Goal: Task Accomplishment & Management: Manage account settings

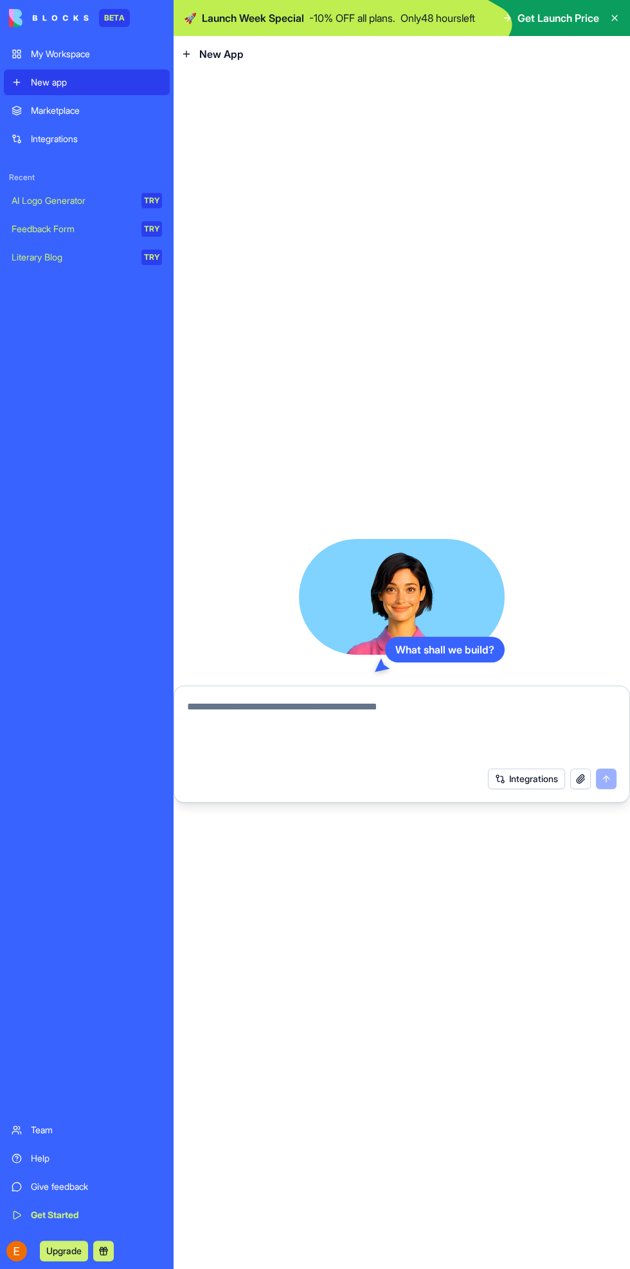
click at [362, 711] on textarea at bounding box center [402, 730] width 430 height 62
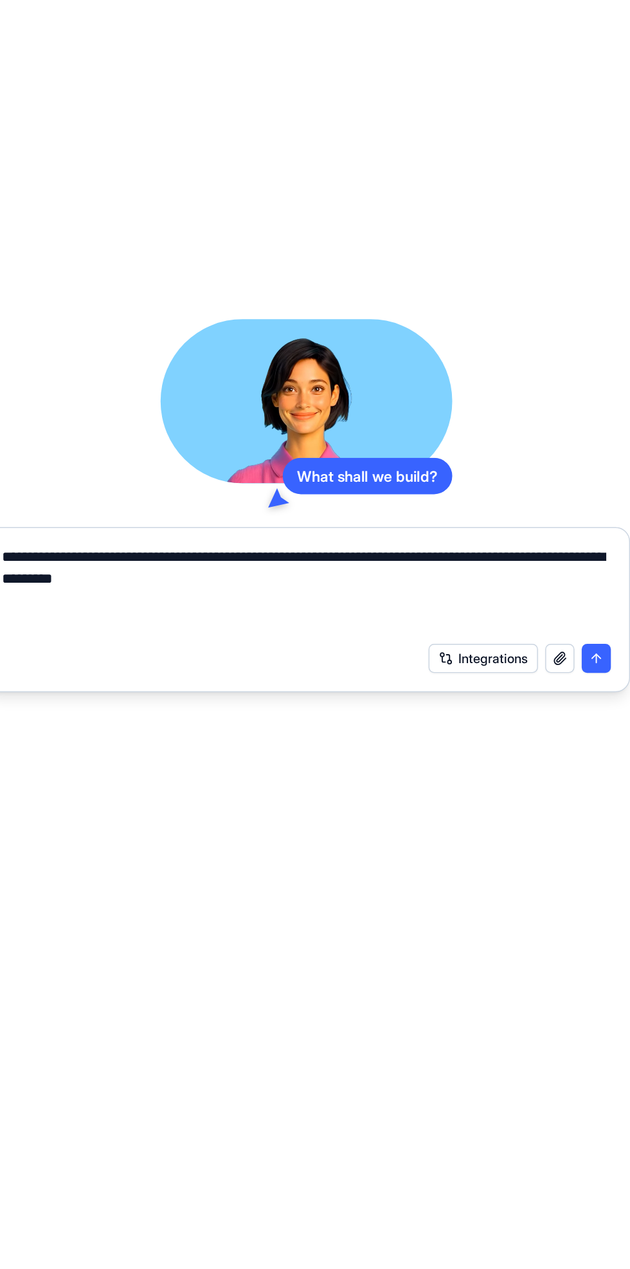
type textarea "**********"
click at [601, 778] on button "submit" at bounding box center [606, 778] width 21 height 21
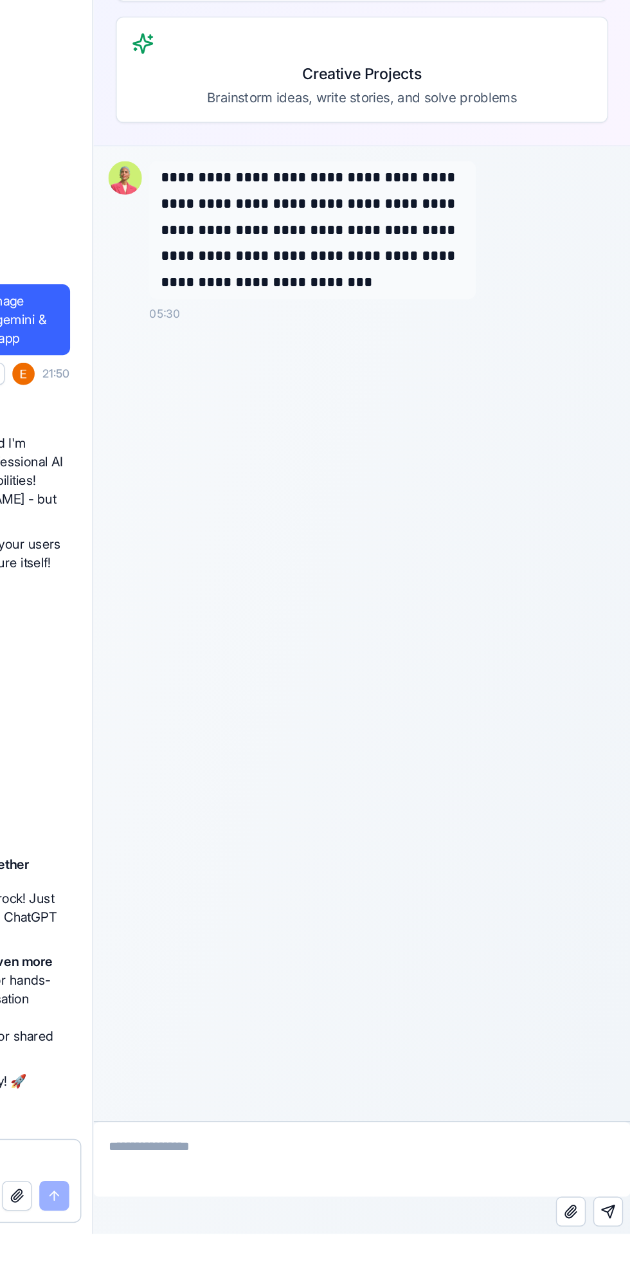
click at [257, 616] on textarea at bounding box center [278, 626] width 371 height 51
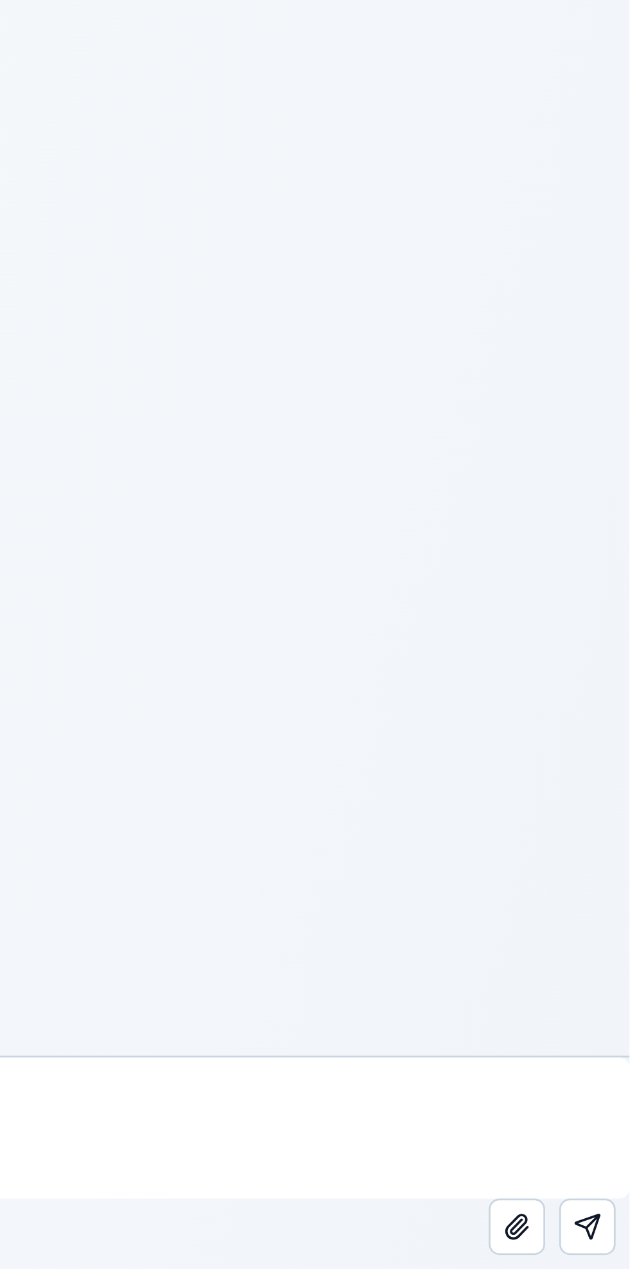
type textarea "**********"
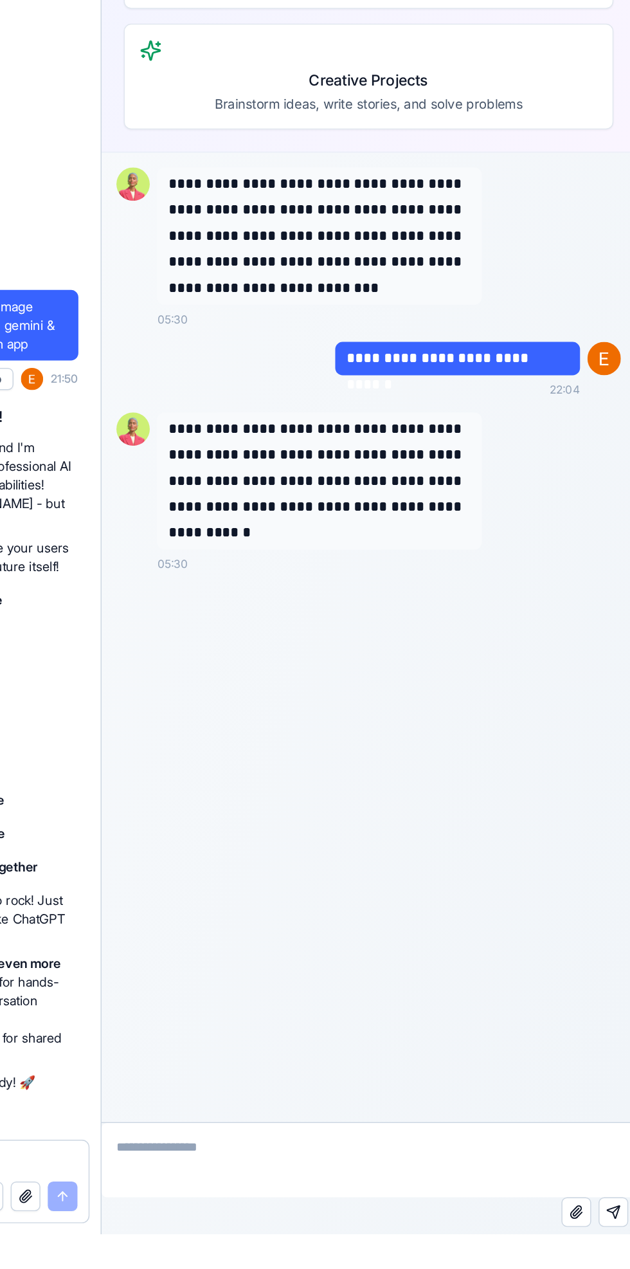
click at [253, 631] on textarea at bounding box center [286, 637] width 371 height 51
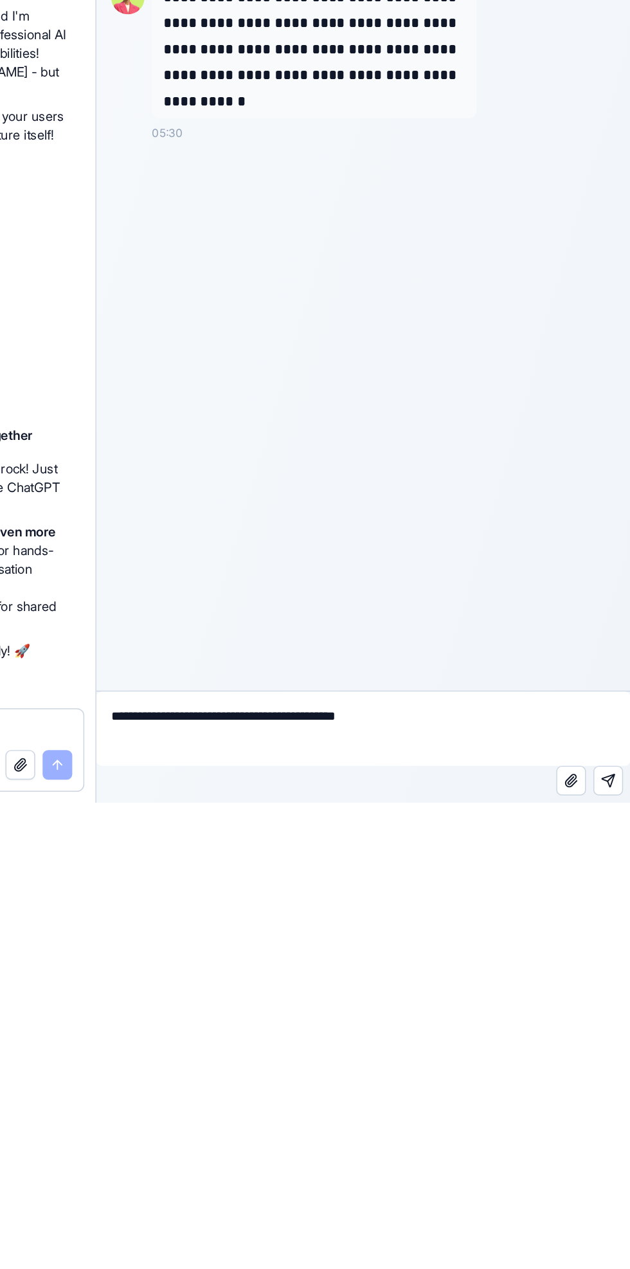
type textarea "**********"
click at [454, 252] on button "Send message" at bounding box center [451, 242] width 21 height 21
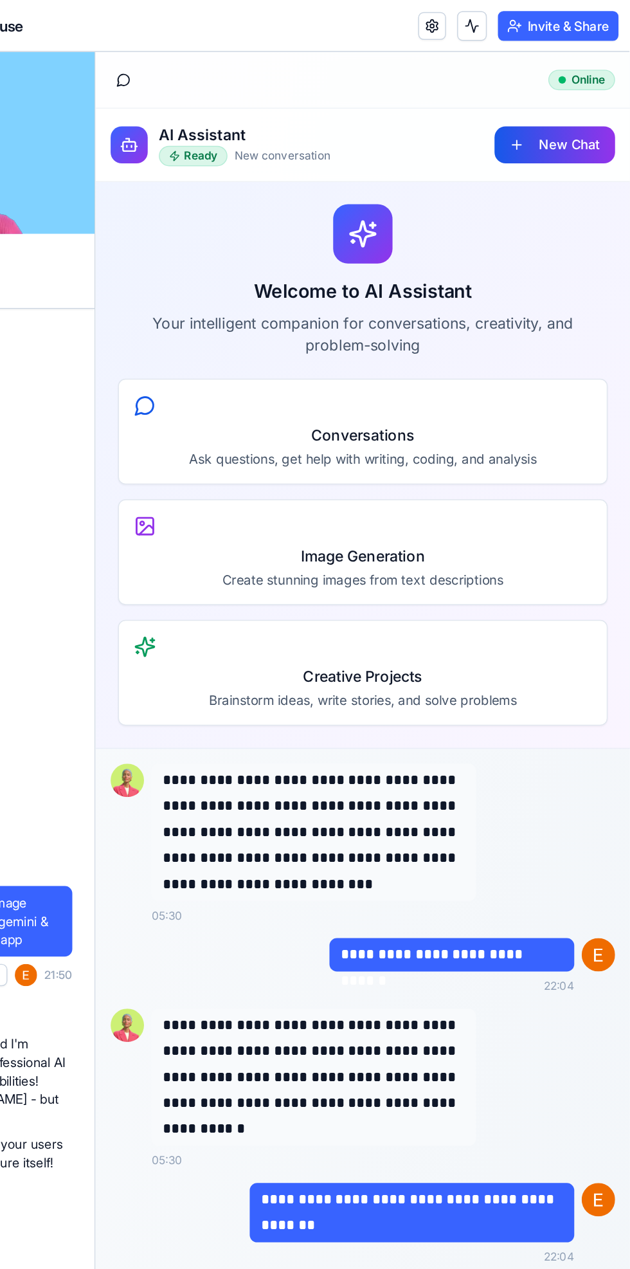
click at [425, 119] on button "New Chat" at bounding box center [414, 116] width 84 height 26
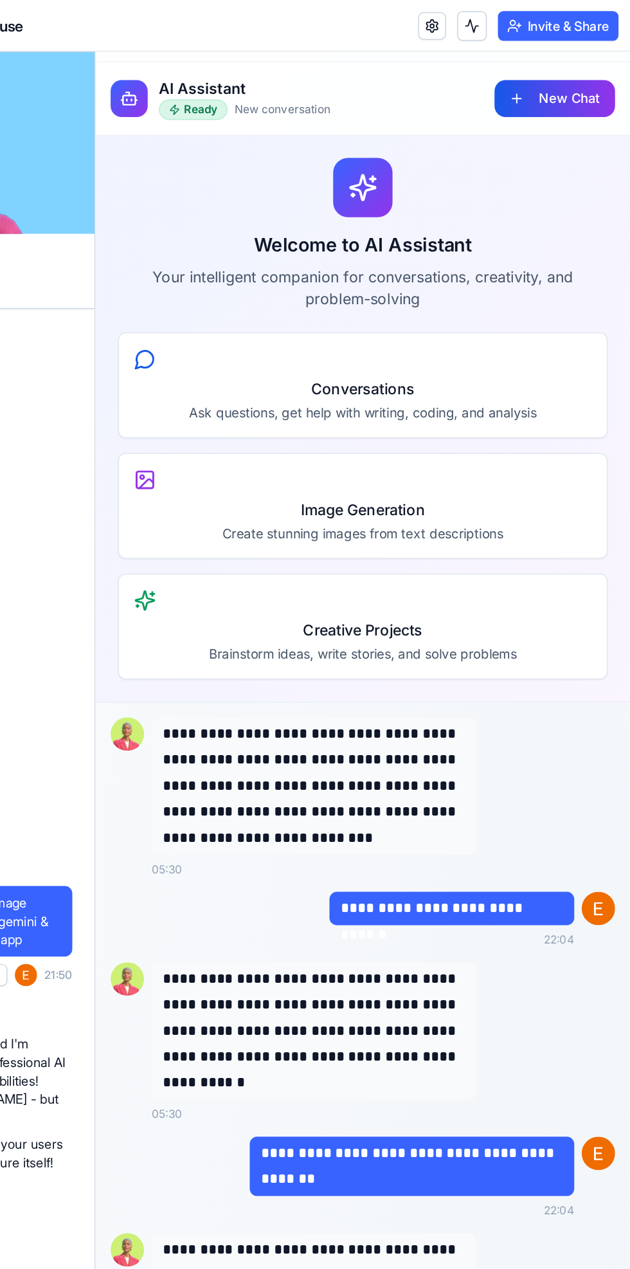
scroll to position [32, 0]
click at [421, 82] on button "New Chat" at bounding box center [414, 84] width 84 height 26
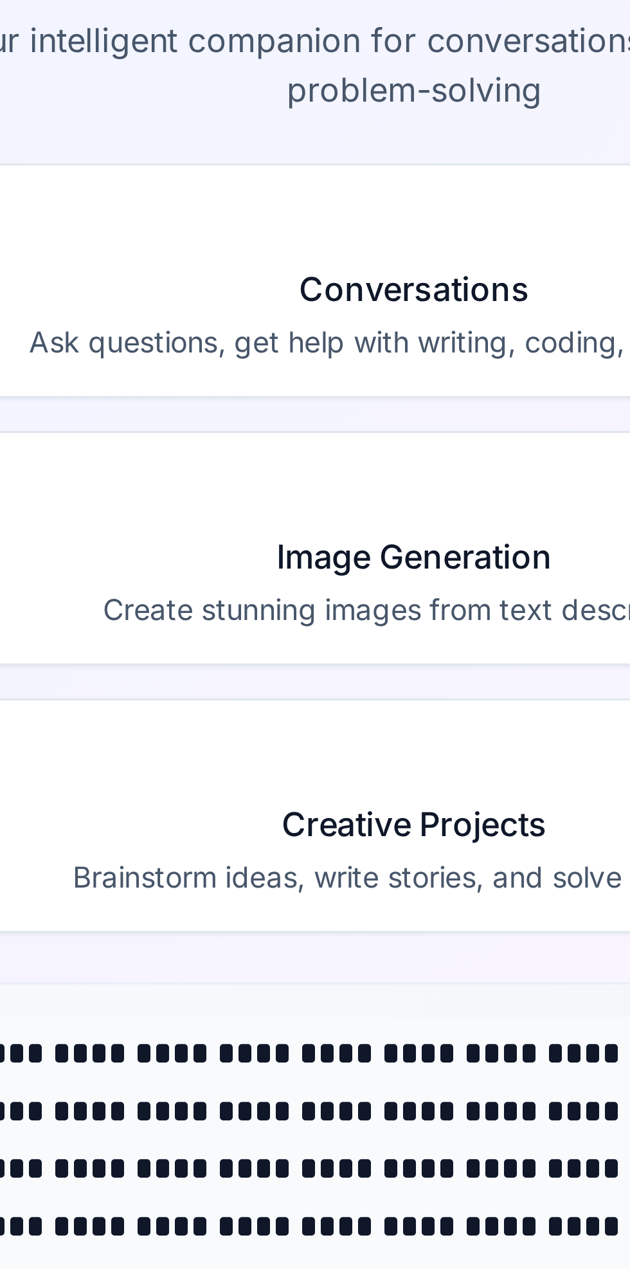
scroll to position [0, 0]
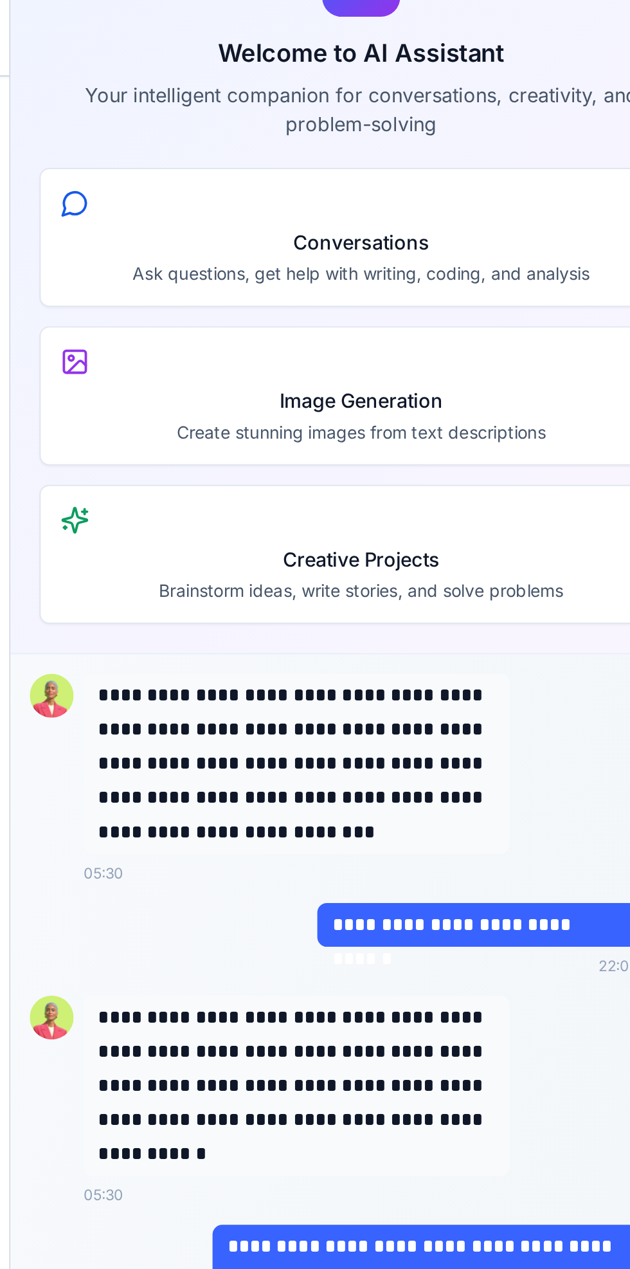
click at [253, 96] on div "Image Generation Create stunning images from text descriptions" at bounding box center [196, 86] width 340 height 73
click at [240, 165] on h4 "Creative Projects" at bounding box center [196, 172] width 318 height 15
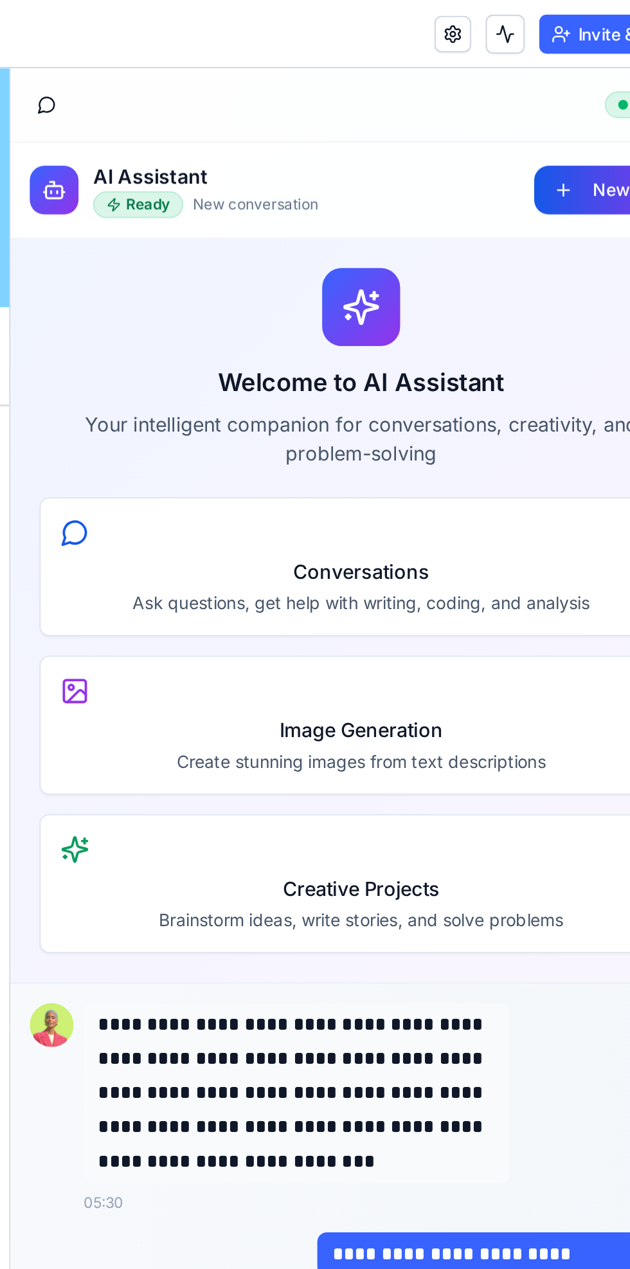
click at [311, 125] on button "New Chat" at bounding box center [329, 133] width 84 height 26
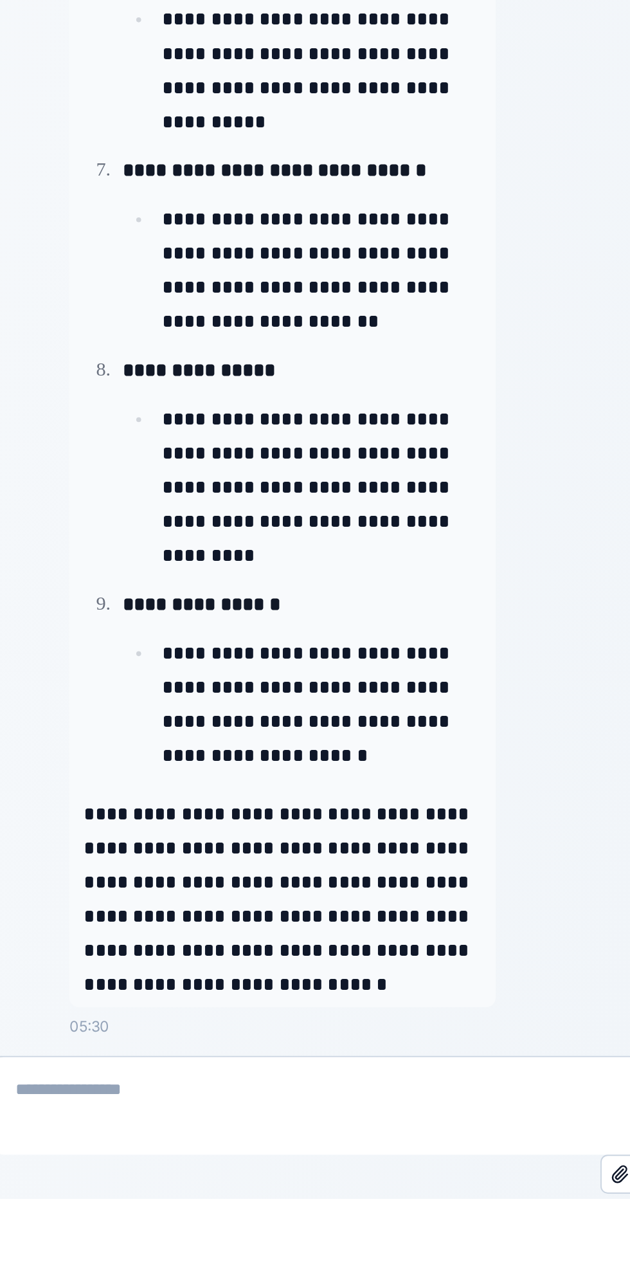
click at [186, 40] on textarea at bounding box center [182, 46] width 371 height 51
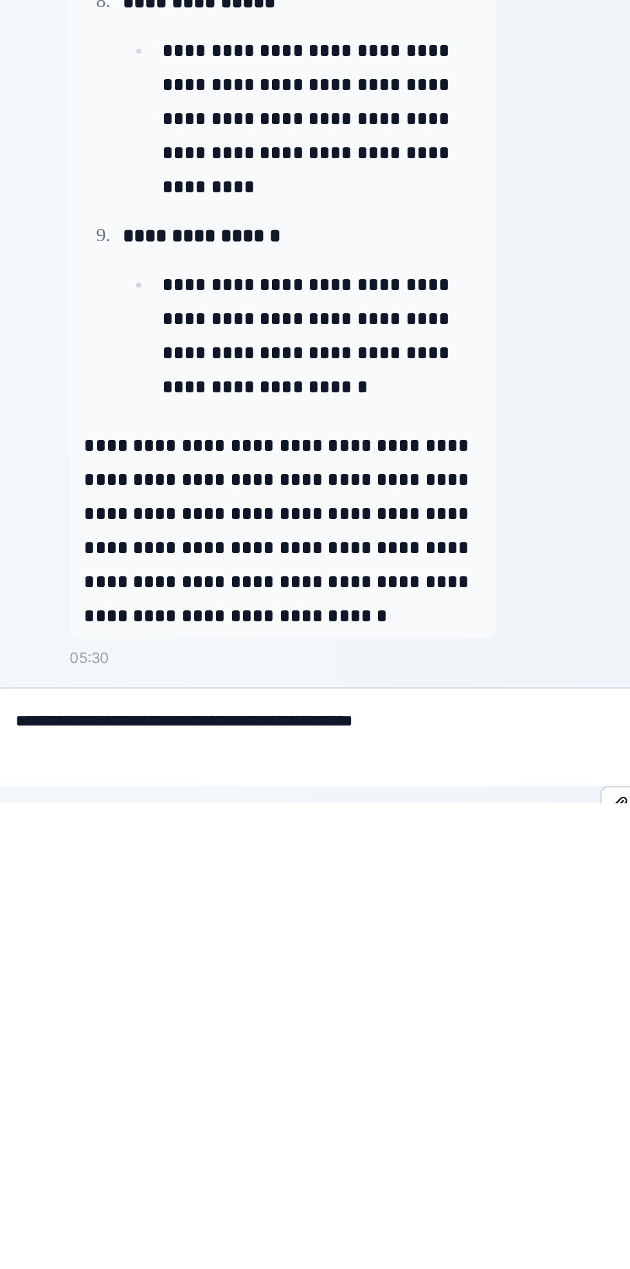
scroll to position [1151, 0]
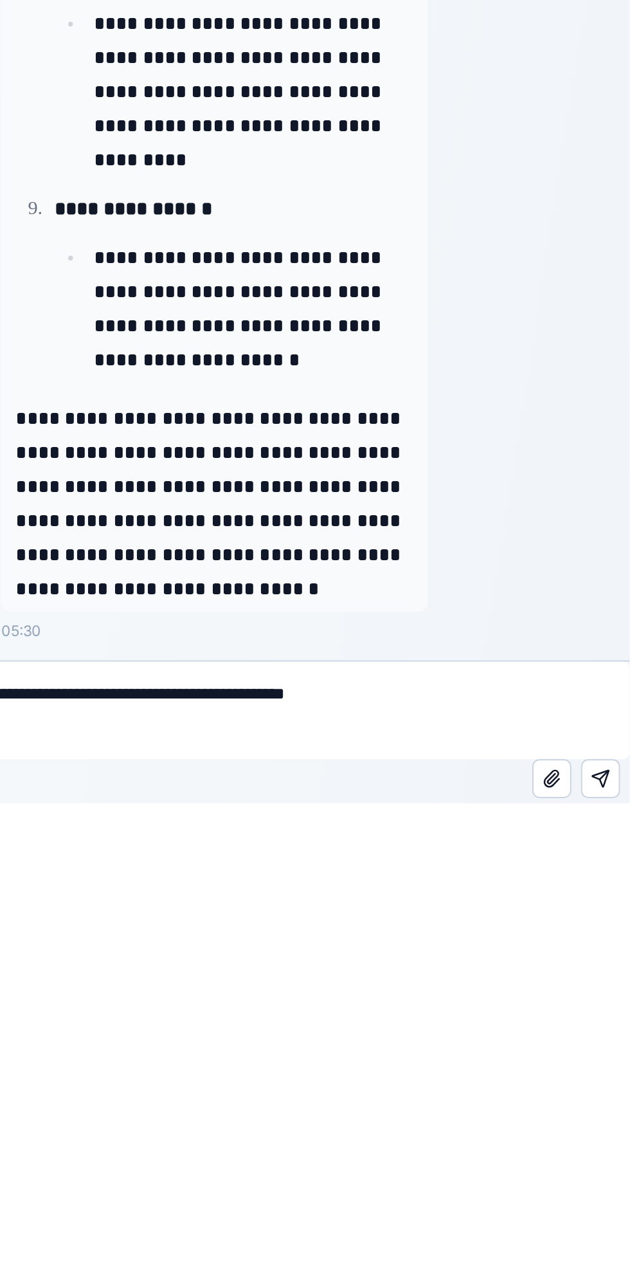
type textarea "**********"
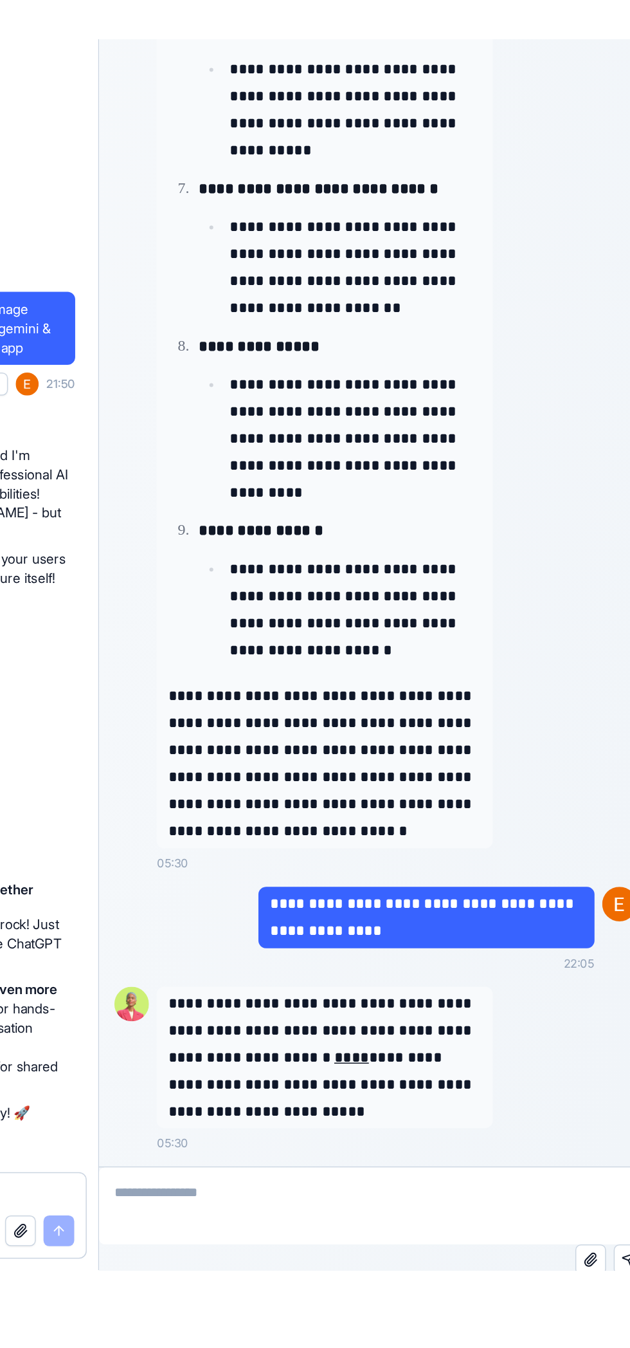
scroll to position [1339, 0]
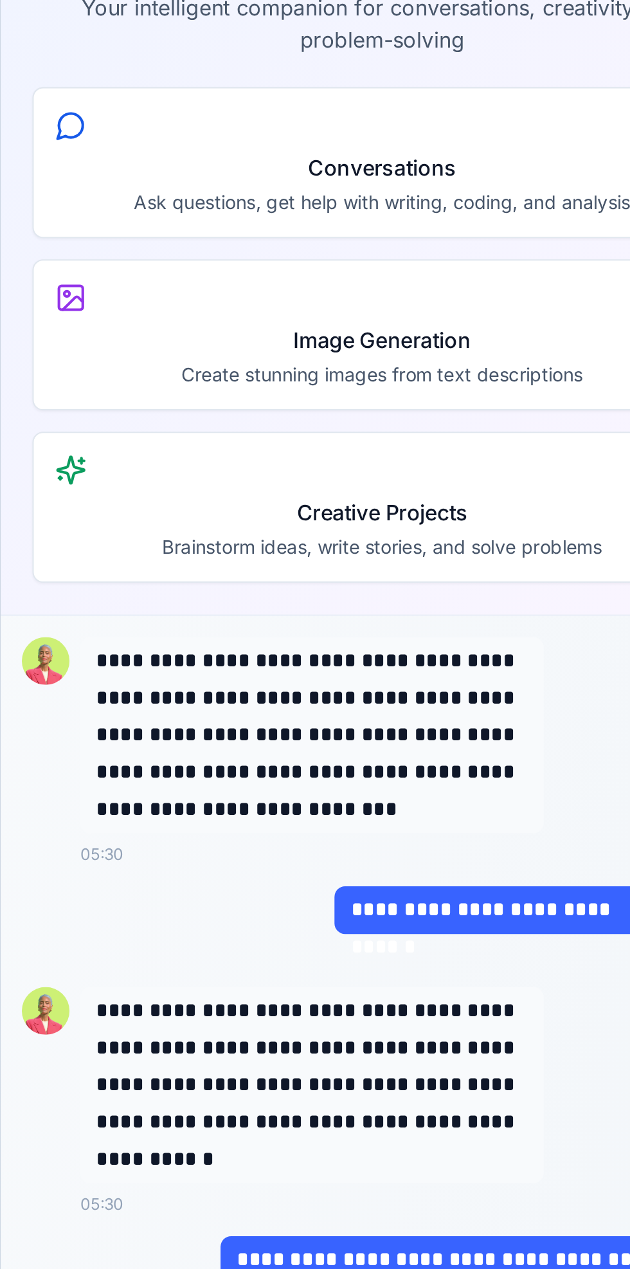
scroll to position [0, 0]
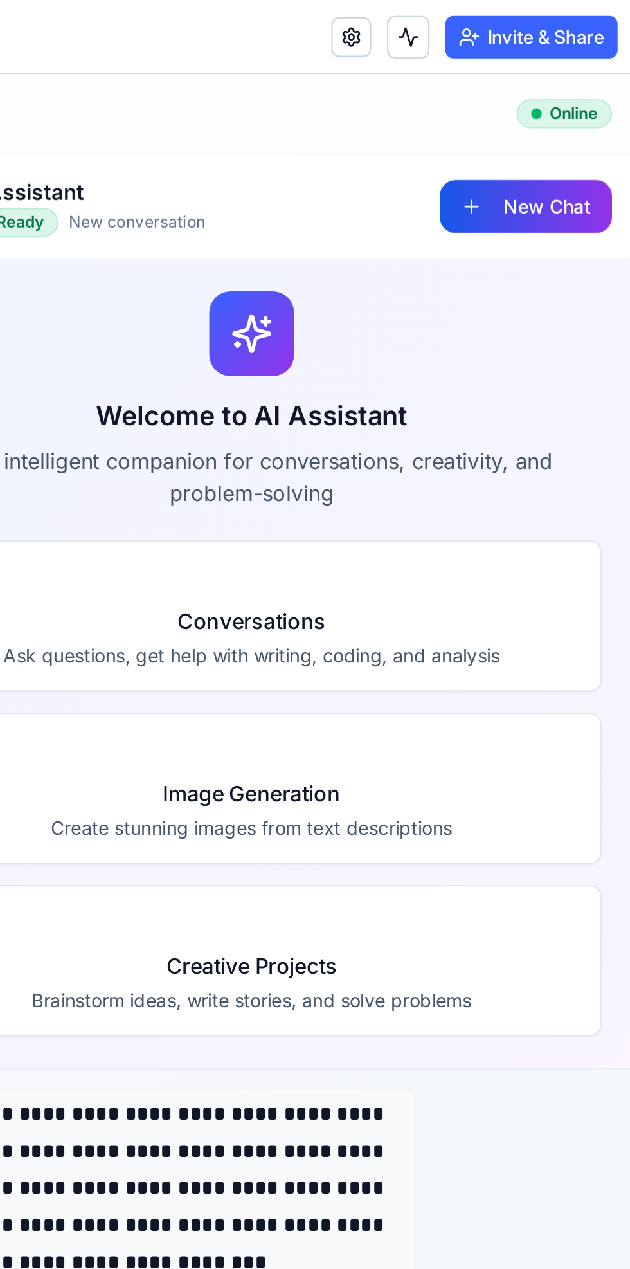
click at [192, 134] on button "New Chat" at bounding box center [189, 138] width 84 height 26
click at [199, 143] on button "New Chat" at bounding box center [189, 138] width 84 height 26
click at [176, 143] on button "New Chat" at bounding box center [189, 138] width 84 height 26
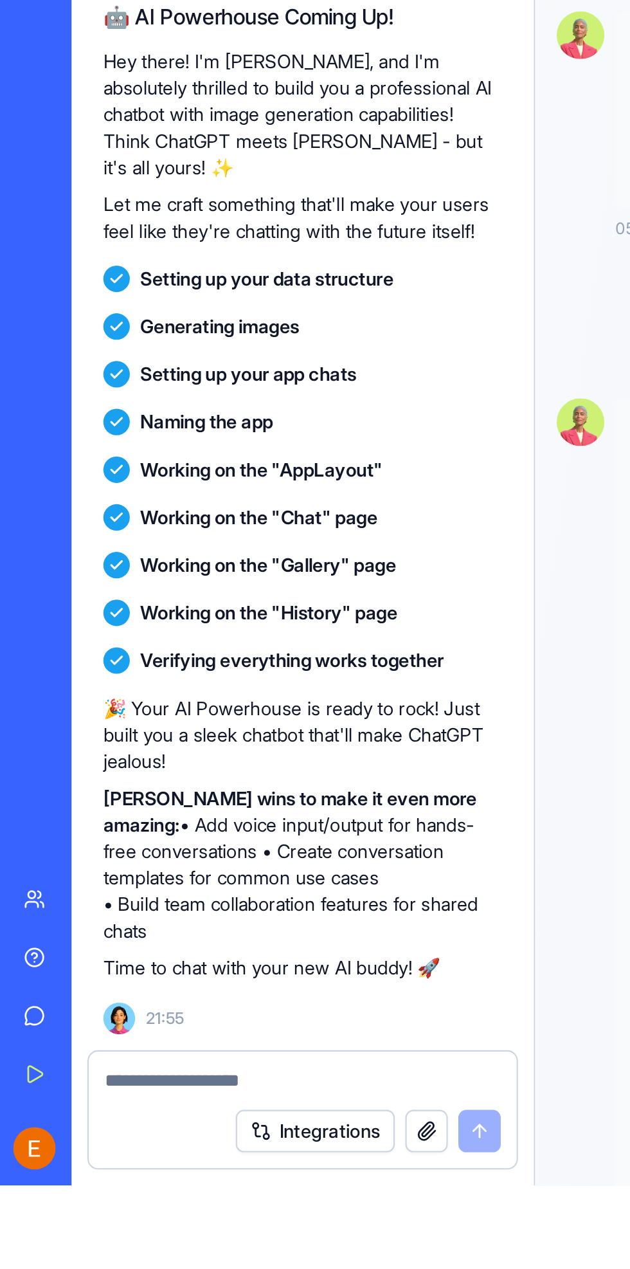
click at [141, 1222] on textarea at bounding box center [147, 1218] width 192 height 13
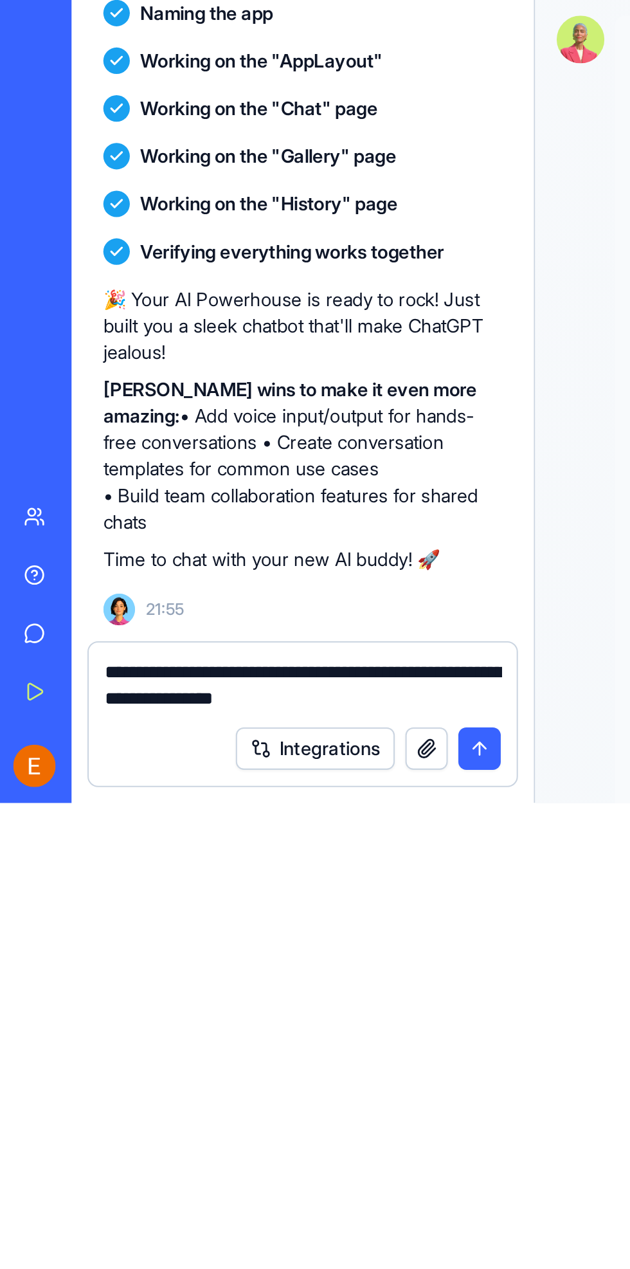
type textarea "**********"
click at [232, 1243] on button "submit" at bounding box center [233, 1243] width 21 height 21
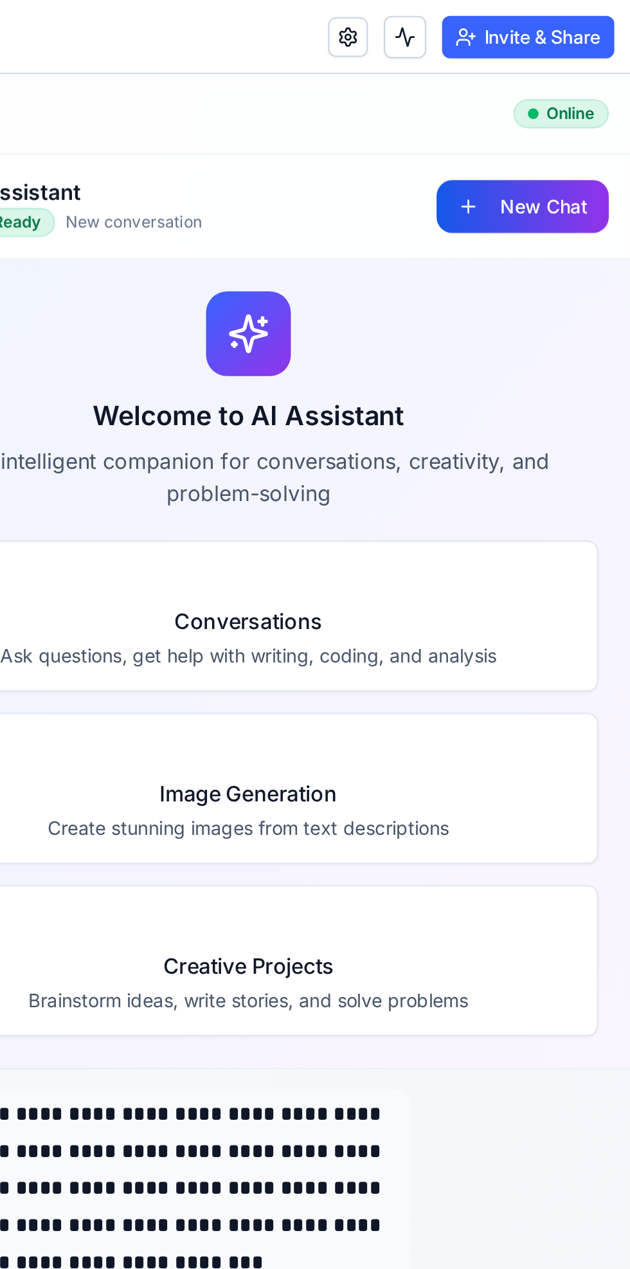
click at [495, 21] on link at bounding box center [493, 17] width 19 height 19
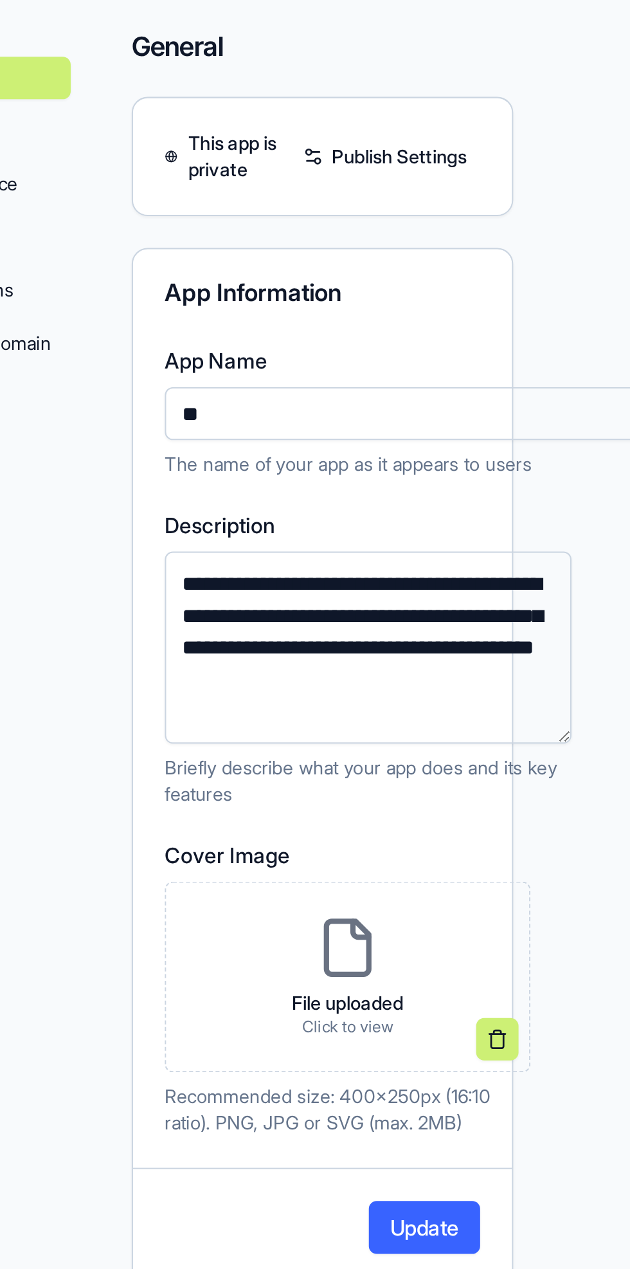
type input "*"
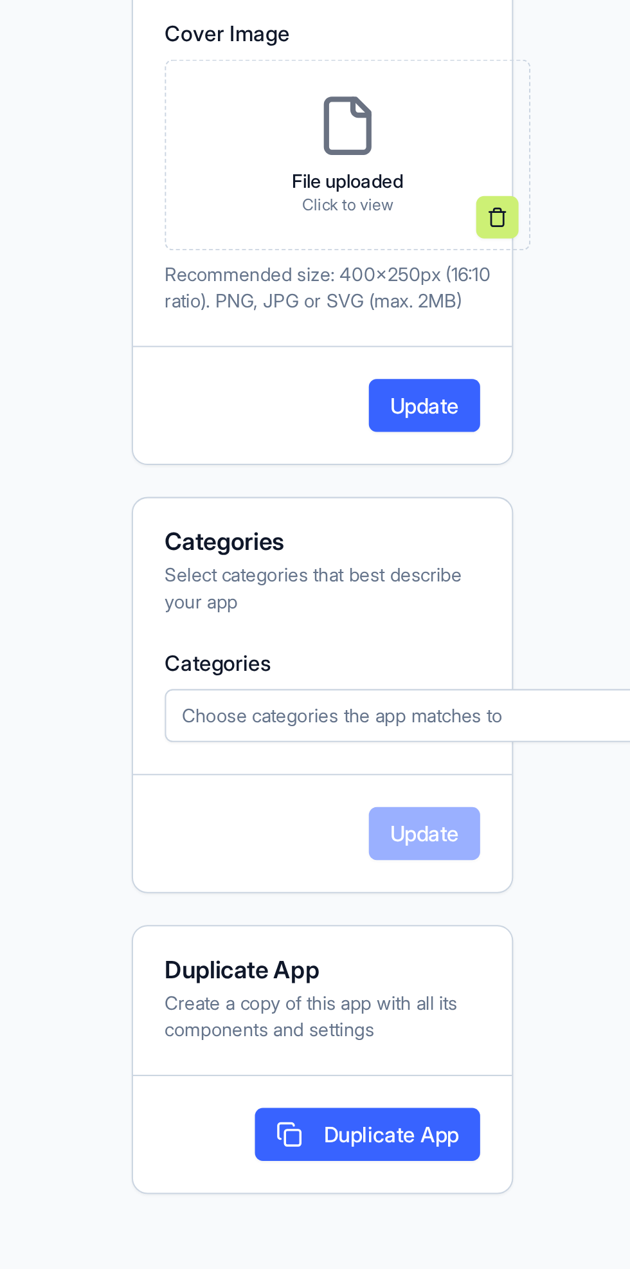
type input "********"
click at [576, 778] on div "Choose categories the app matches to" at bounding box center [540, 784] width 264 height 13
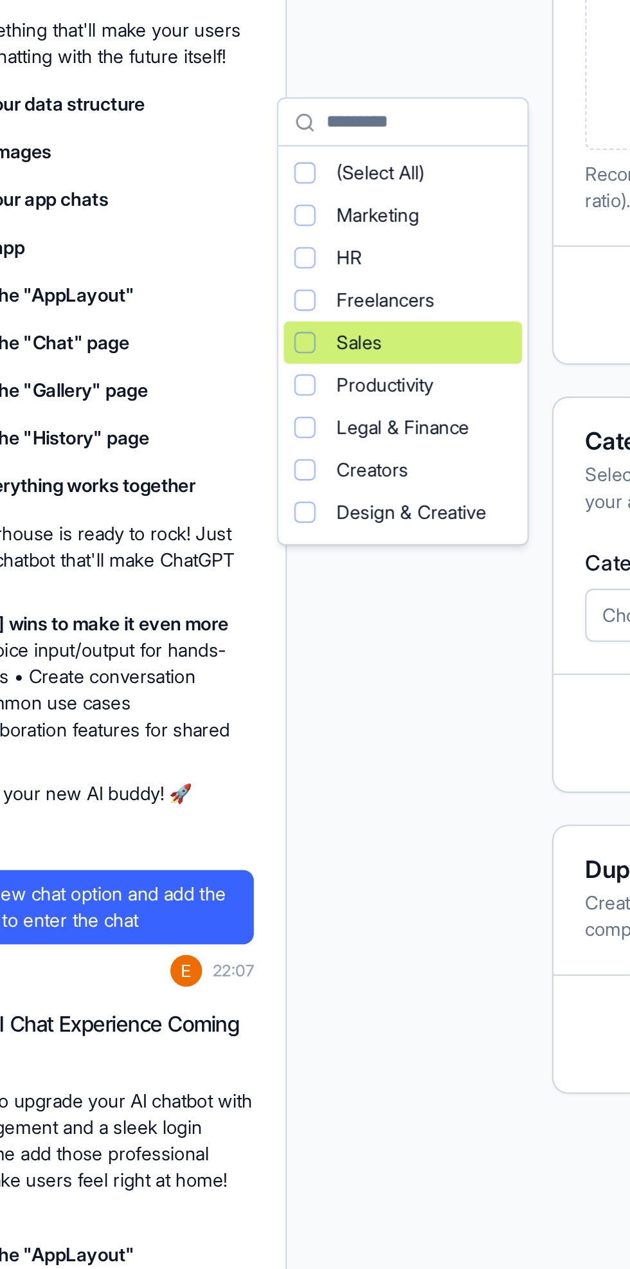
click at [361, 728] on div "Design & Creative" at bounding box center [317, 734] width 116 height 21
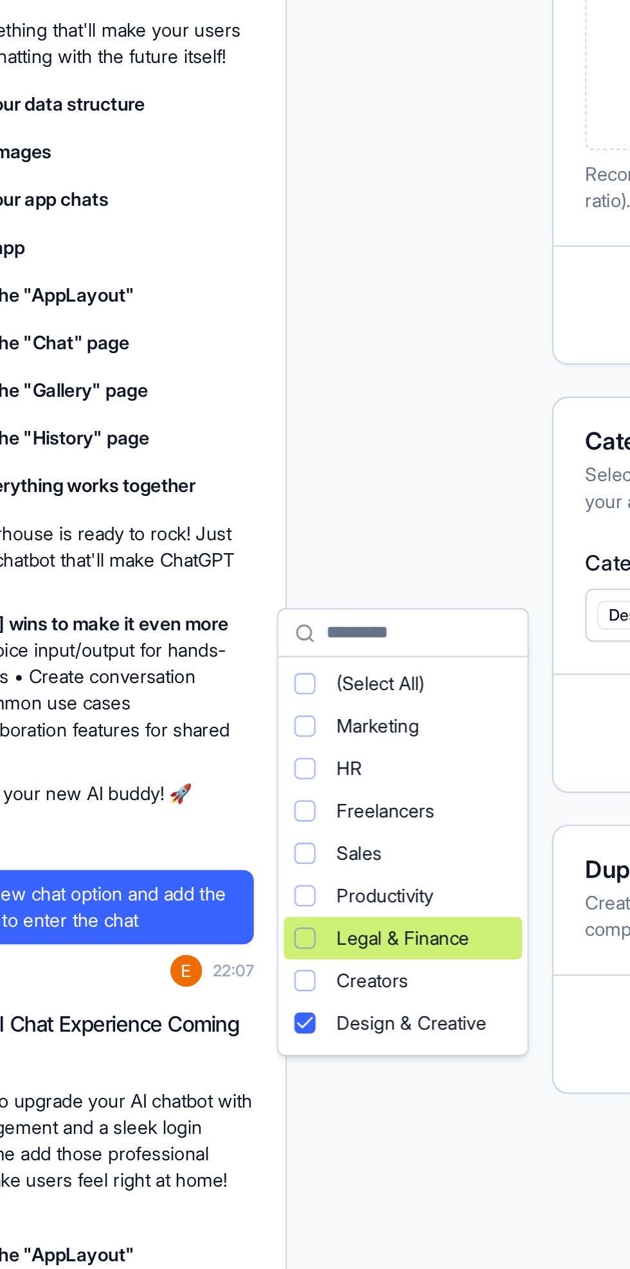
click at [327, 1041] on html "BETA My Workspace New app Marketplace Integrations Recent New App AI Logo Gener…" at bounding box center [315, 634] width 630 height 1269
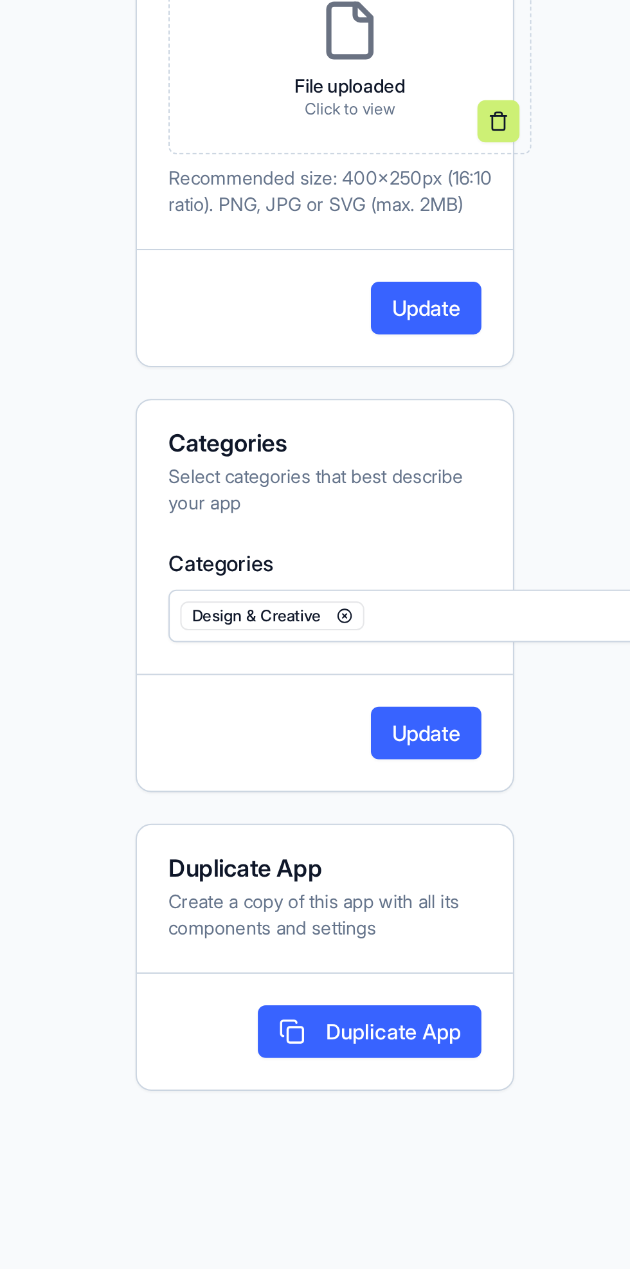
click at [630, 778] on icon "button" at bounding box center [636, 784] width 13 height 13
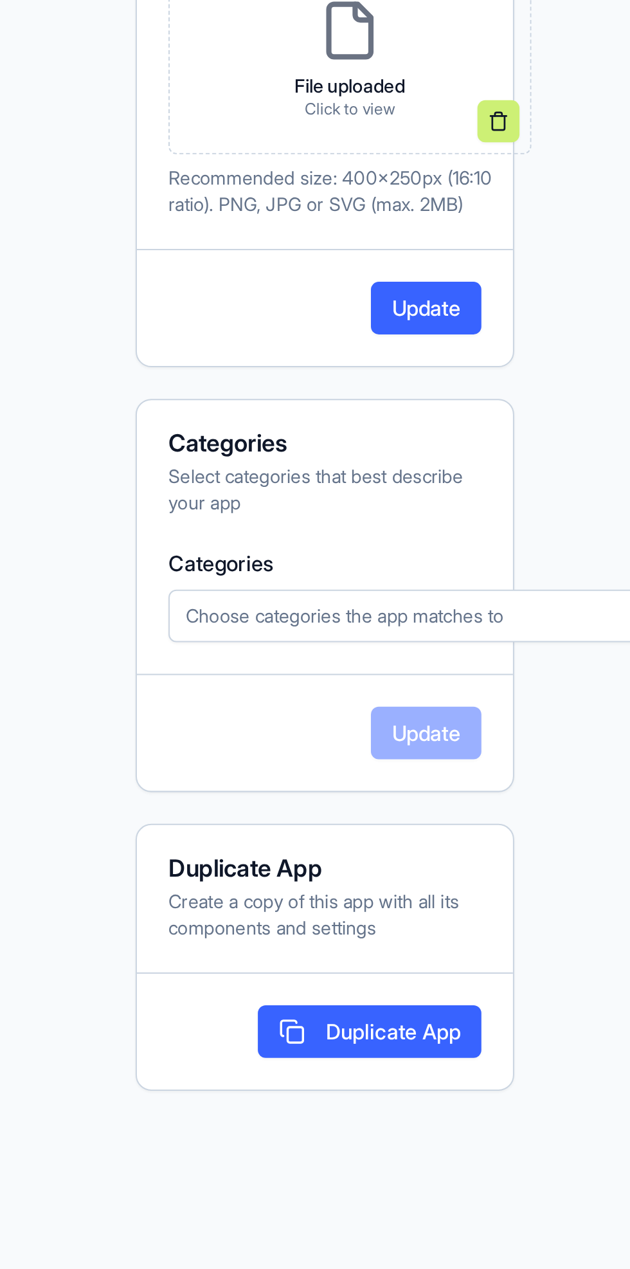
click at [565, 772] on button "Choose categories the app matches to" at bounding box center [540, 784] width 270 height 26
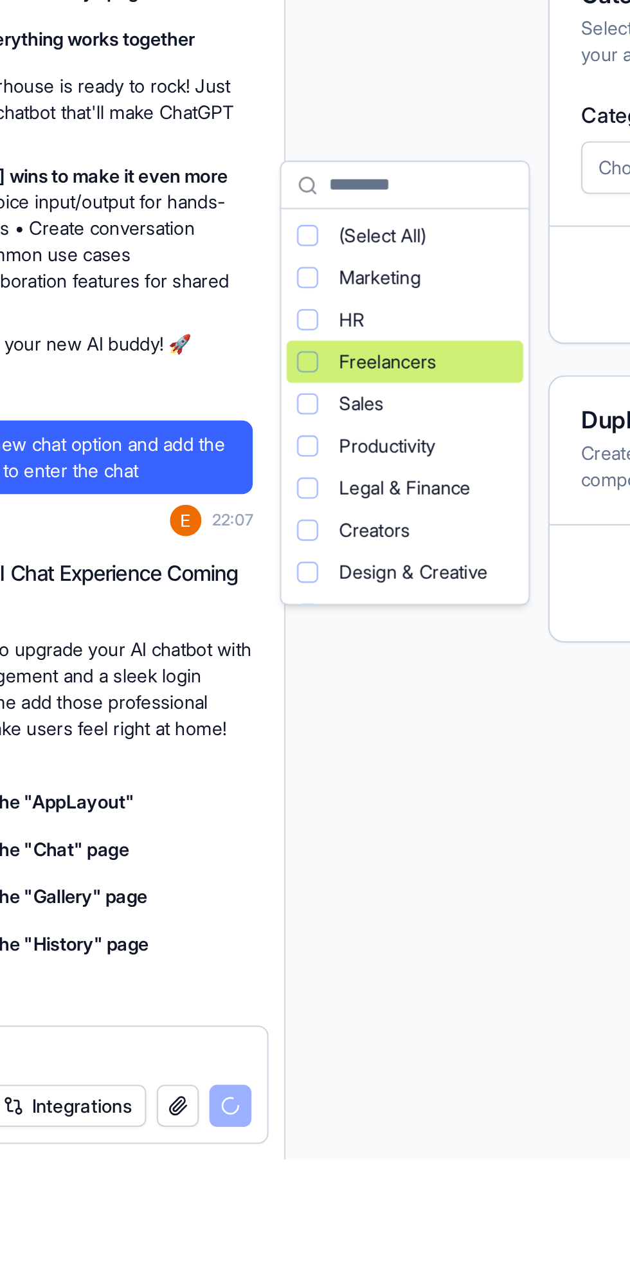
click at [333, 979] on span "Design & Creative" at bounding box center [322, 981] width 73 height 13
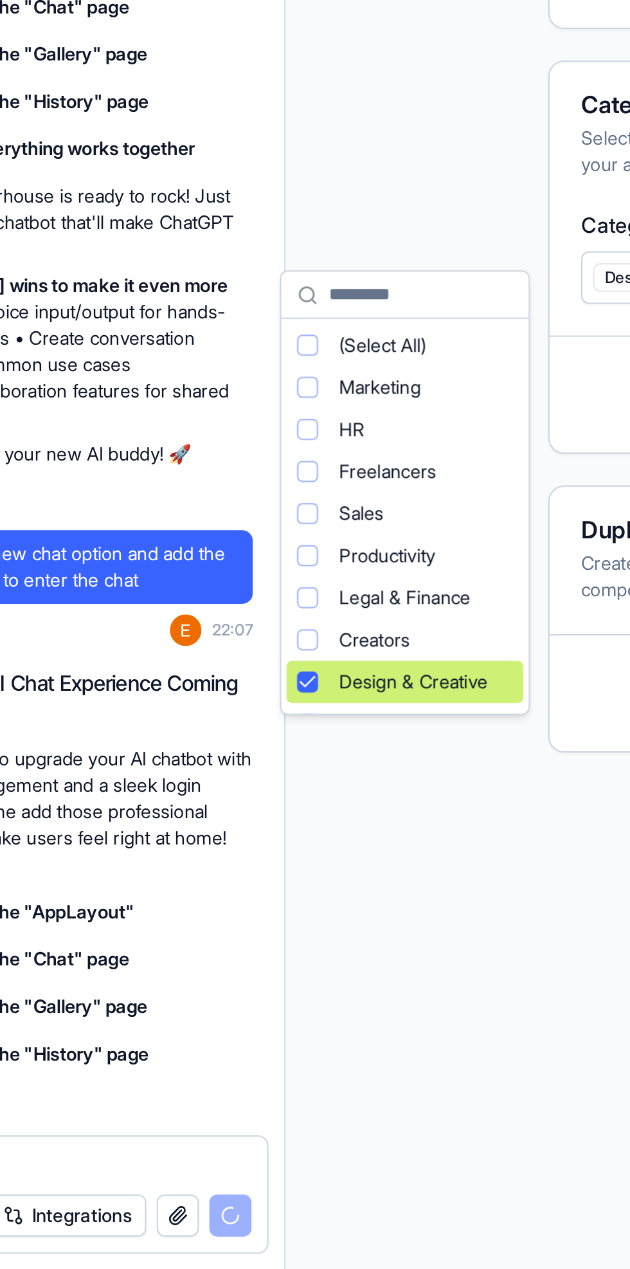
click at [320, 982] on span "Design & Creative" at bounding box center [322, 981] width 73 height 13
click at [342, 986] on span "Design & Creative" at bounding box center [322, 981] width 73 height 13
click at [347, 1099] on html "BETA My Workspace New app Marketplace Integrations Recent New App AI Logo Gener…" at bounding box center [315, 634] width 630 height 1269
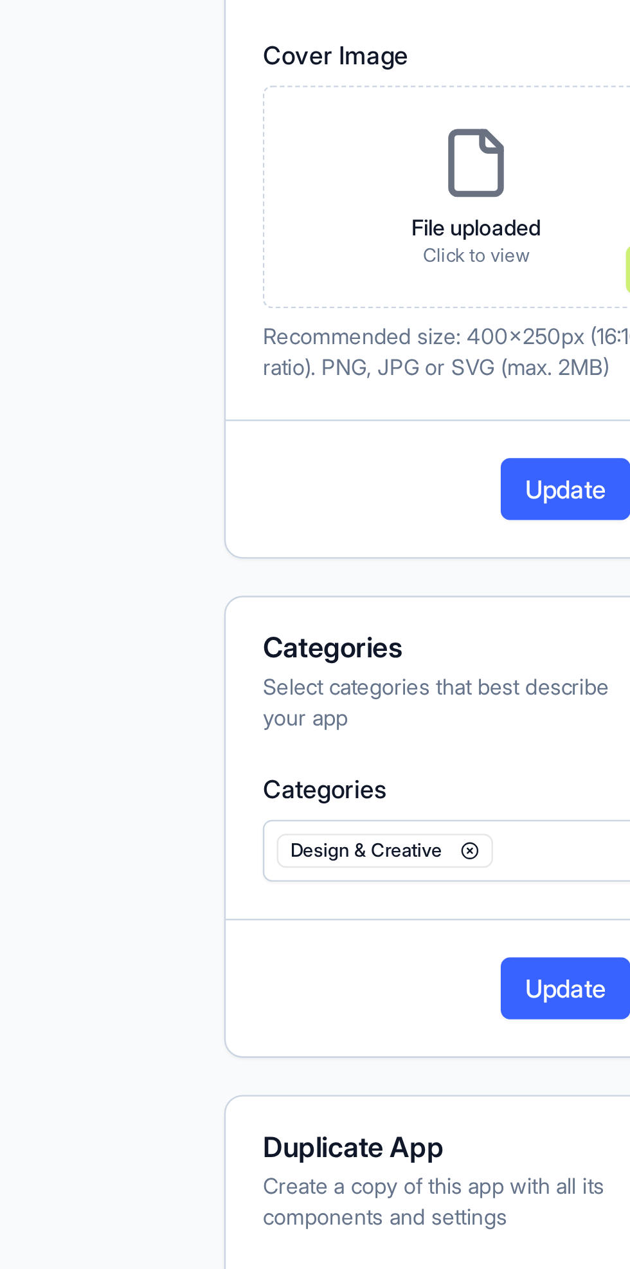
click at [466, 518] on p "File uploaded" at bounding box center [493, 524] width 54 height 13
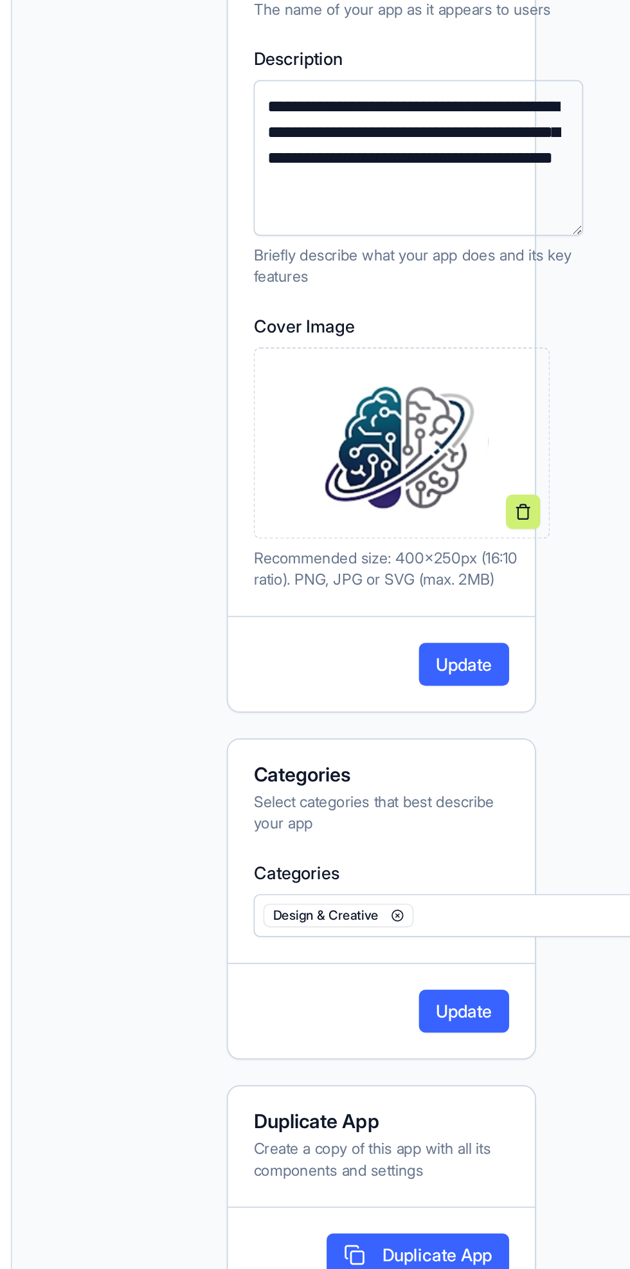
click at [540, 654] on button "Update" at bounding box center [531, 656] width 54 height 26
click at [542, 850] on button "Update" at bounding box center [531, 863] width 54 height 26
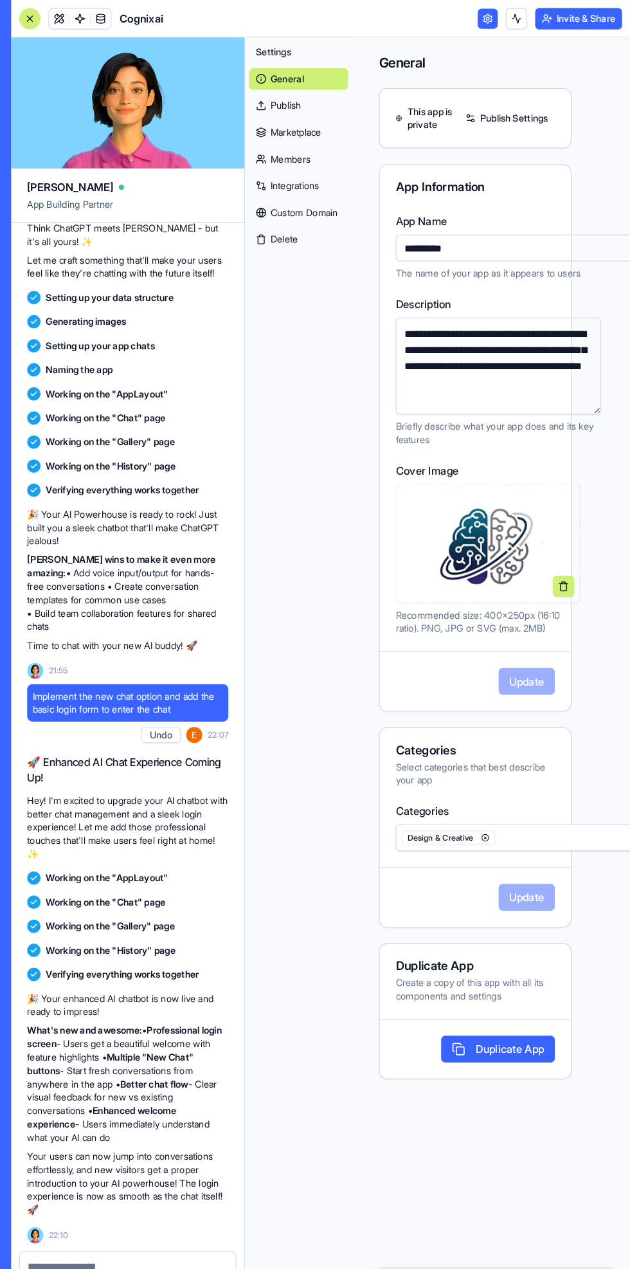
scroll to position [0, 0]
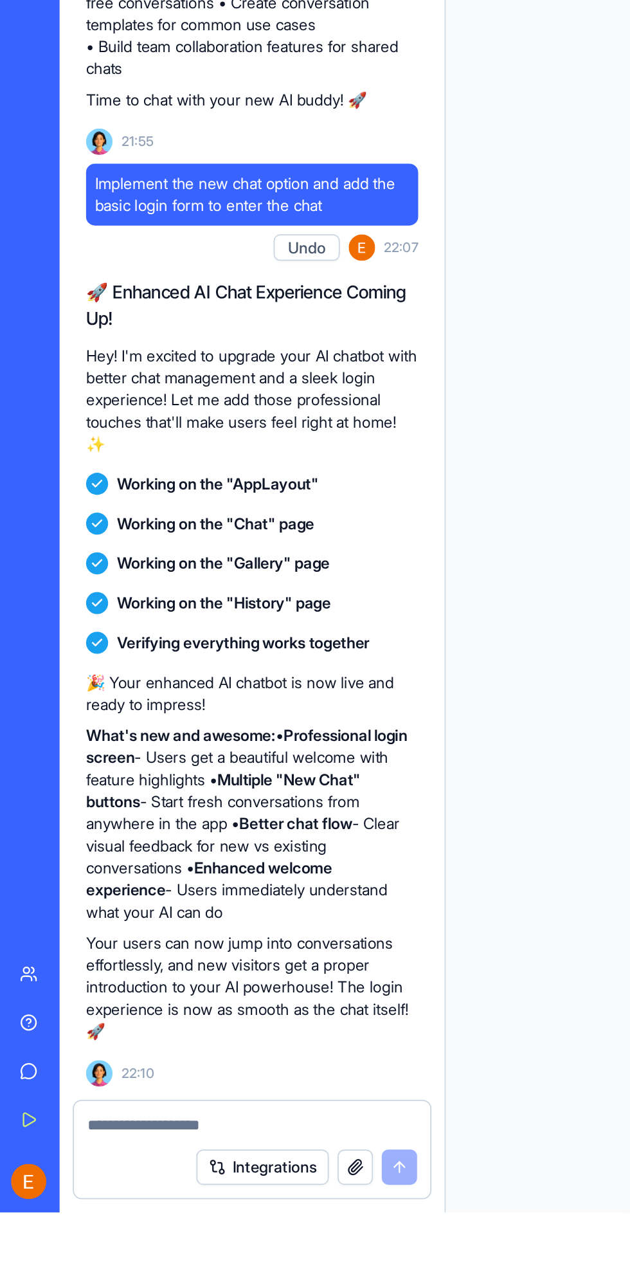
click at [194, 1064] on strong "Enhanced welcome experience" at bounding box center [121, 1075] width 143 height 24
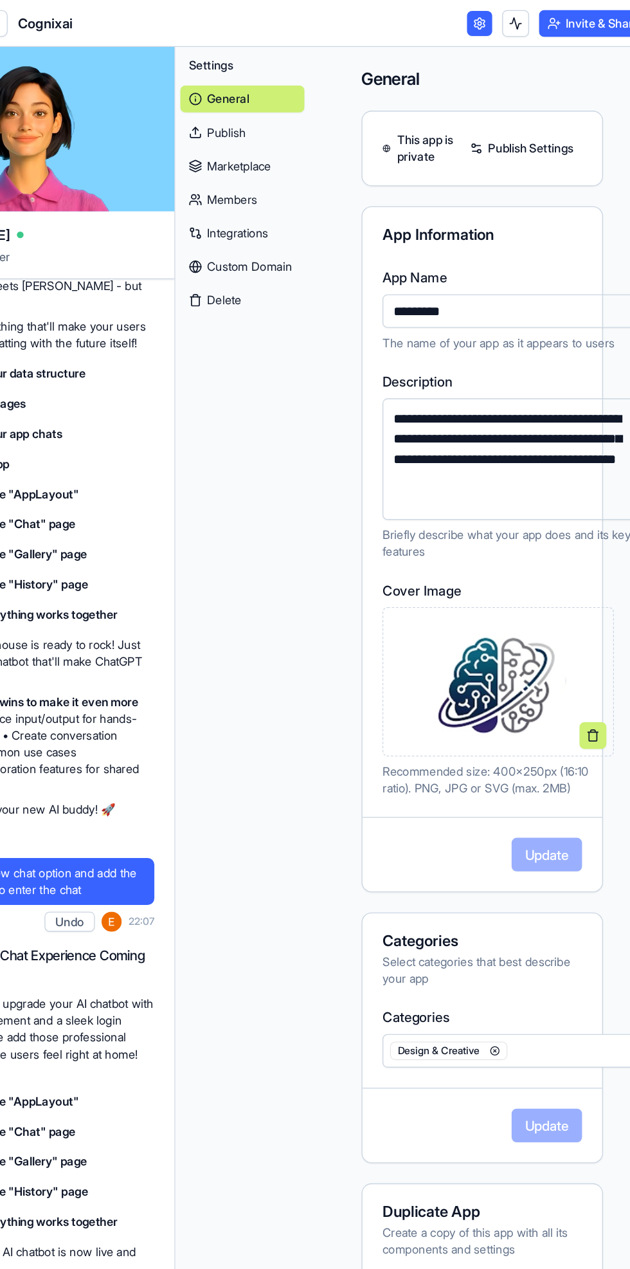
click at [488, 23] on link at bounding box center [493, 17] width 19 height 19
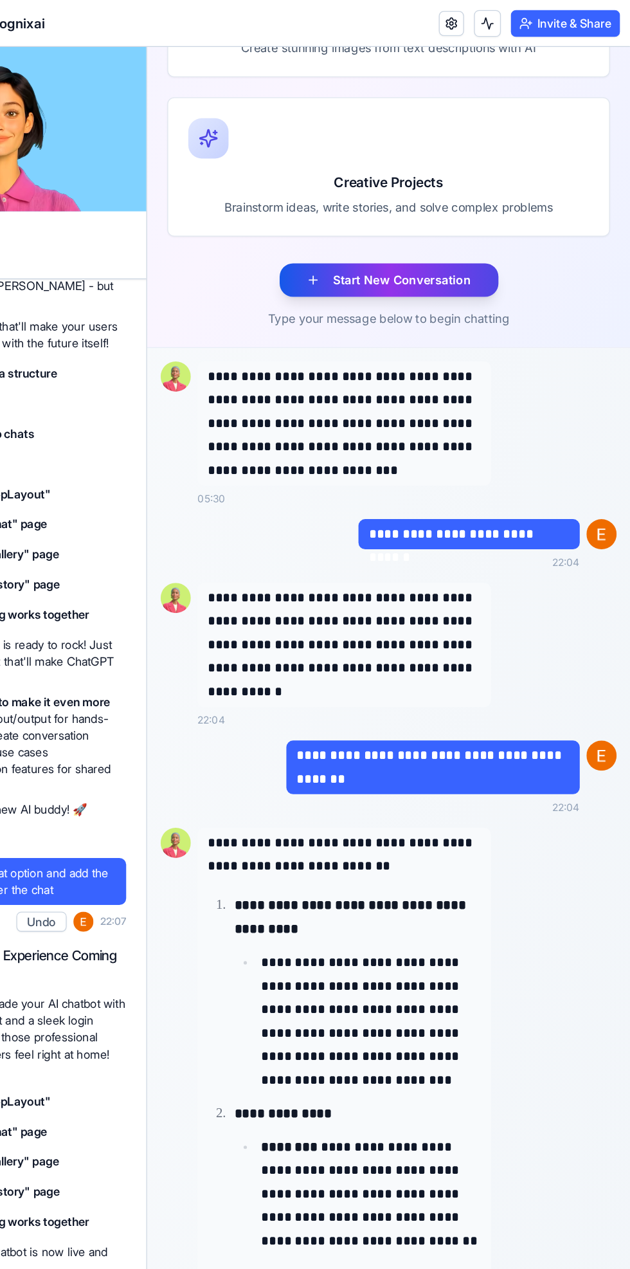
scroll to position [491, 0]
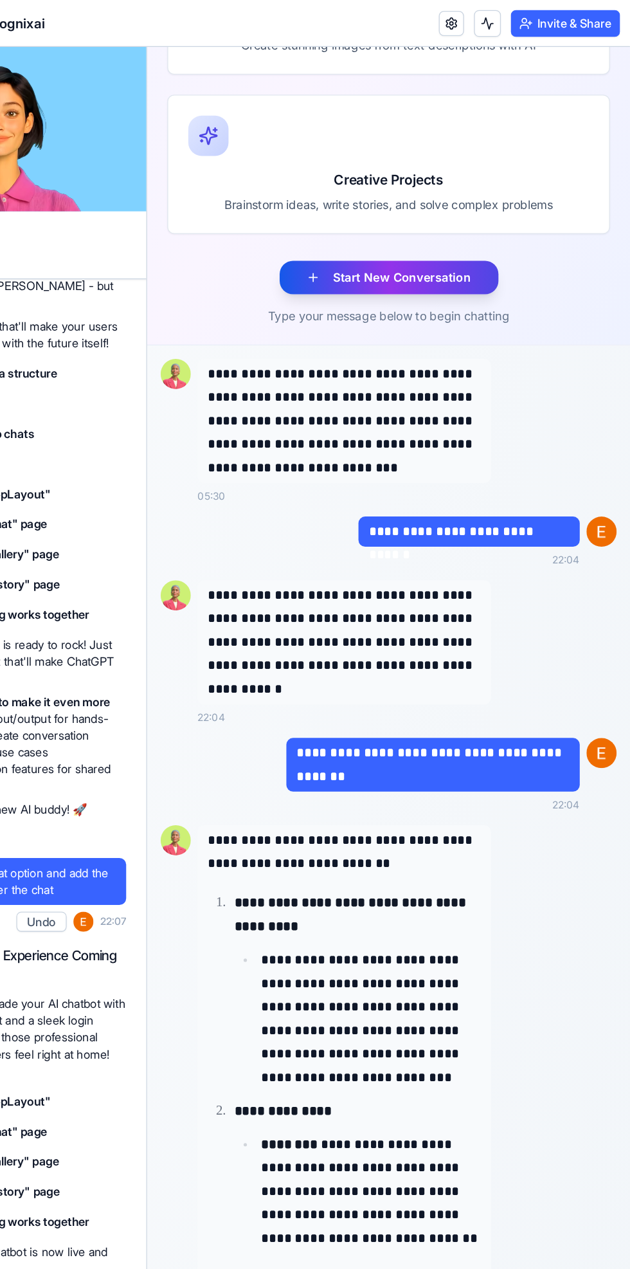
click at [367, 225] on button "Start New Conversation" at bounding box center [332, 224] width 168 height 26
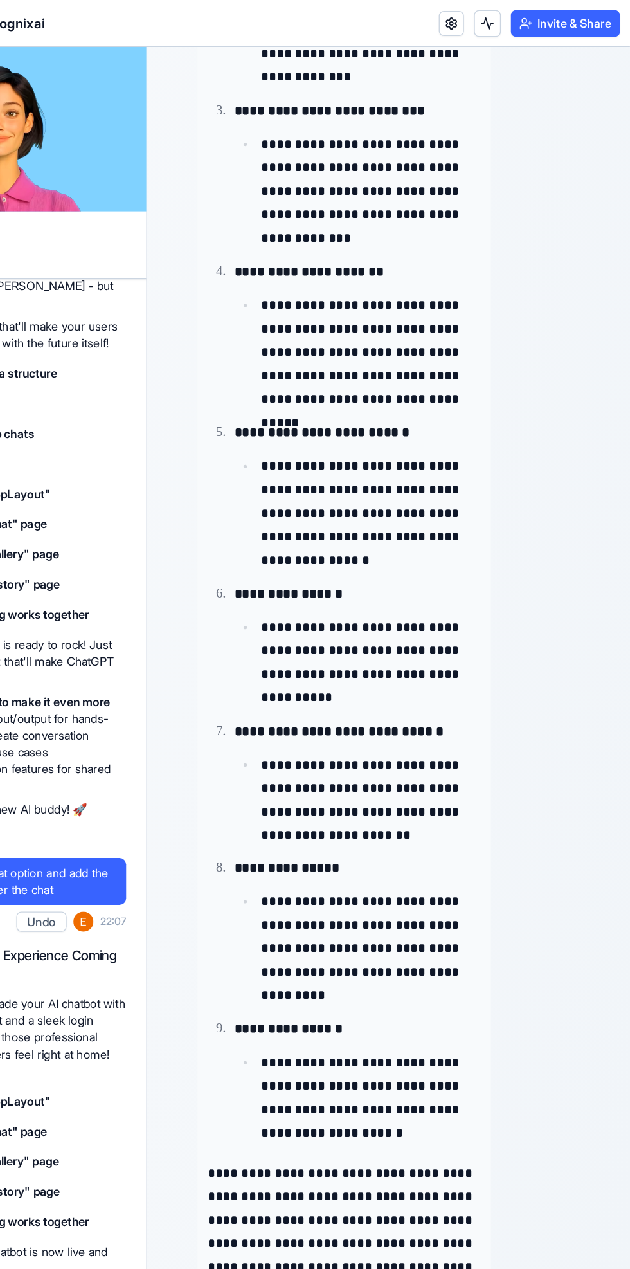
scroll to position [1575, 0]
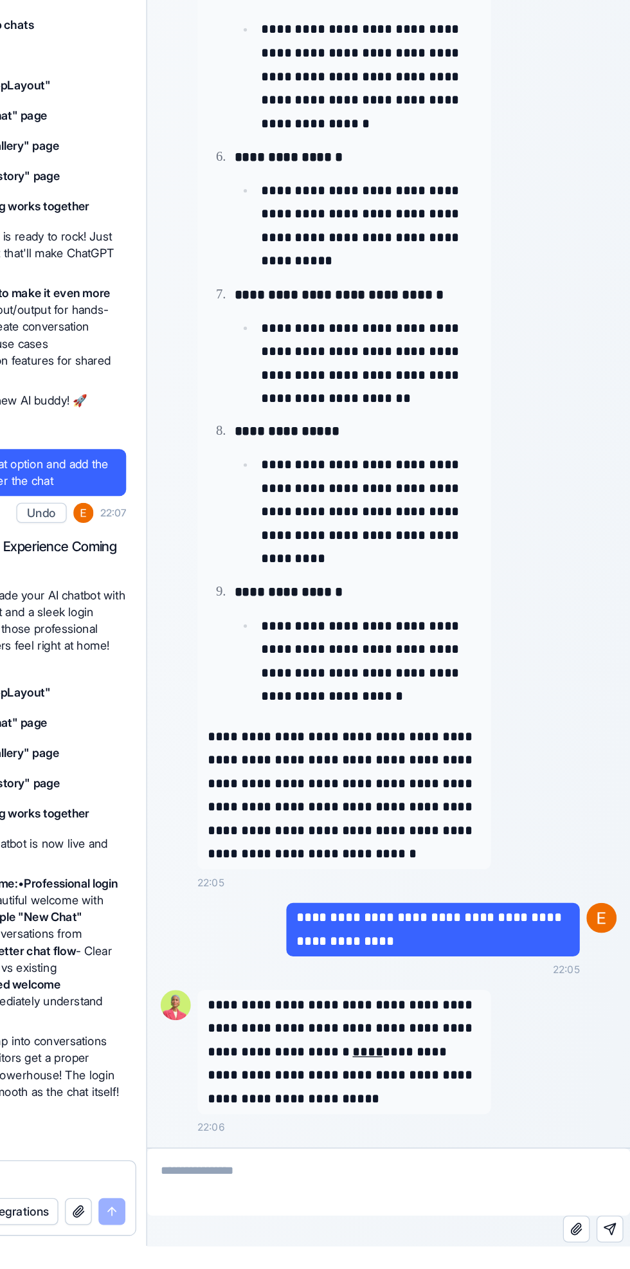
click at [348, 813] on textarea at bounding box center [332, 822] width 371 height 51
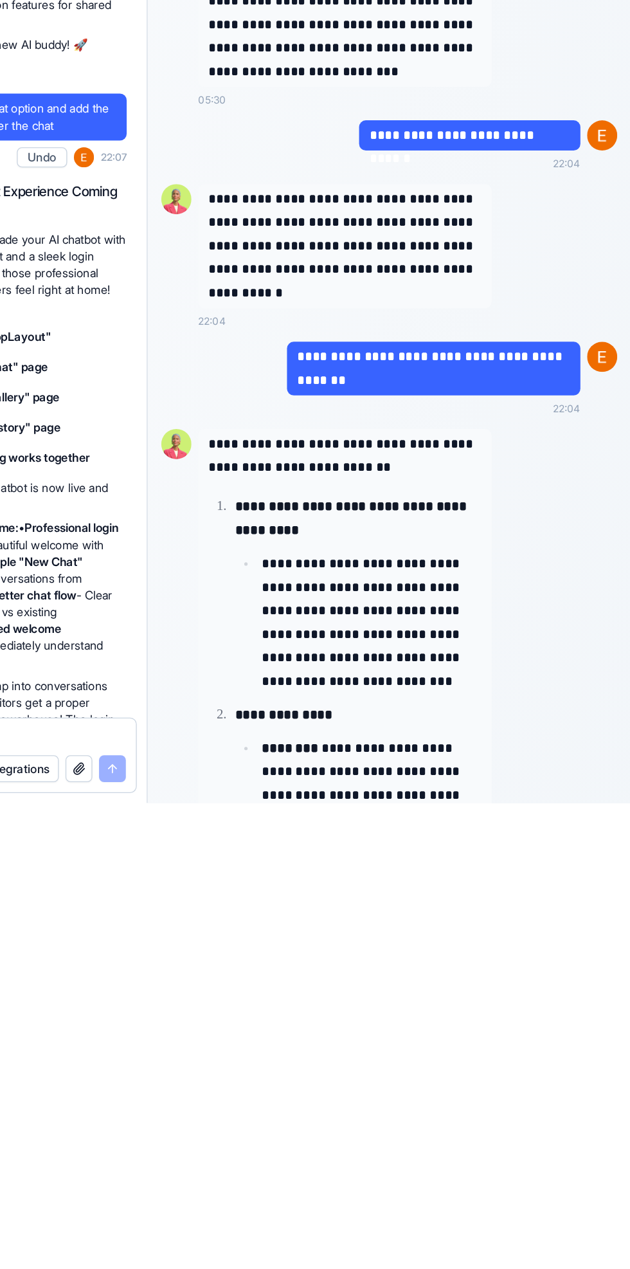
scroll to position [0, 0]
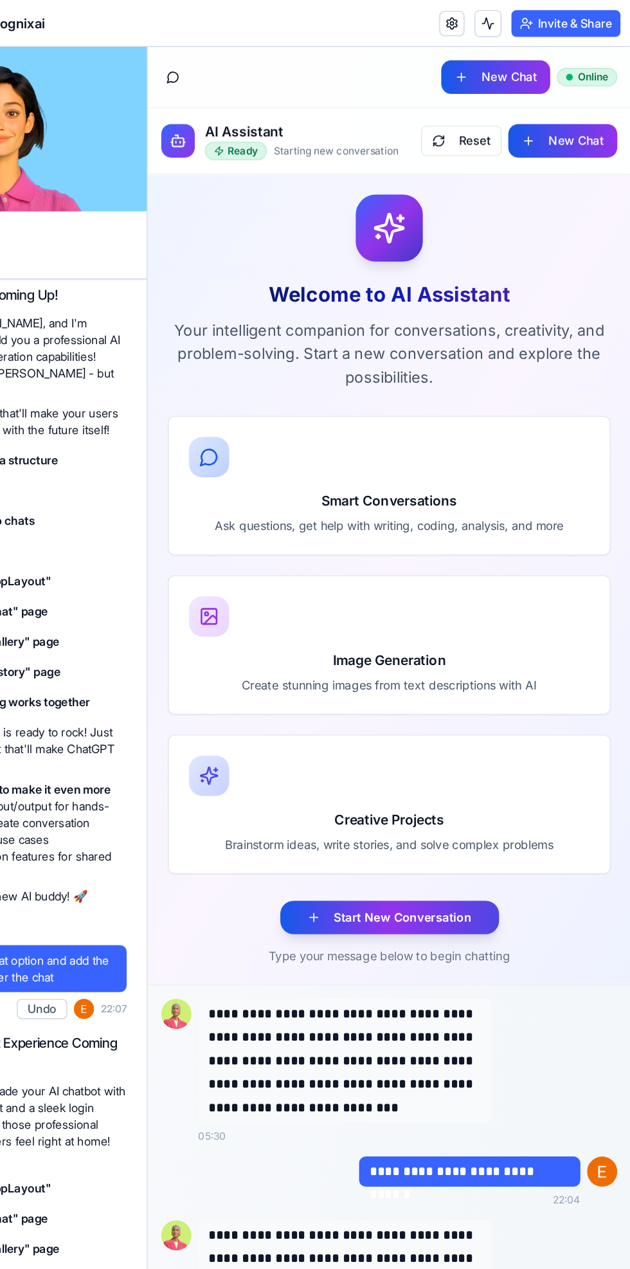
click at [389, 116] on button "Reset" at bounding box center [388, 118] width 62 height 23
click at [392, 121] on button "Reset" at bounding box center [388, 118] width 62 height 23
click at [474, 123] on button "New Chat" at bounding box center [466, 119] width 84 height 26
click at [461, 116] on button "New Chat" at bounding box center [466, 119] width 84 height 26
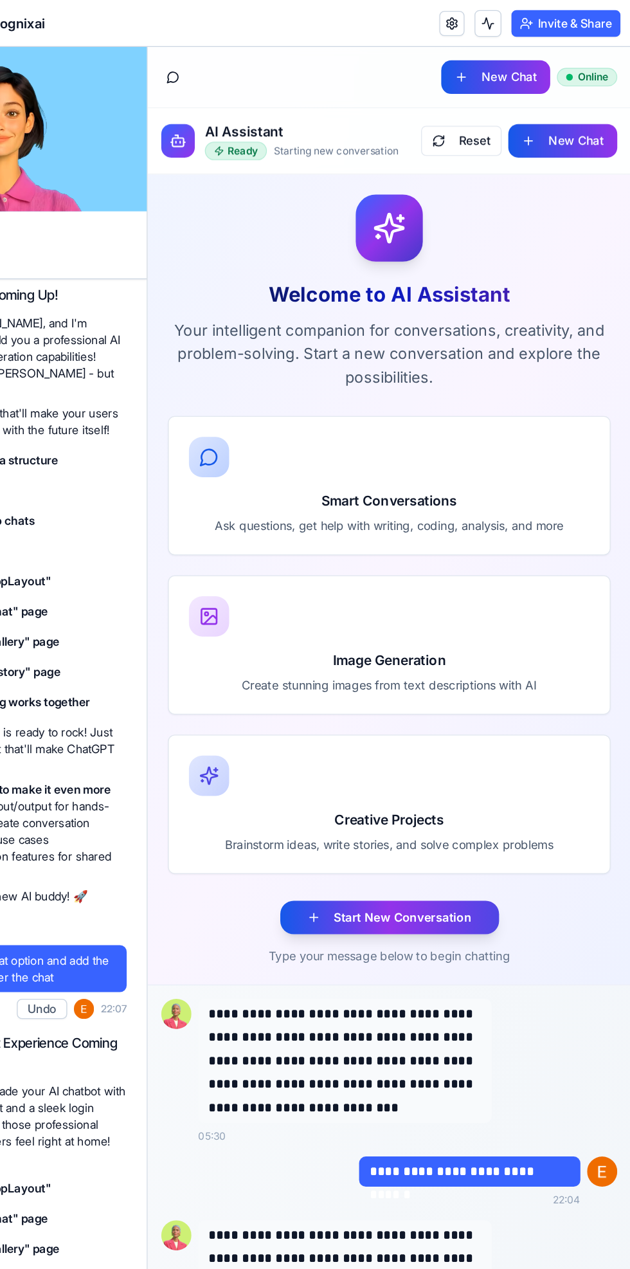
click at [372, 708] on button "Start New Conversation" at bounding box center [333, 715] width 168 height 26
click at [394, 717] on button "Start New Conversation" at bounding box center [333, 715] width 168 height 26
click at [380, 702] on button "Start New Conversation" at bounding box center [333, 715] width 168 height 26
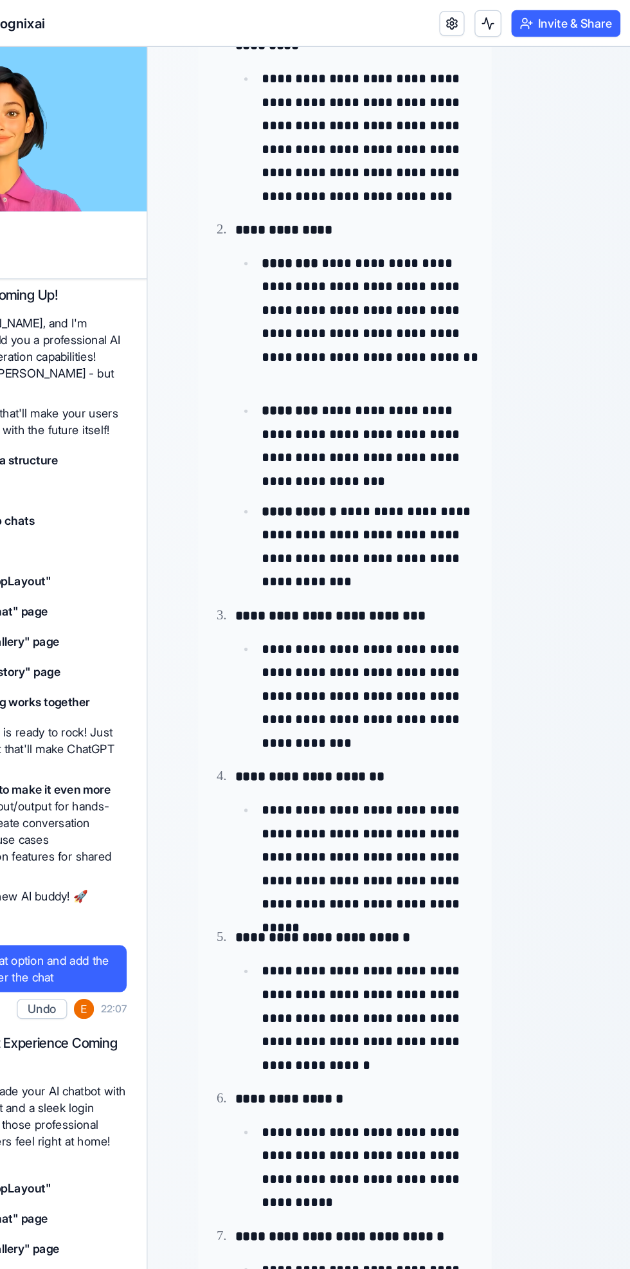
scroll to position [1575, 0]
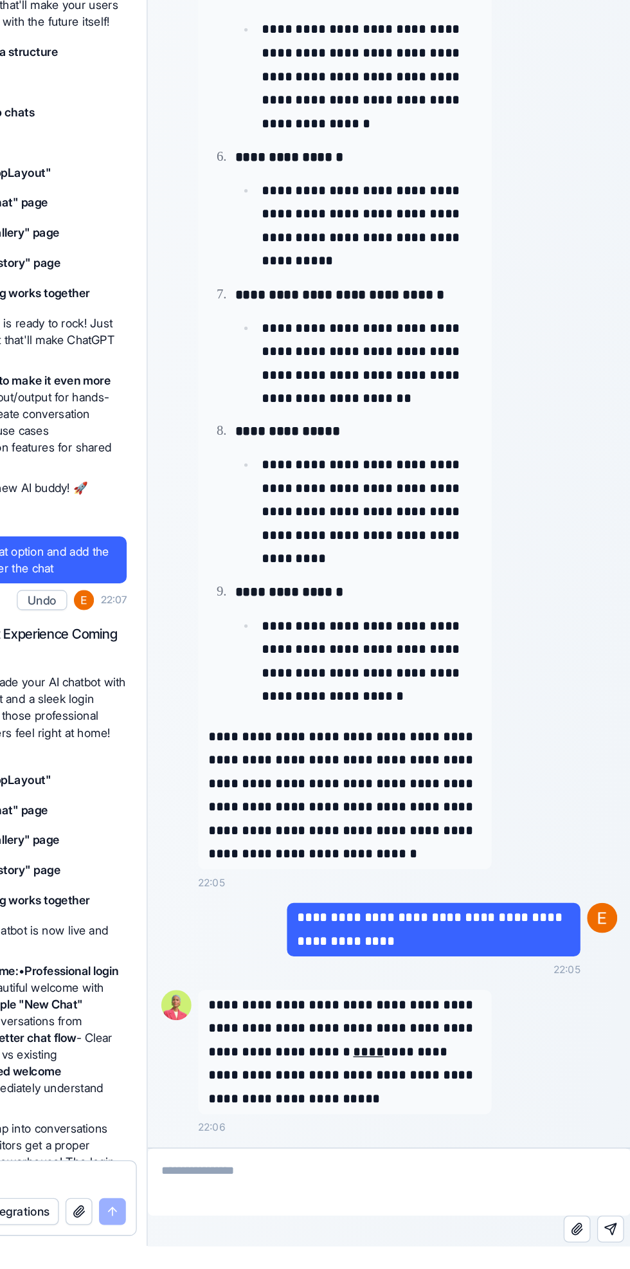
click at [337, 805] on textarea at bounding box center [332, 822] width 371 height 51
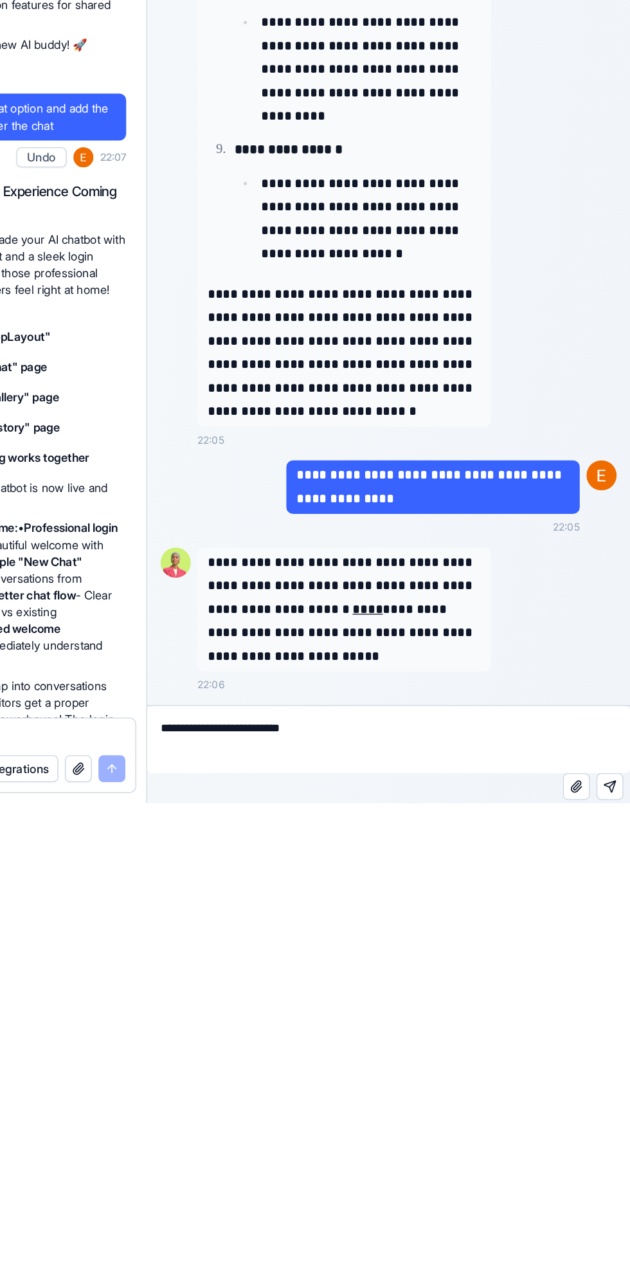
type textarea "**********"
click at [498, 408] on button "Send message" at bounding box center [501, 415] width 21 height 21
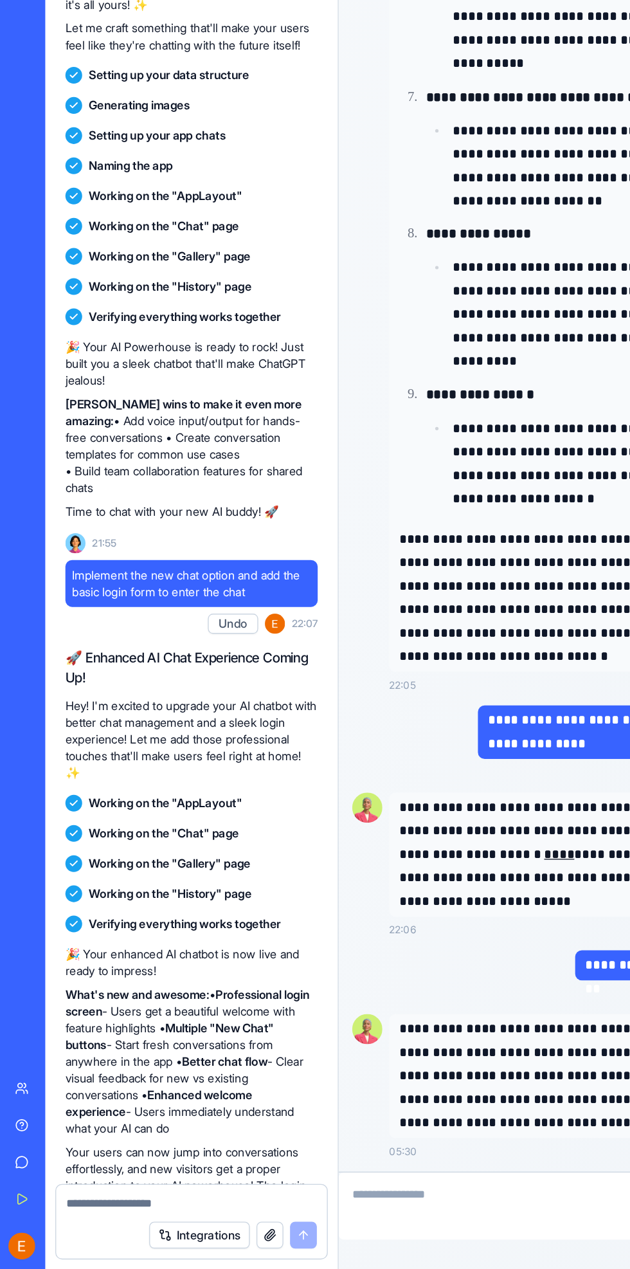
scroll to position [162, 0]
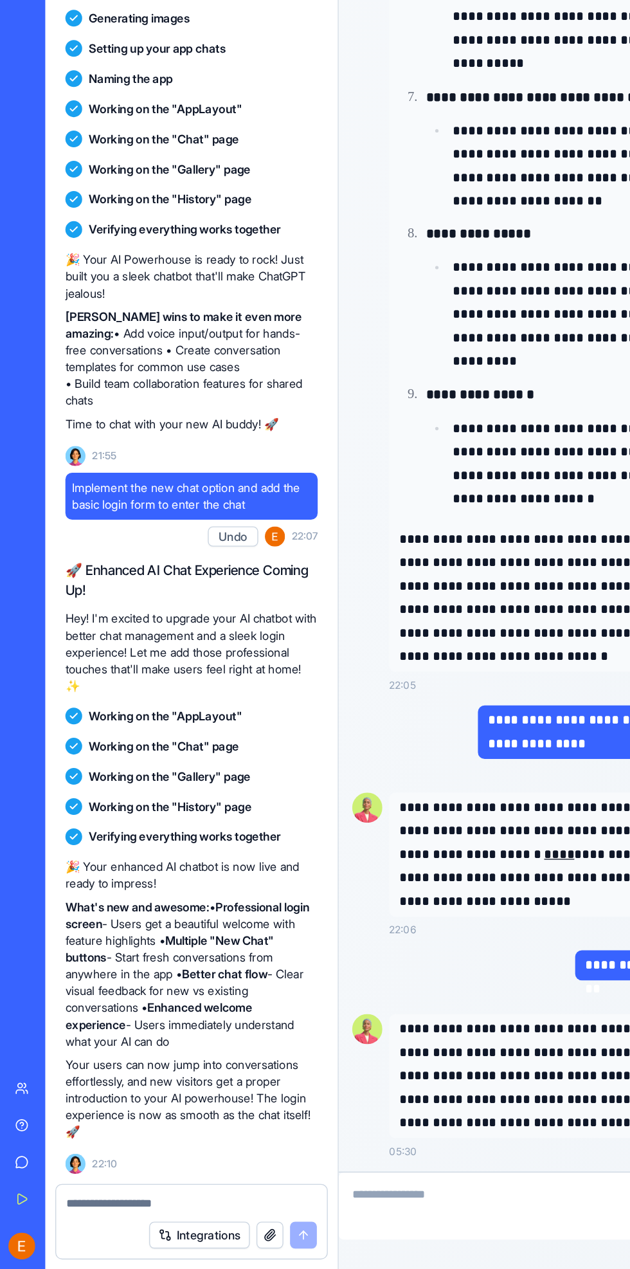
click at [102, 1213] on textarea at bounding box center [147, 1218] width 193 height 13
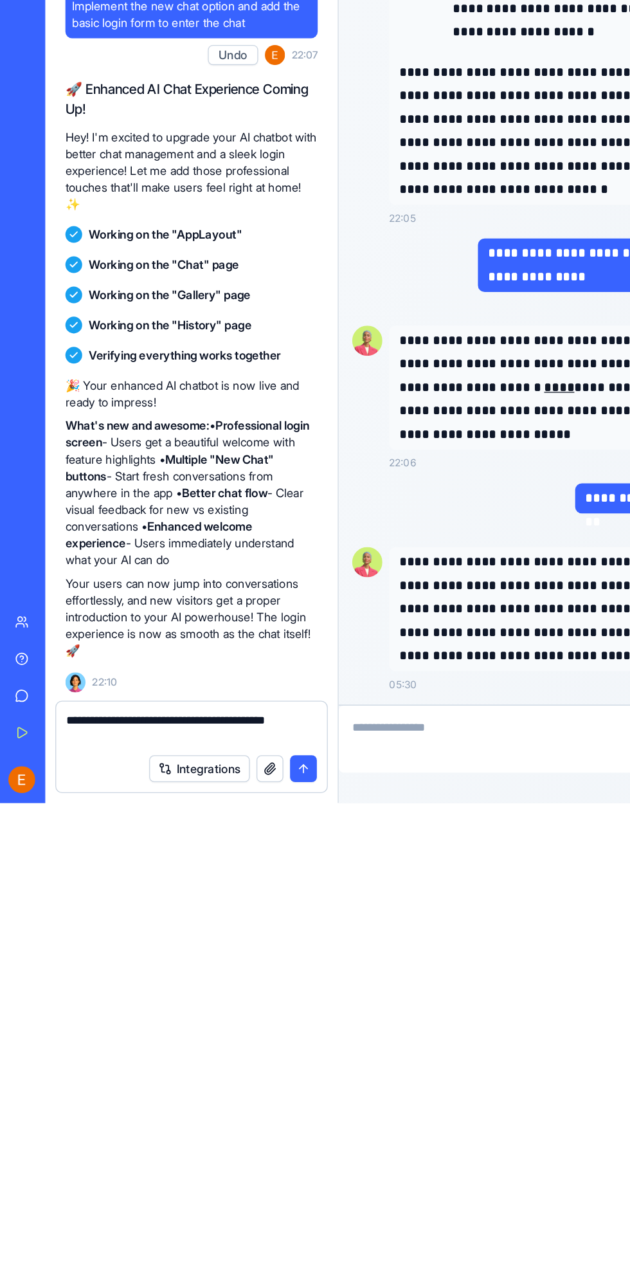
scroll to position [0, 0]
type textarea "**********"
click at [241, 1239] on button "submit" at bounding box center [233, 1243] width 21 height 21
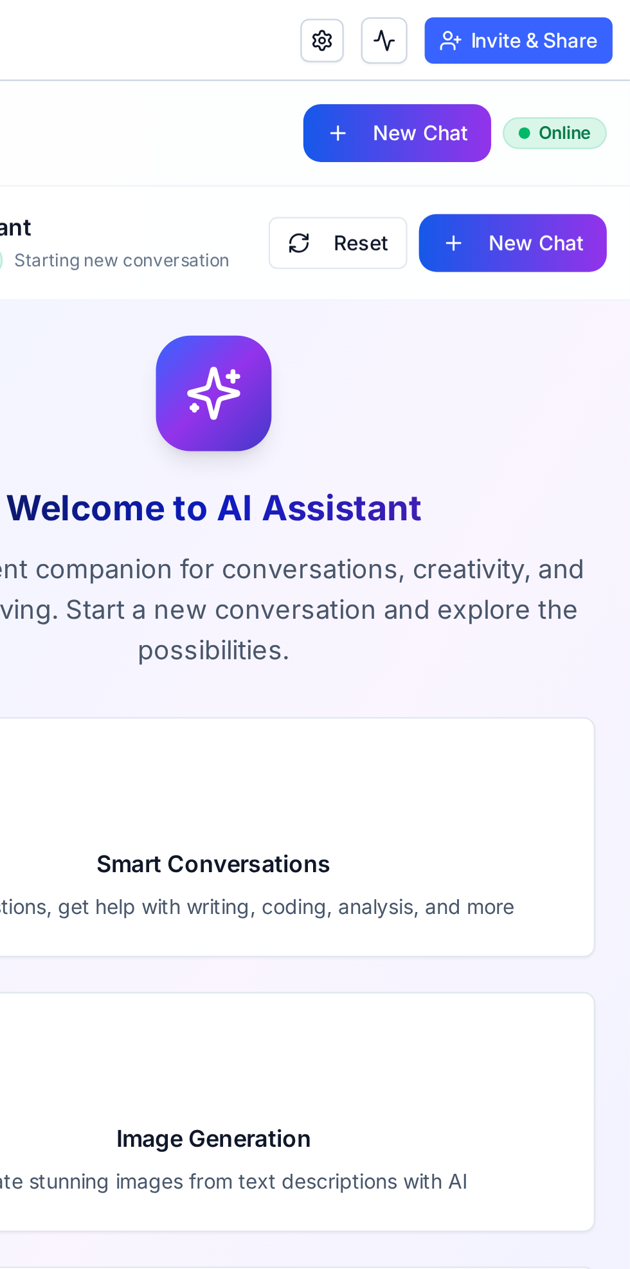
click at [86, 105] on button "New Chat" at bounding box center [65, 104] width 84 height 26
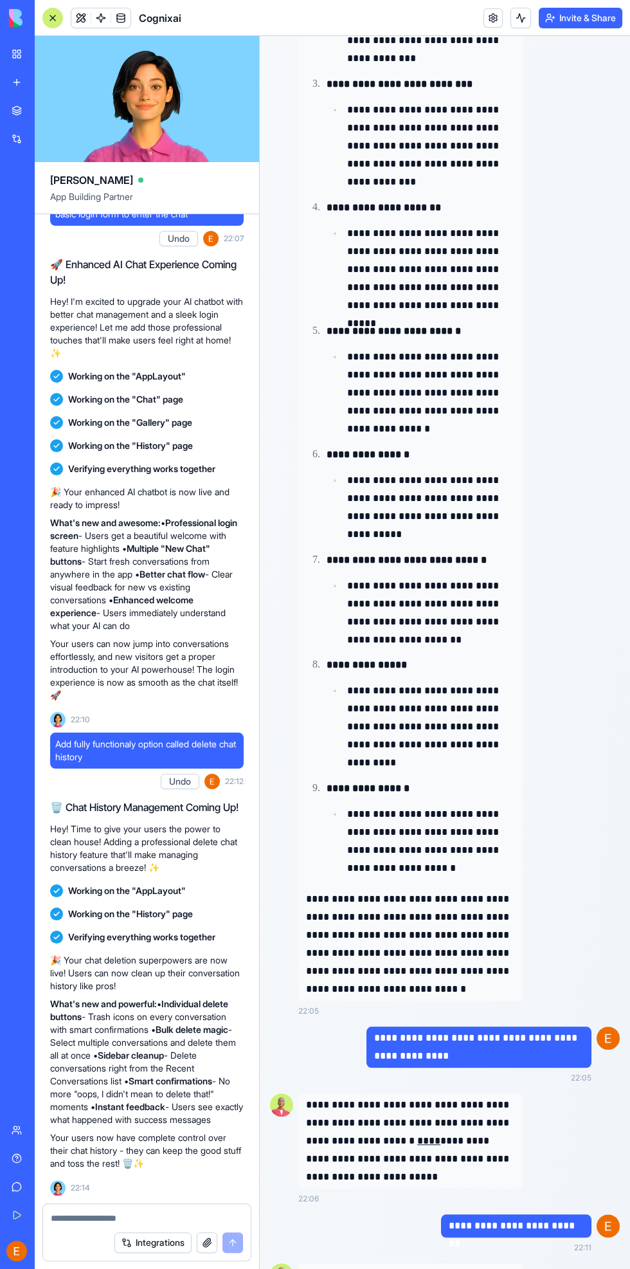
scroll to position [1745, 0]
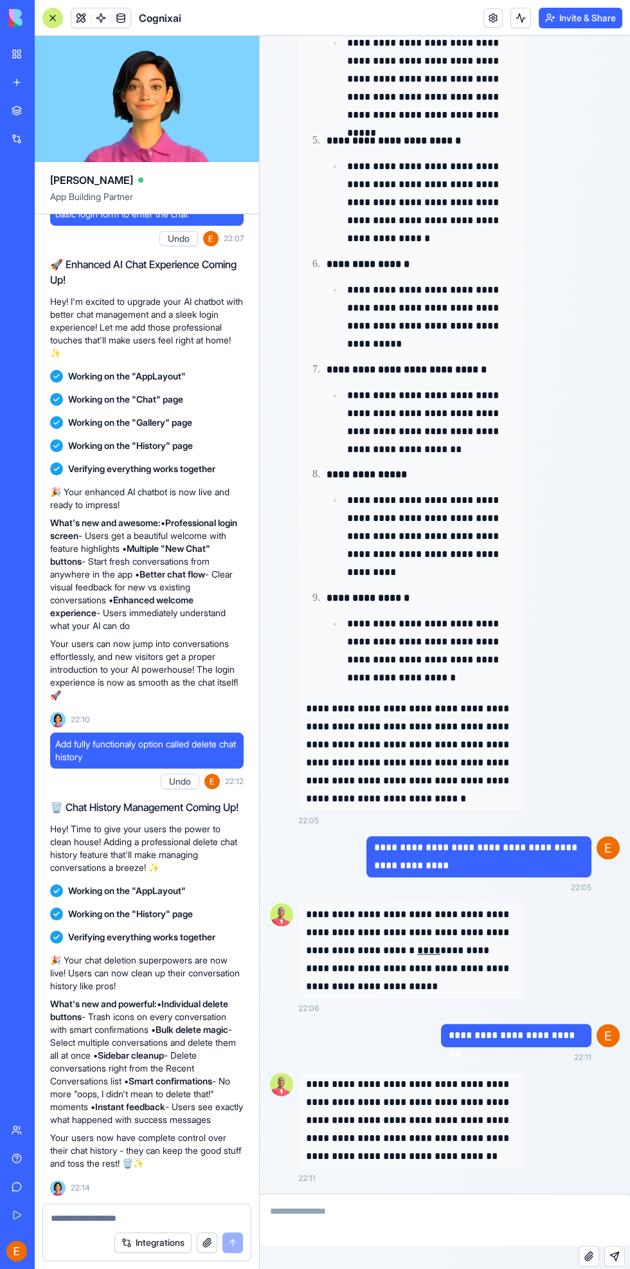
click at [554, 956] on div "**********" at bounding box center [459, 958] width 322 height 111
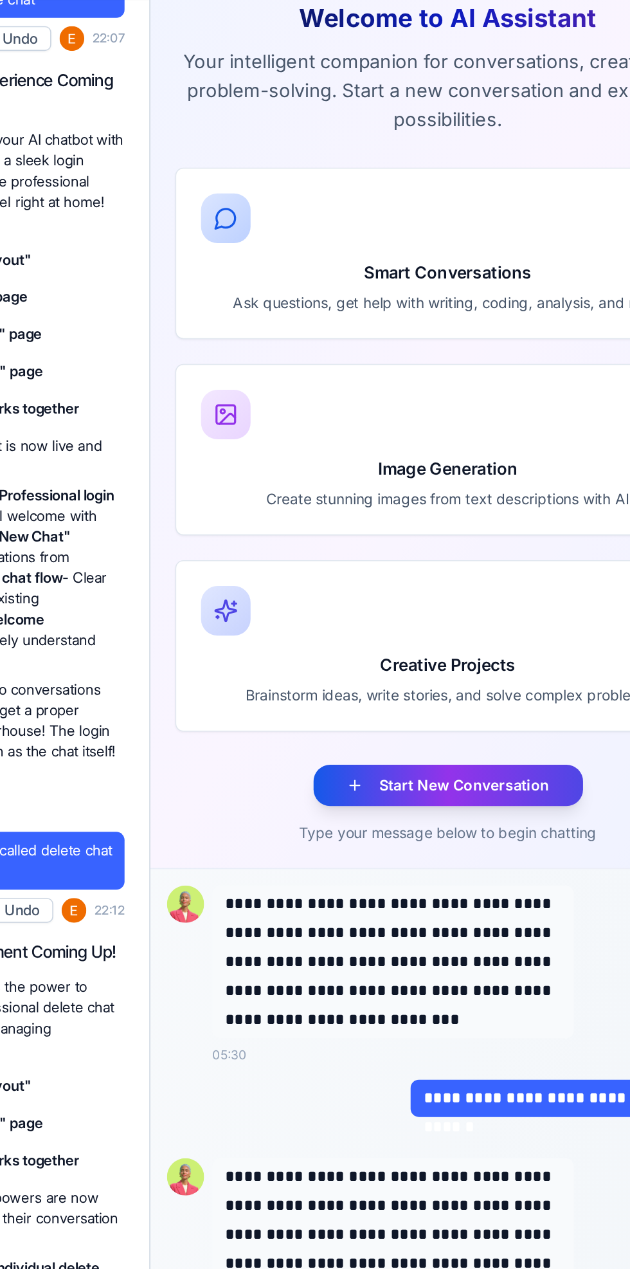
scroll to position [0, 0]
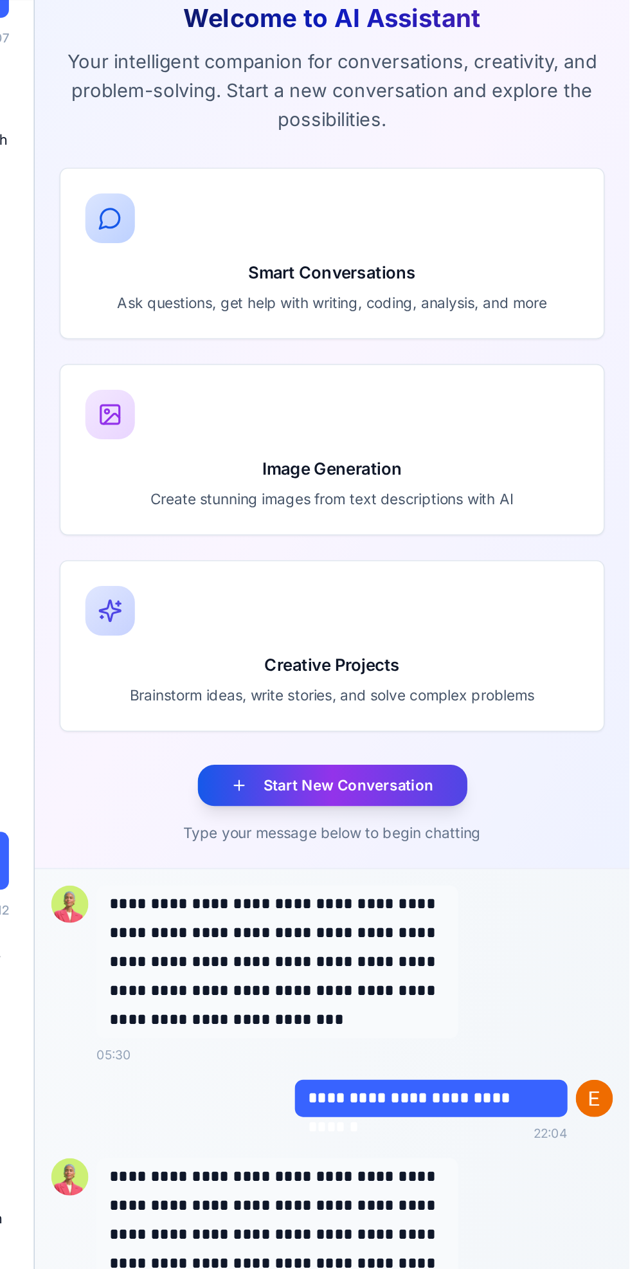
click at [271, 383] on button "Start New Conversation" at bounding box center [220, 381] width 168 height 26
click at [282, 375] on button "Start New Conversation" at bounding box center [220, 381] width 168 height 26
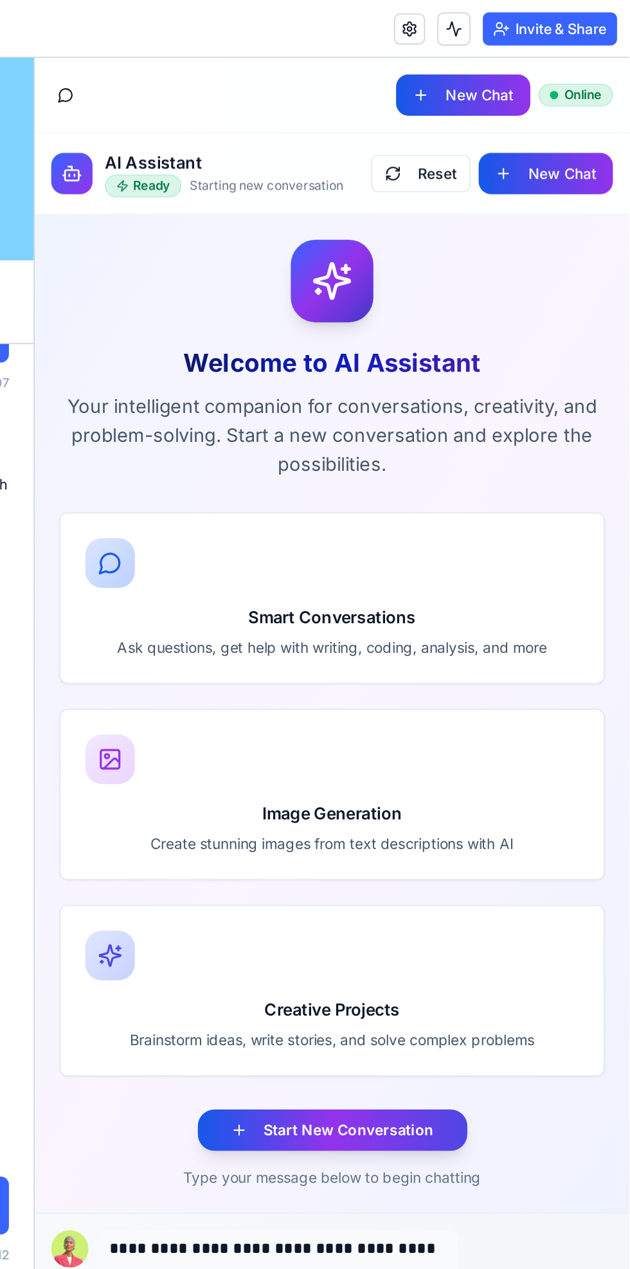
click at [362, 131] on button "New Chat" at bounding box center [353, 129] width 84 height 26
click at [319, 89] on button "New Chat" at bounding box center [302, 81] width 84 height 26
click at [59, 74] on button at bounding box center [54, 80] width 18 height 18
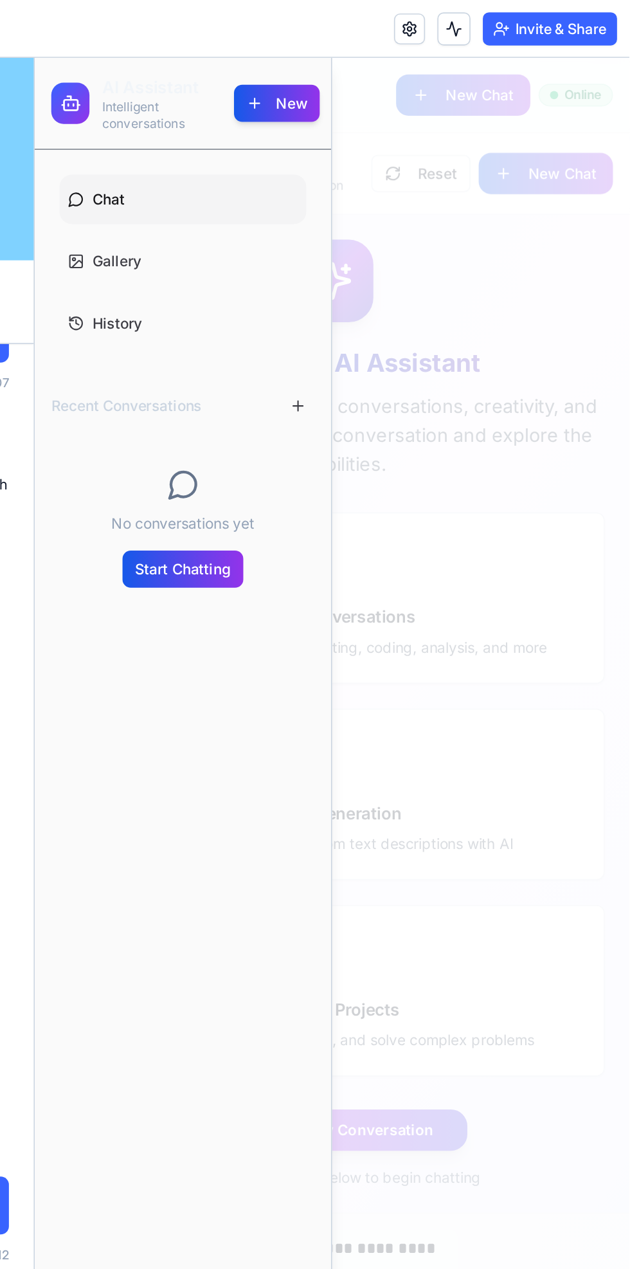
click at [140, 223] on link "History" at bounding box center [127, 222] width 154 height 31
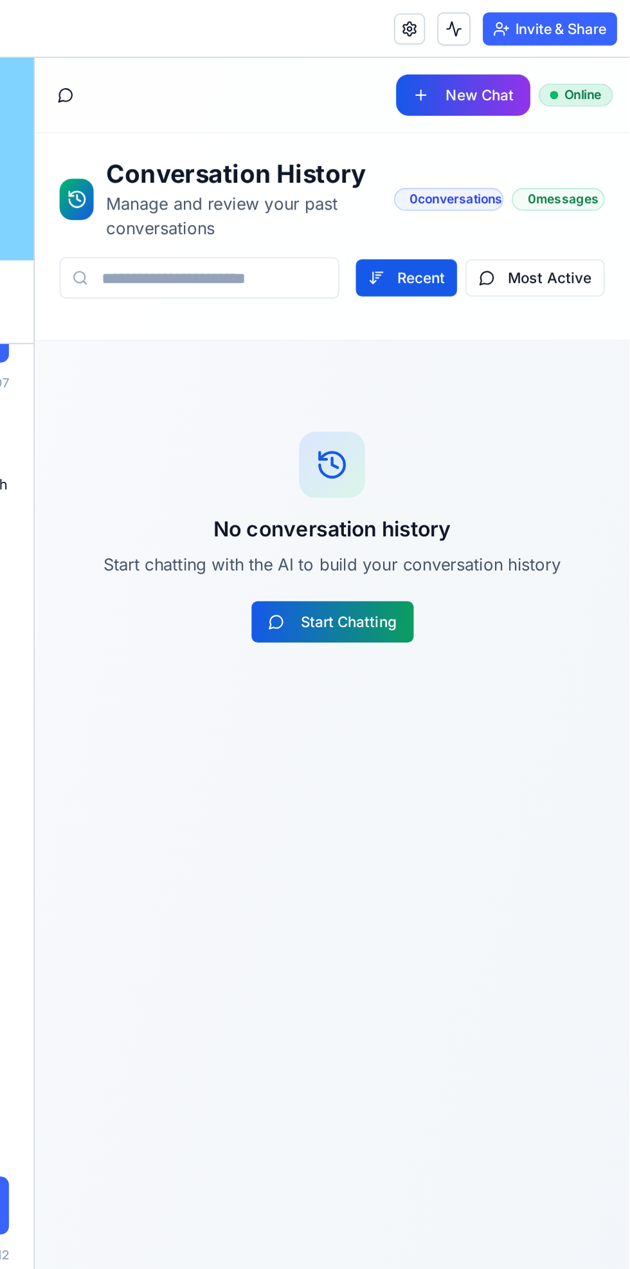
click at [249, 410] on button "Start Chatting" at bounding box center [220, 409] width 101 height 26
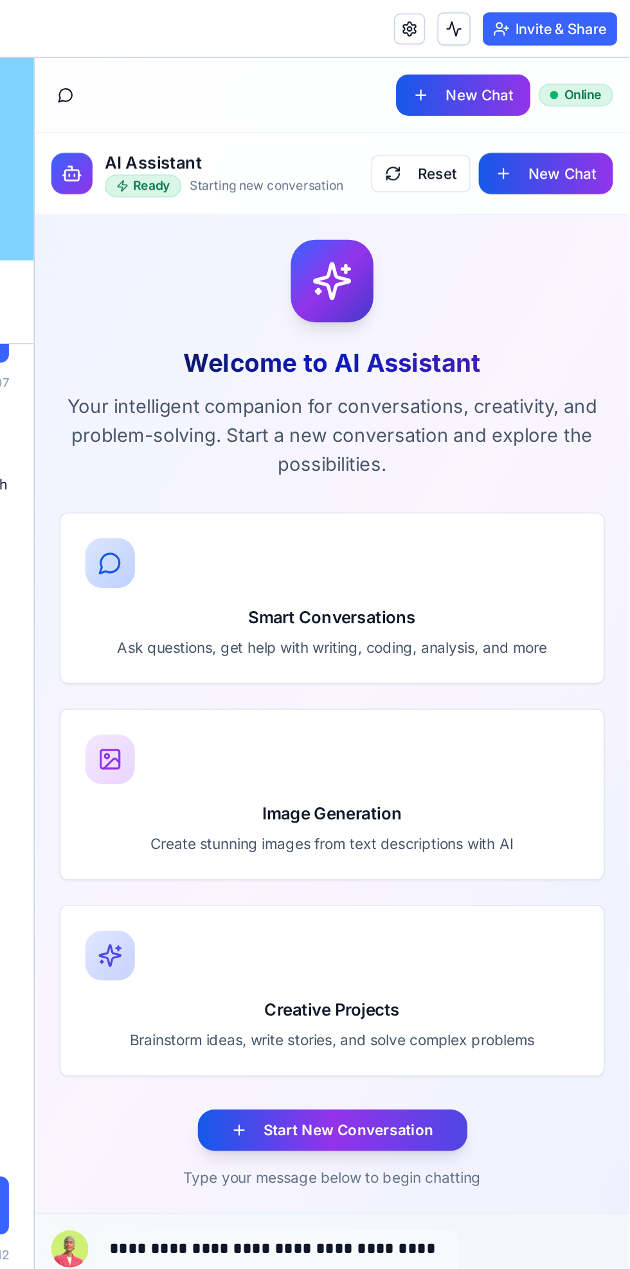
click at [59, 80] on button at bounding box center [54, 80] width 18 height 18
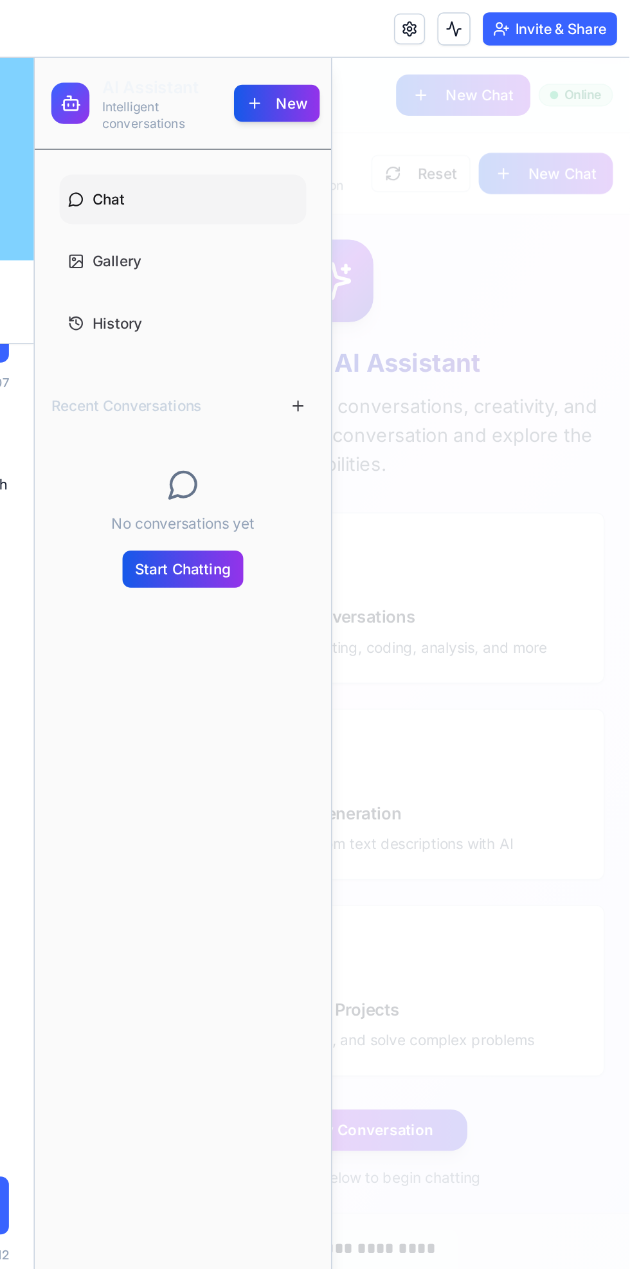
click at [160, 177] on link "Gallery" at bounding box center [127, 184] width 154 height 31
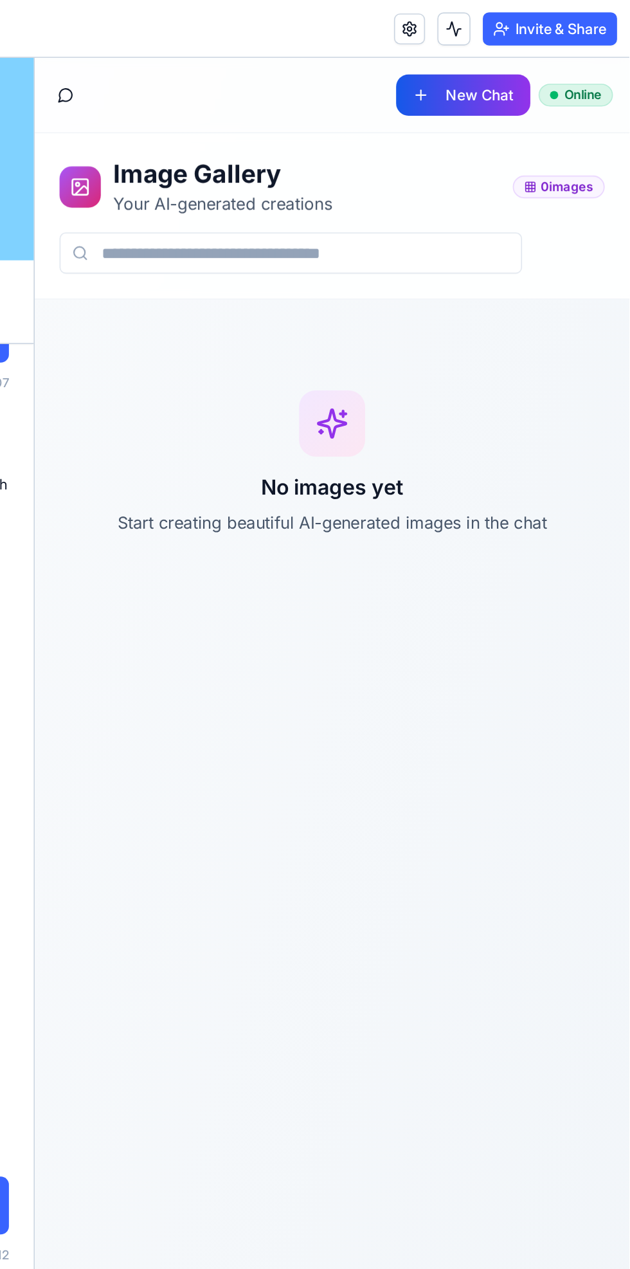
click at [58, 73] on button at bounding box center [54, 80] width 18 height 18
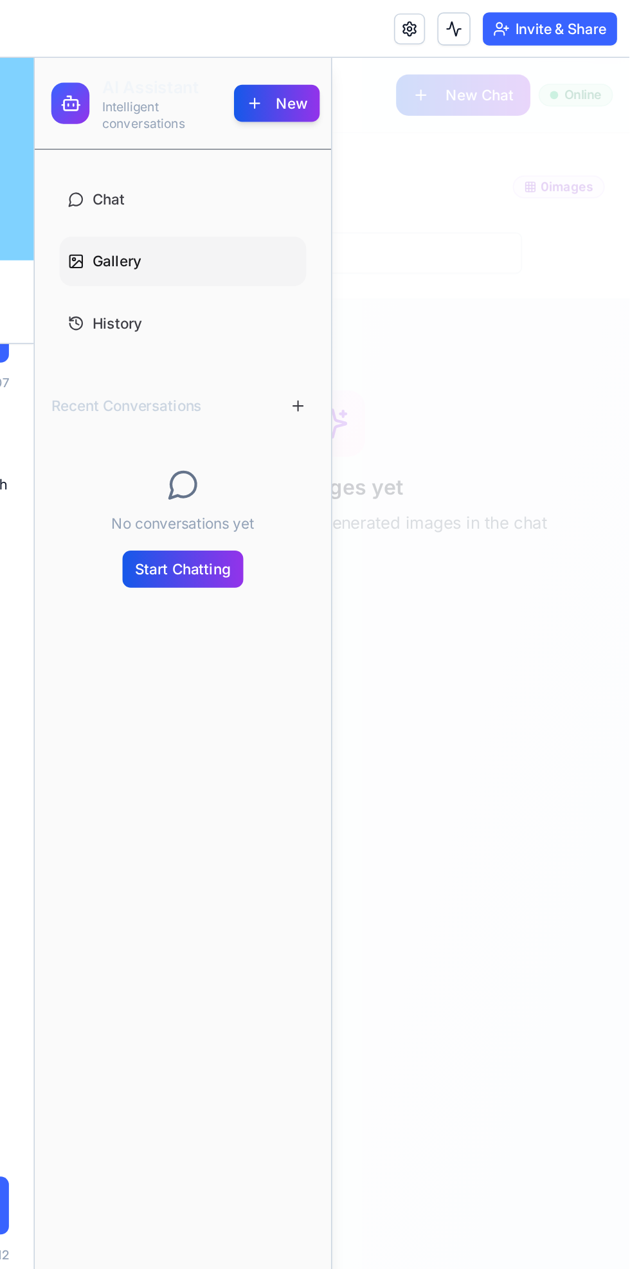
click at [285, 183] on div at bounding box center [220, 673] width 371 height 1233
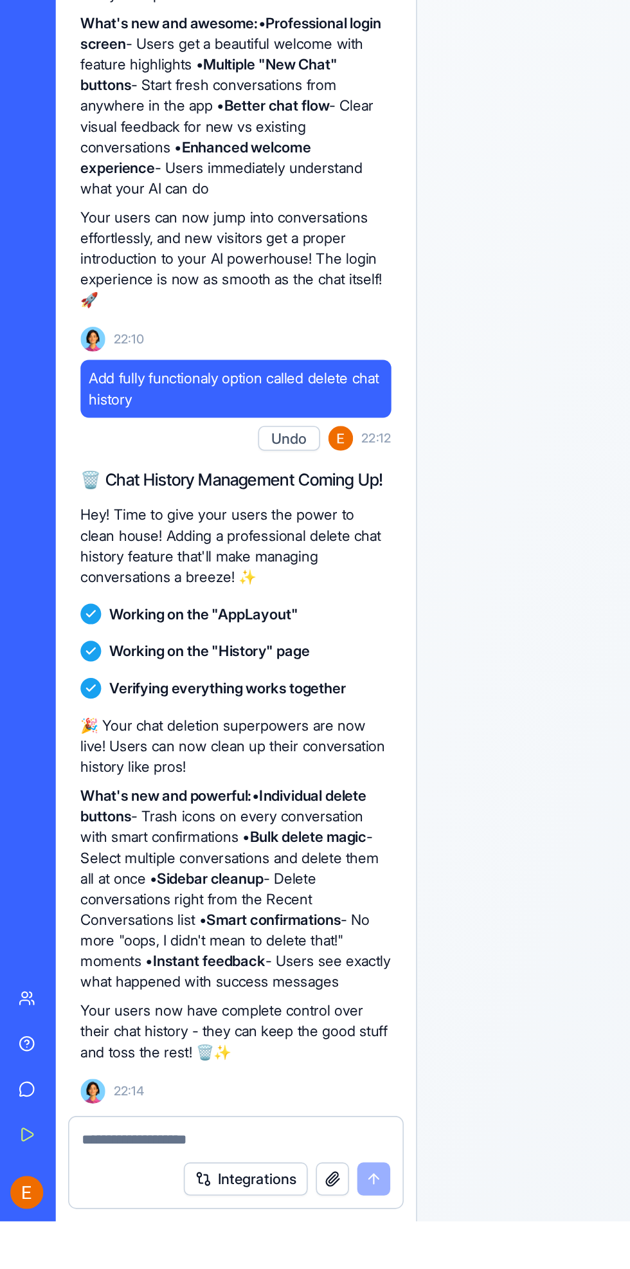
click at [139, 1218] on textarea at bounding box center [147, 1218] width 193 height 13
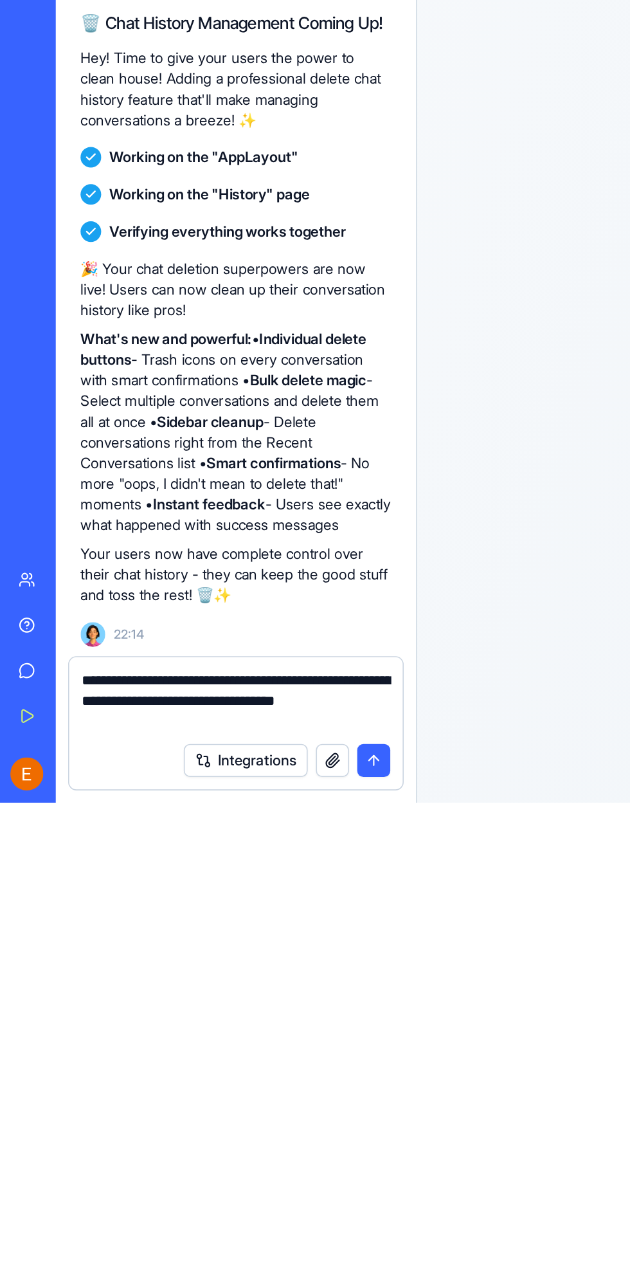
click at [87, 1216] on textarea "**********" at bounding box center [147, 1205] width 193 height 39
type textarea "**********"
click at [208, 1237] on button "button" at bounding box center [207, 1243] width 21 height 21
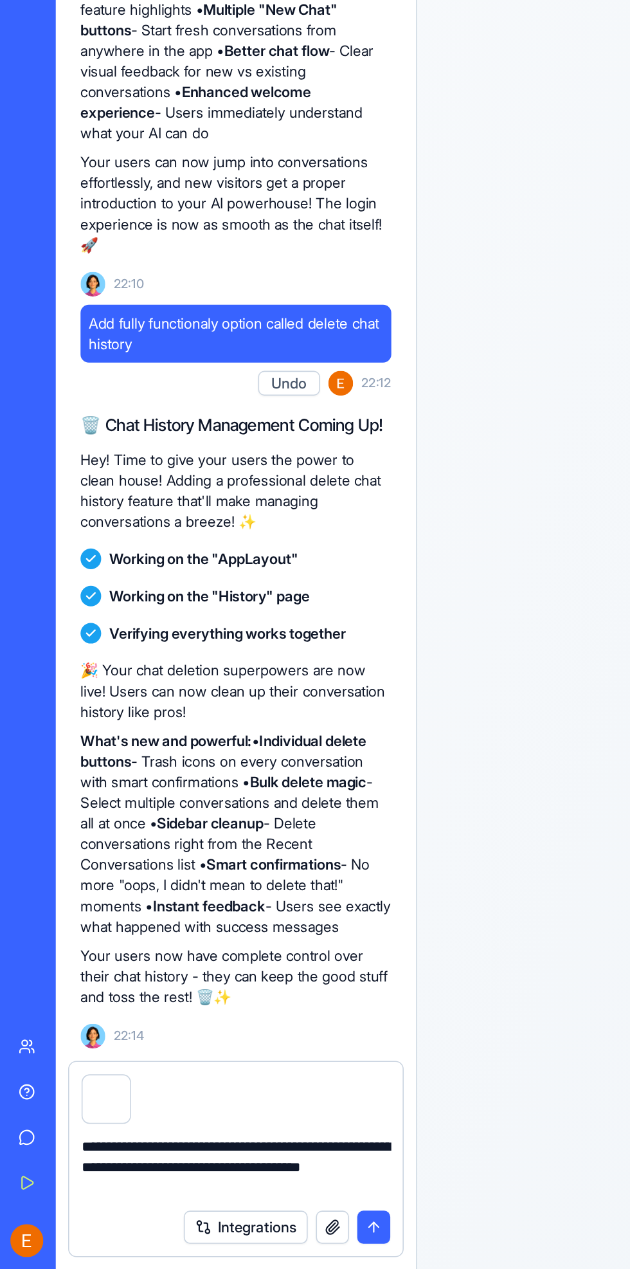
scroll to position [707, 0]
click at [228, 1242] on button "submit" at bounding box center [233, 1243] width 21 height 21
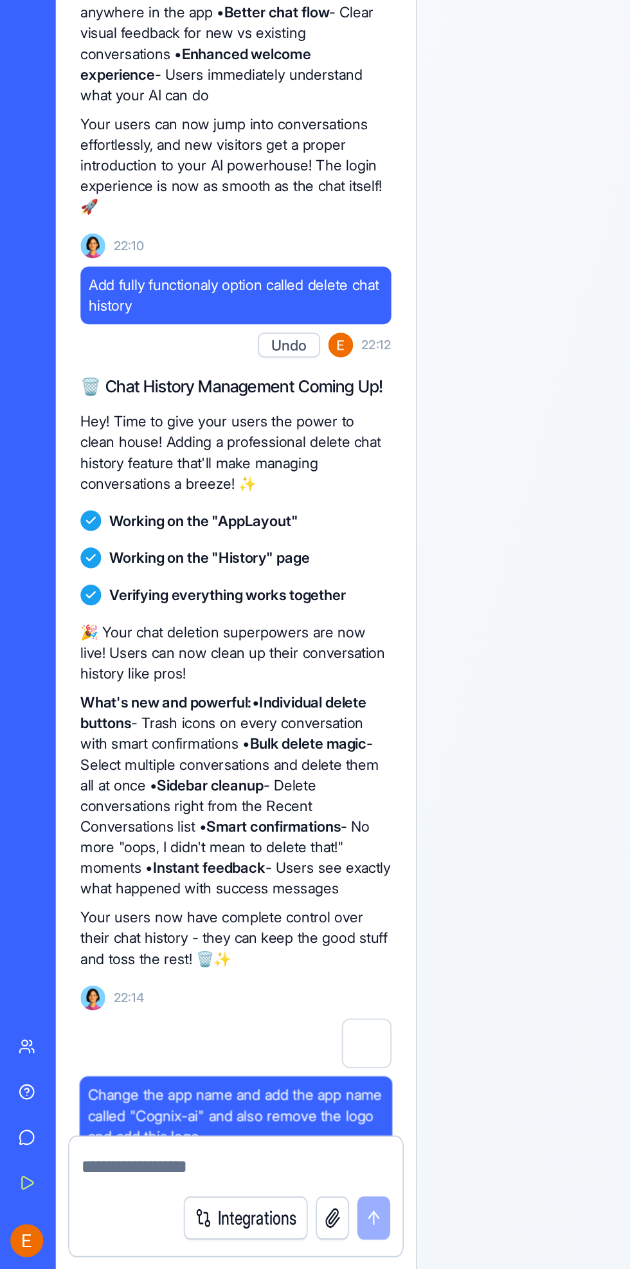
scroll to position [754, 0]
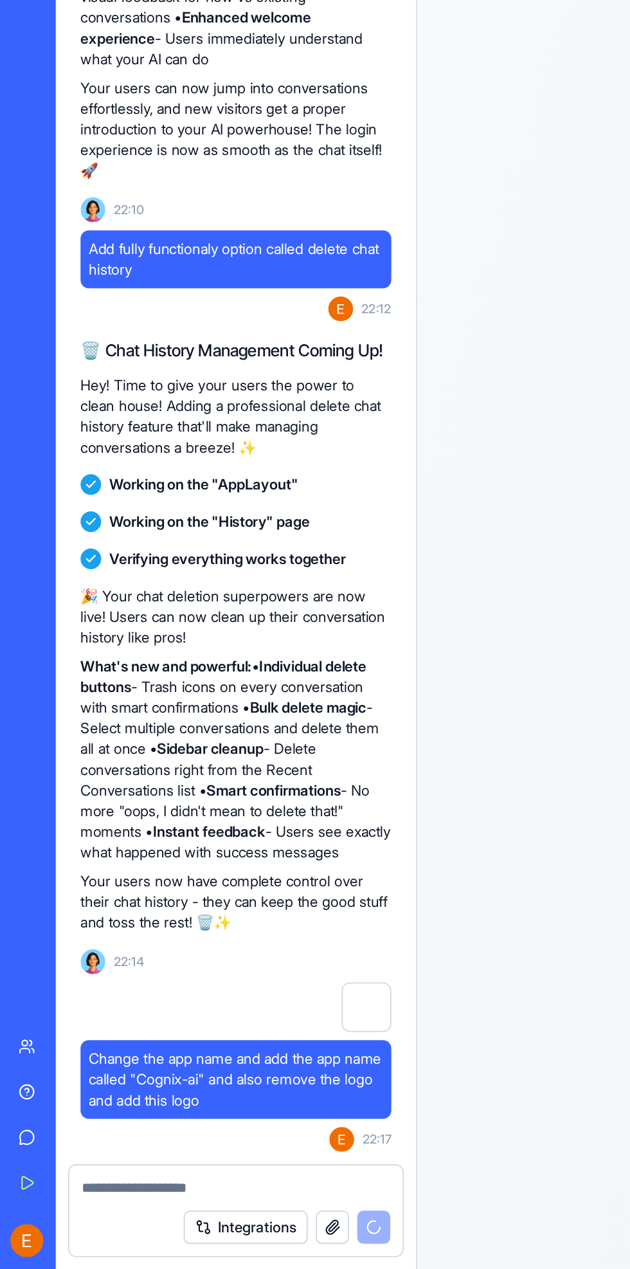
click at [125, 1223] on textarea at bounding box center [147, 1218] width 193 height 13
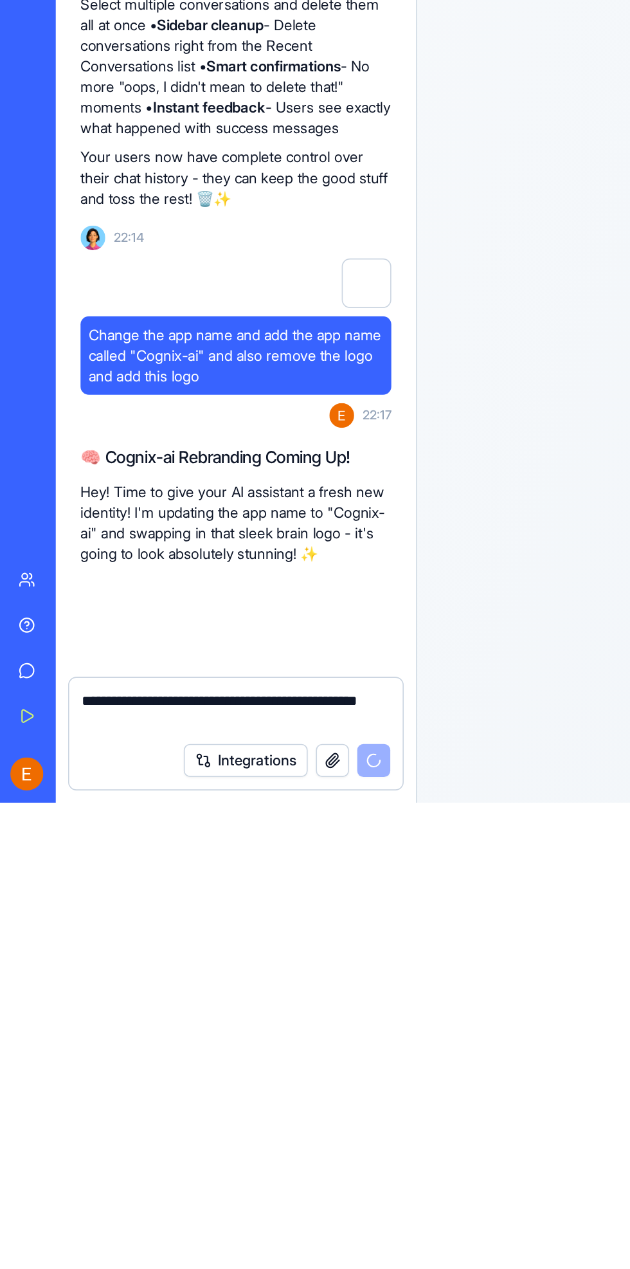
scroll to position [1005, 0]
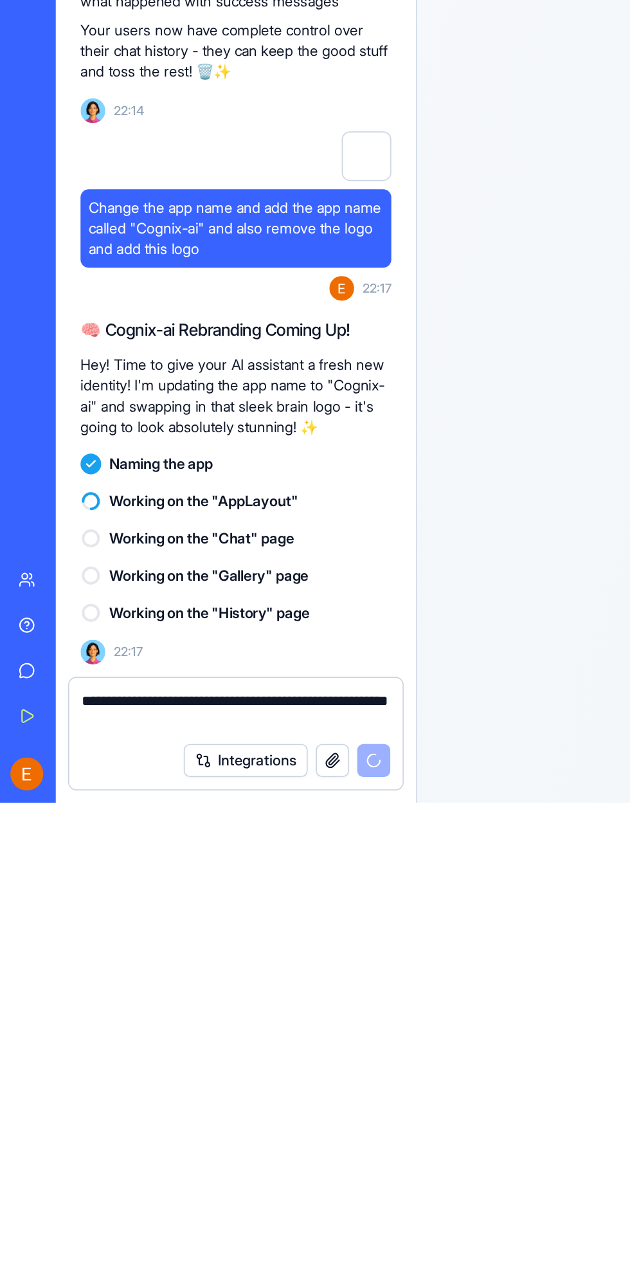
click at [89, 1220] on textarea "**********" at bounding box center [147, 1212] width 193 height 26
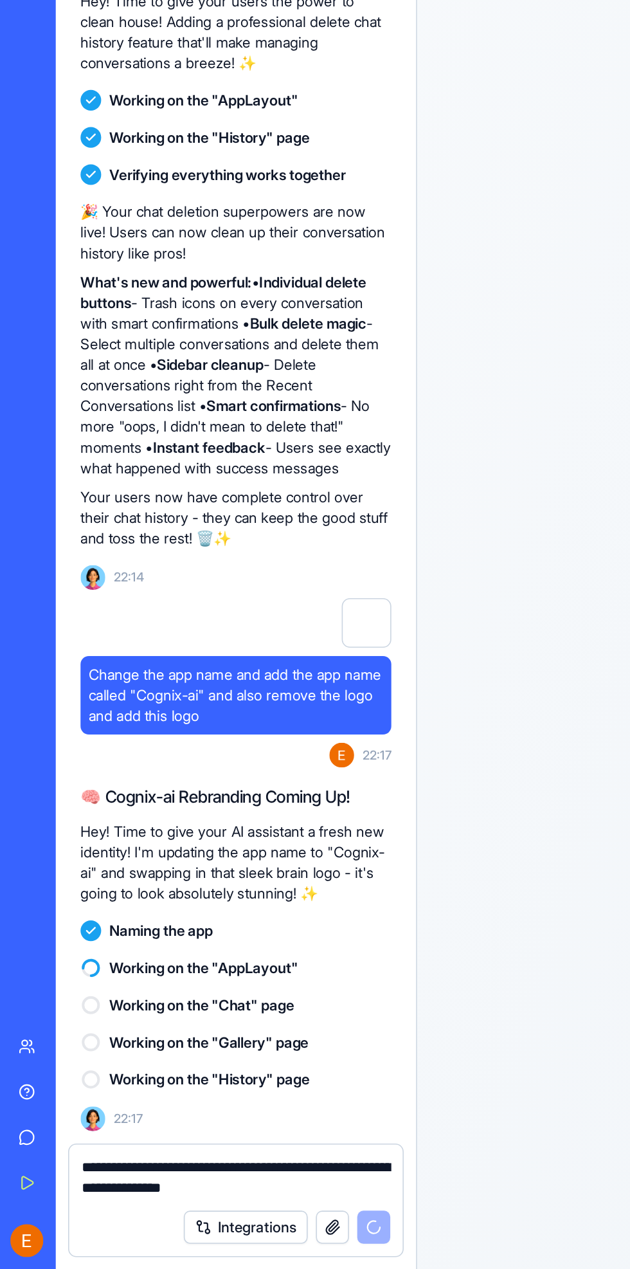
type textarea "**********"
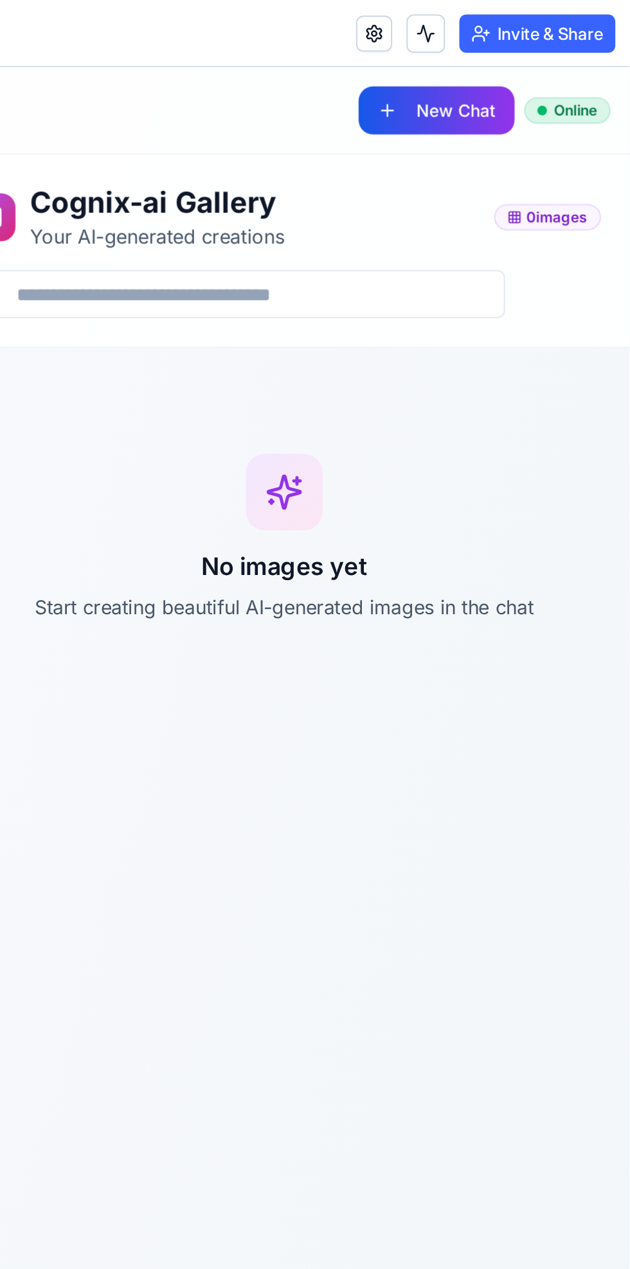
scroll to position [1229, 0]
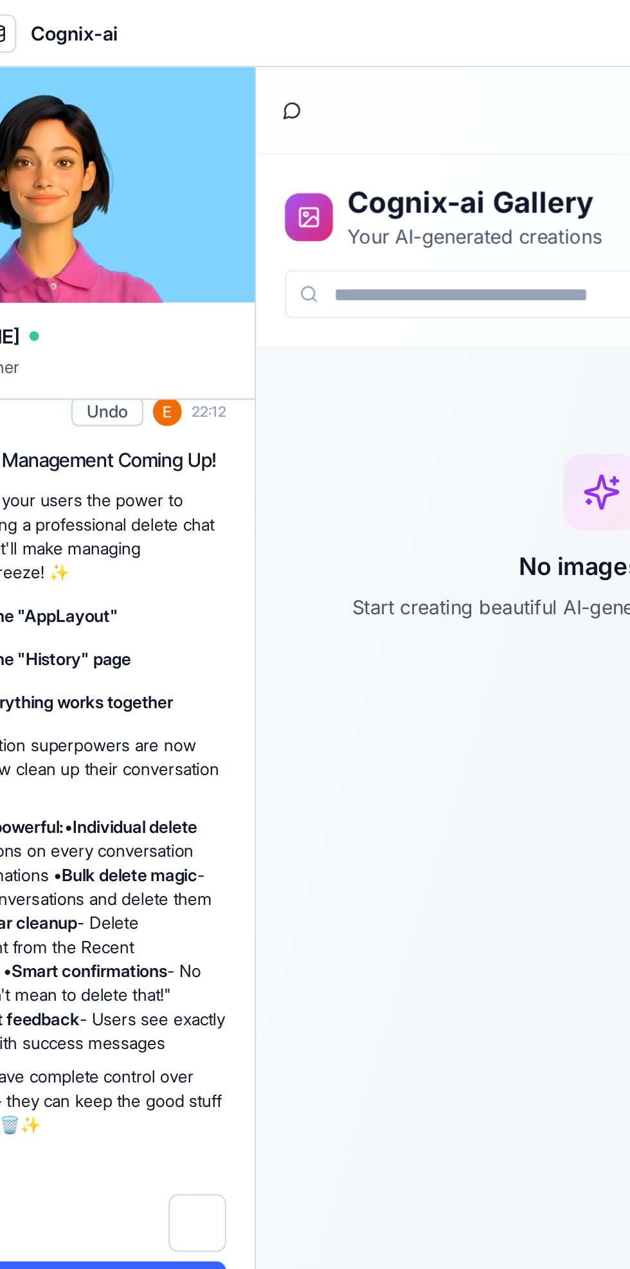
click at [273, 96] on button at bounding box center [275, 90] width 18 height 18
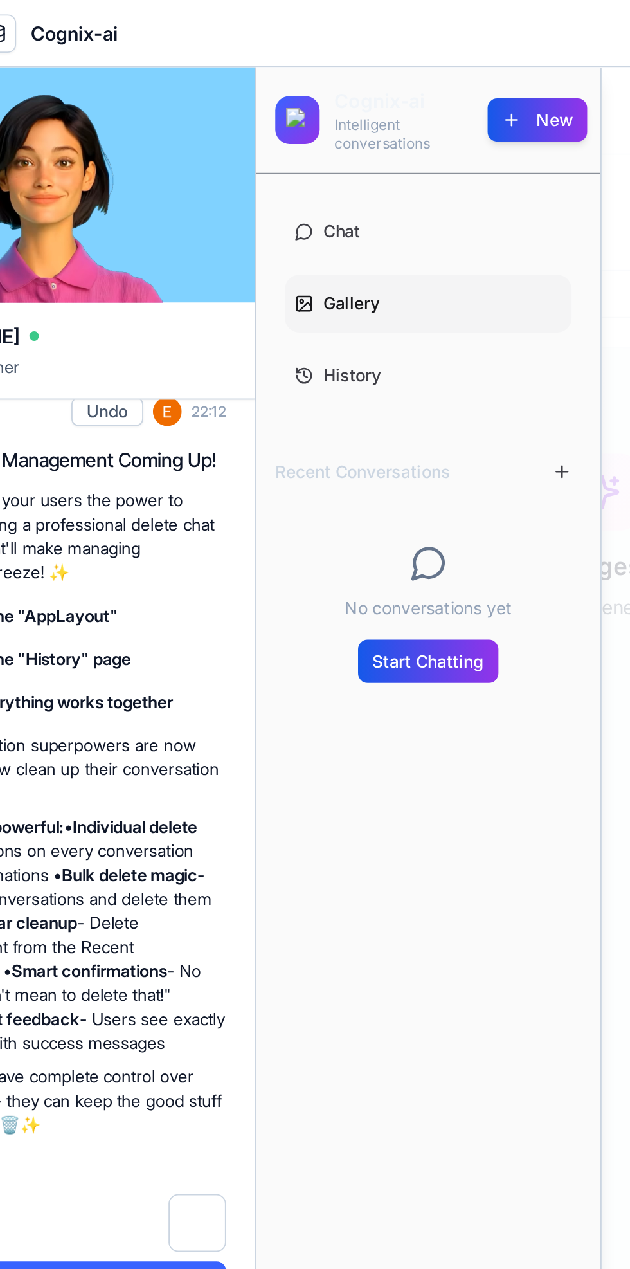
click at [350, 154] on link "Chat" at bounding box center [348, 155] width 154 height 31
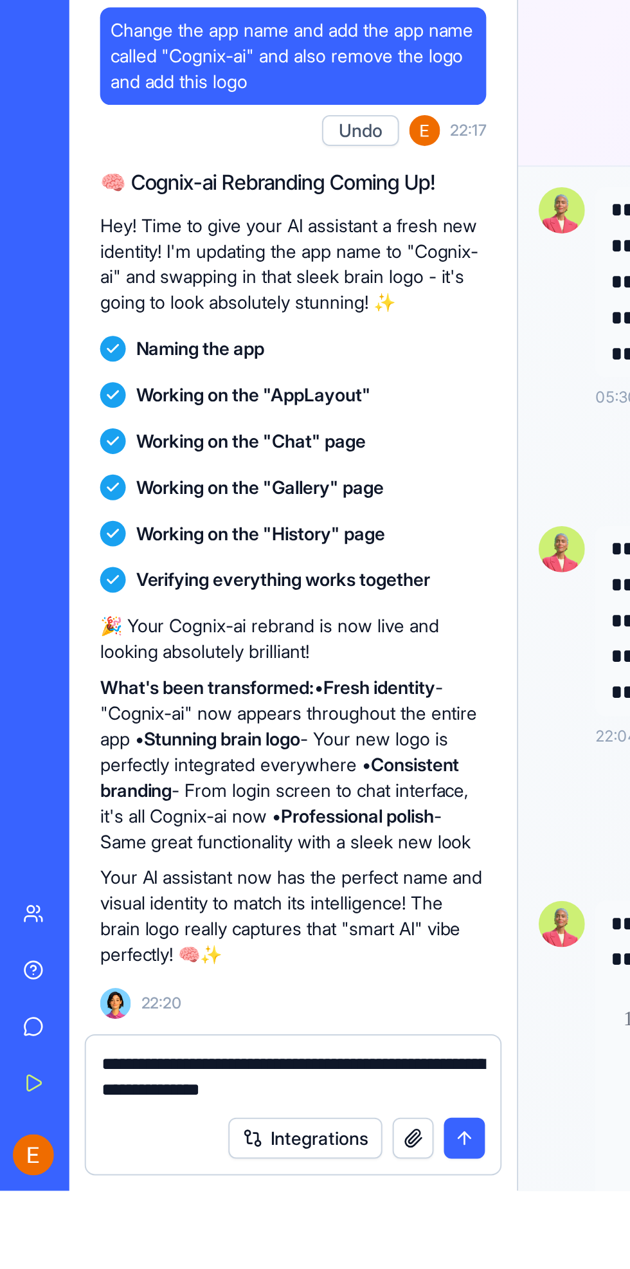
click at [228, 1251] on button "submit" at bounding box center [233, 1243] width 21 height 21
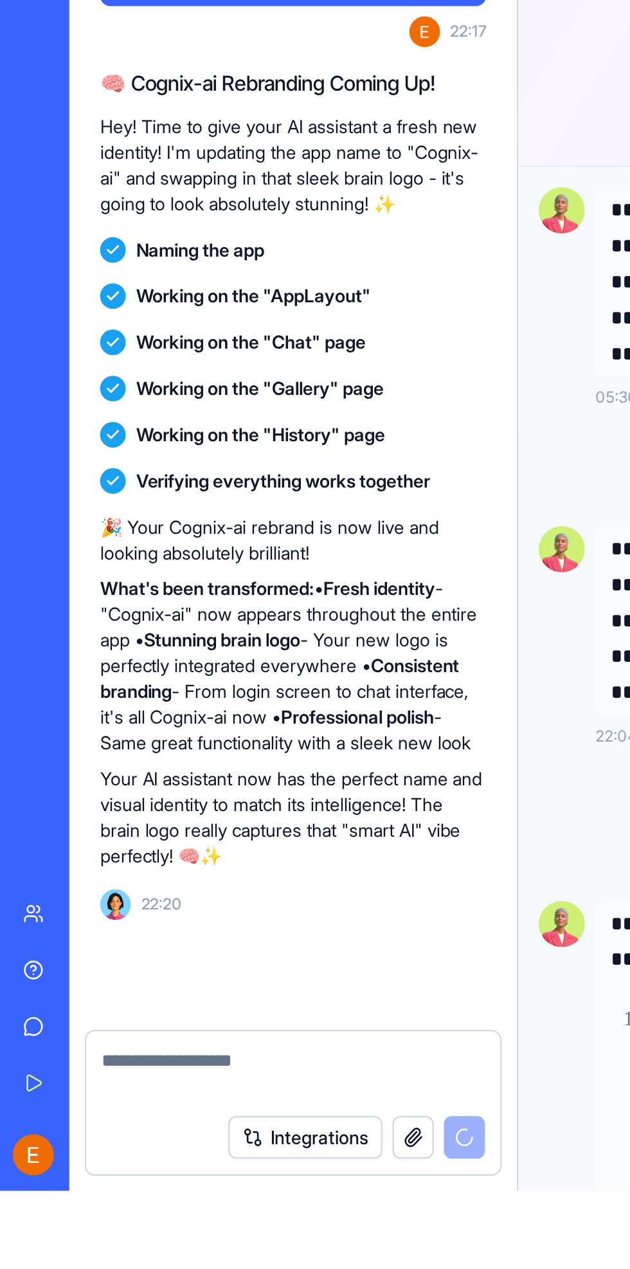
scroll to position [1278, 0]
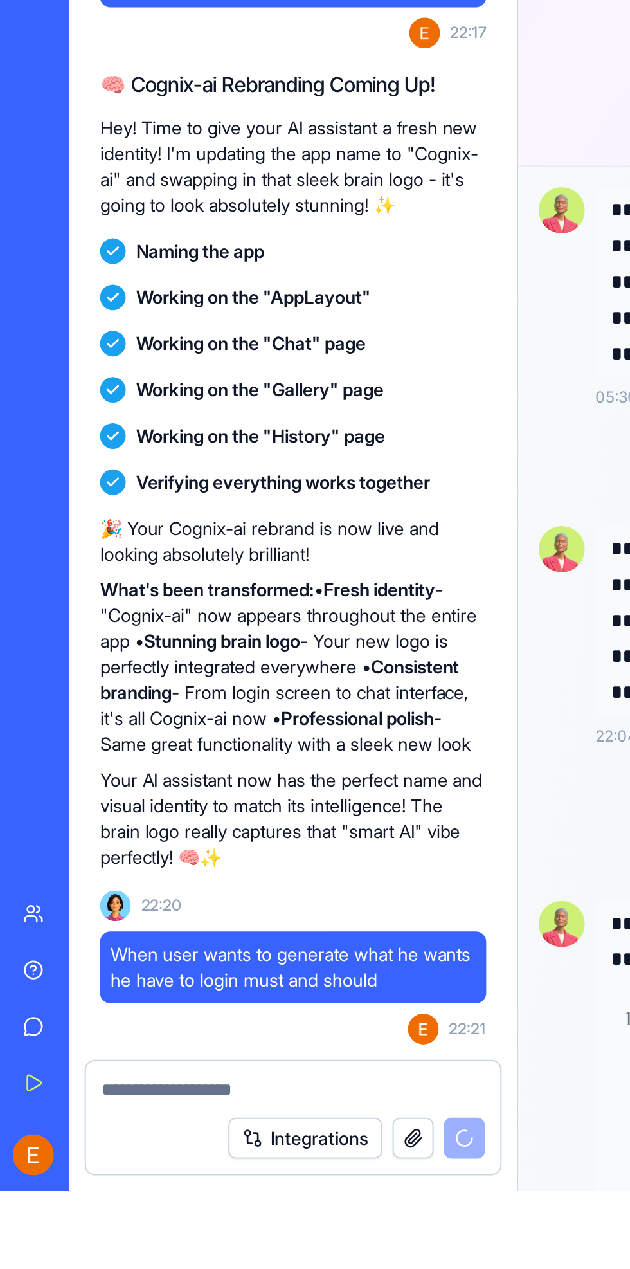
click at [147, 1215] on textarea at bounding box center [147, 1218] width 193 height 13
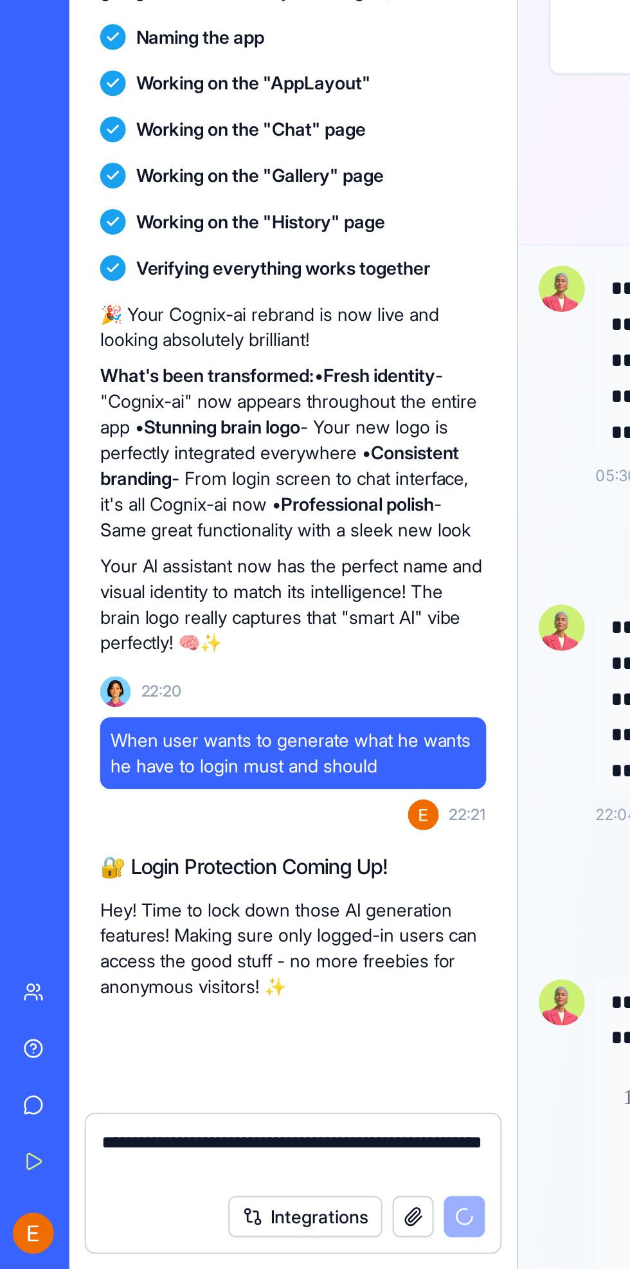
scroll to position [1425, 0]
type textarea "**********"
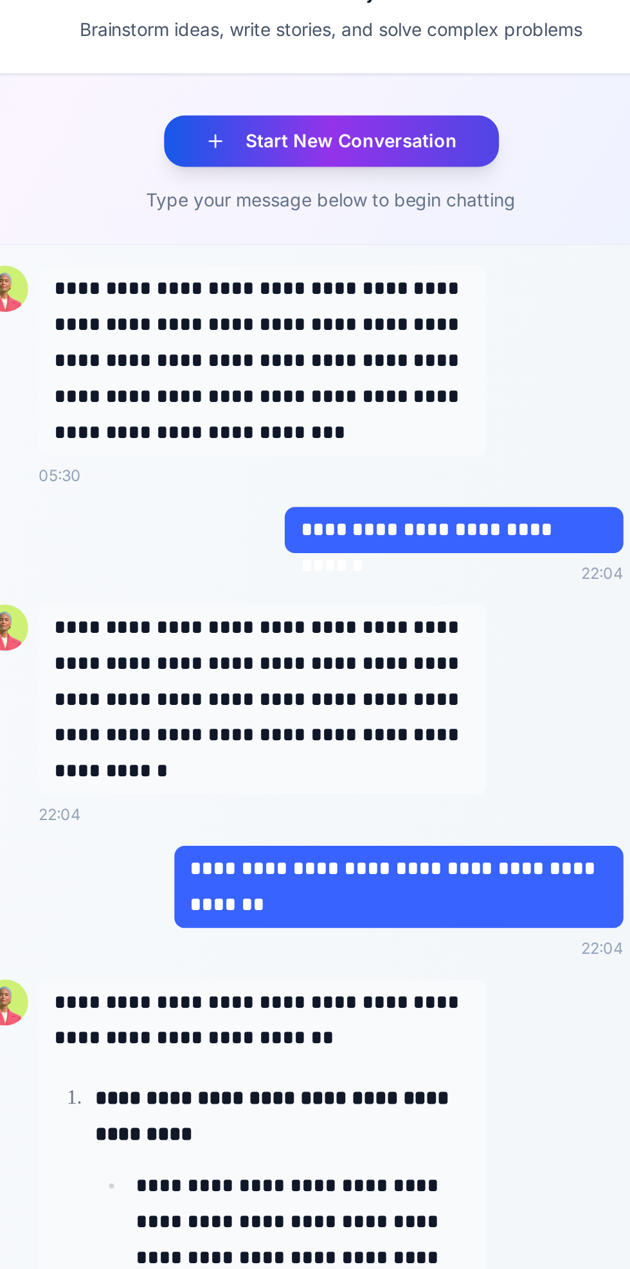
scroll to position [0, 0]
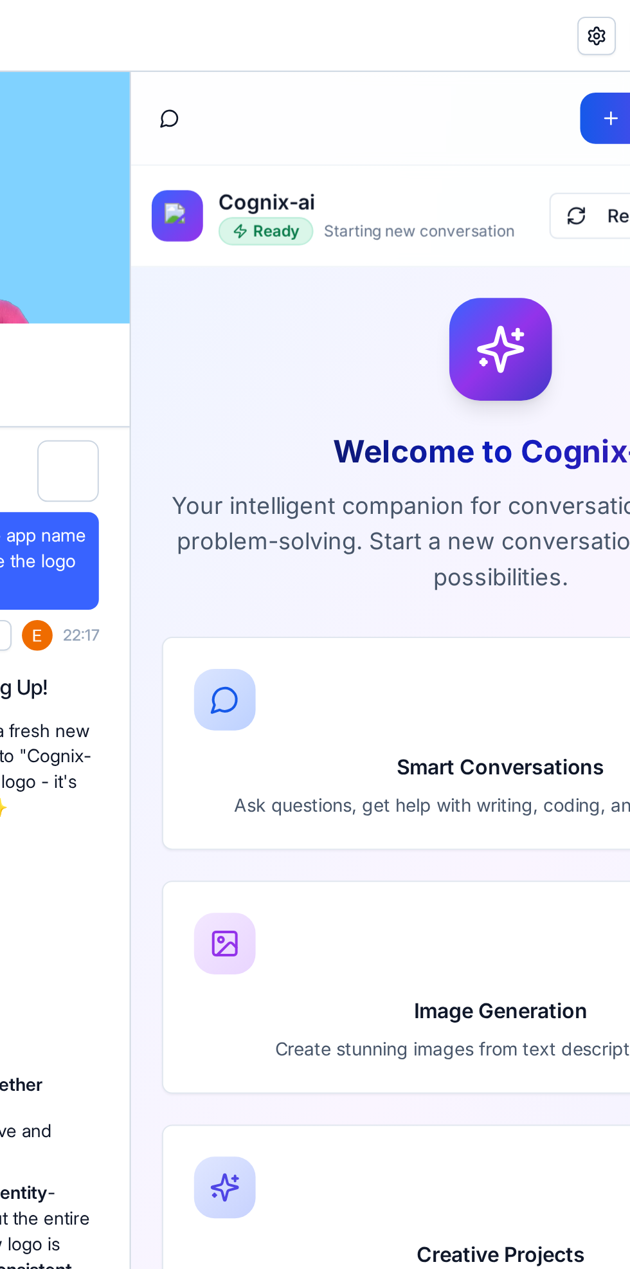
click at [153, 100] on button at bounding box center [150, 95] width 18 height 18
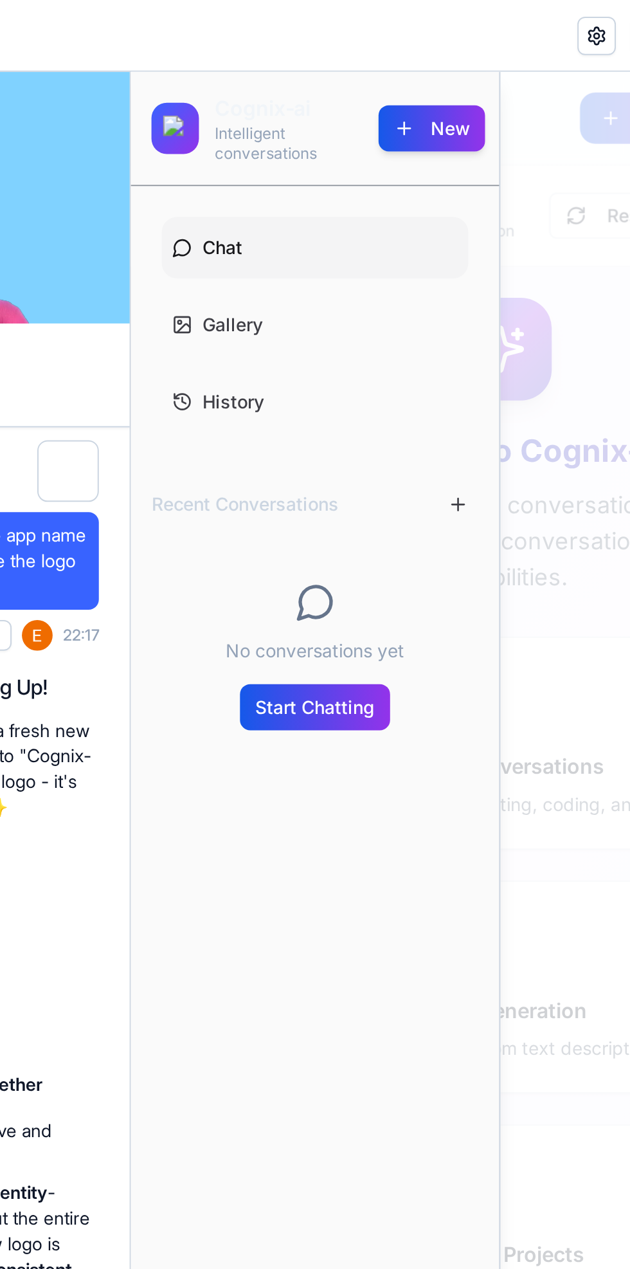
click at [286, 102] on button "New" at bounding box center [281, 99] width 53 height 23
click at [167, 106] on div "Cognix-ai Intelligent conversations" at bounding box center [198, 100] width 114 height 36
click at [147, 113] on div "Cognix-ai Intelligent conversations" at bounding box center [198, 100] width 114 height 36
click at [345, 105] on div at bounding box center [316, 687] width 371 height 1233
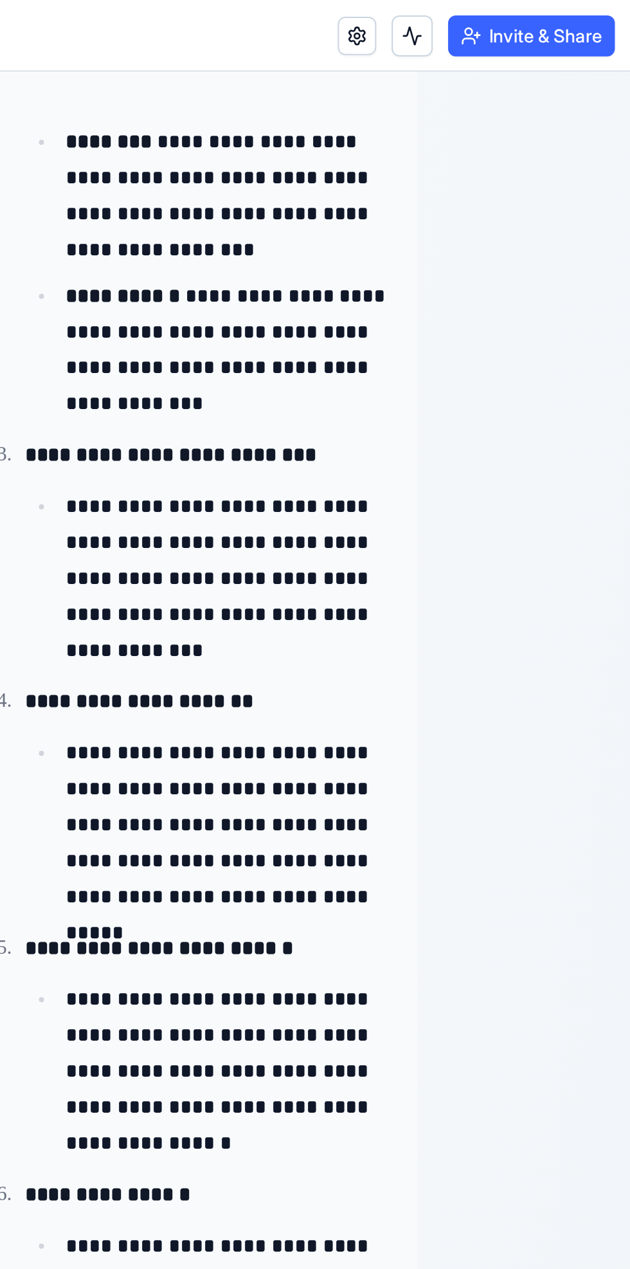
scroll to position [1587, 0]
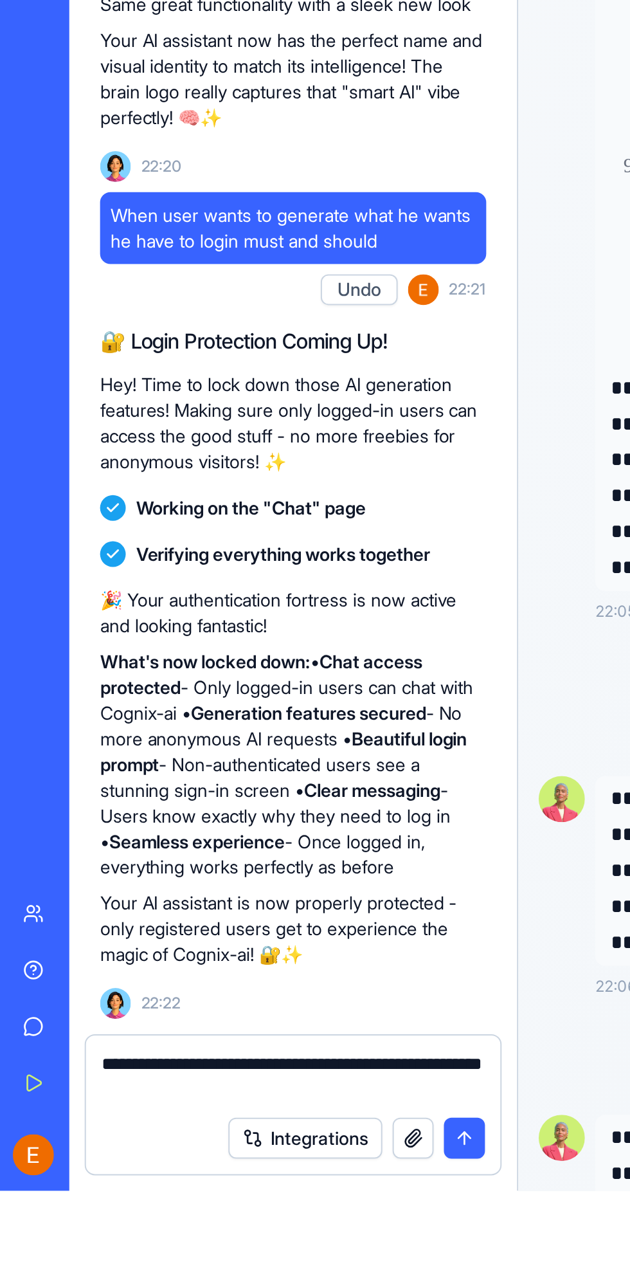
click at [232, 1245] on button "submit" at bounding box center [233, 1243] width 21 height 21
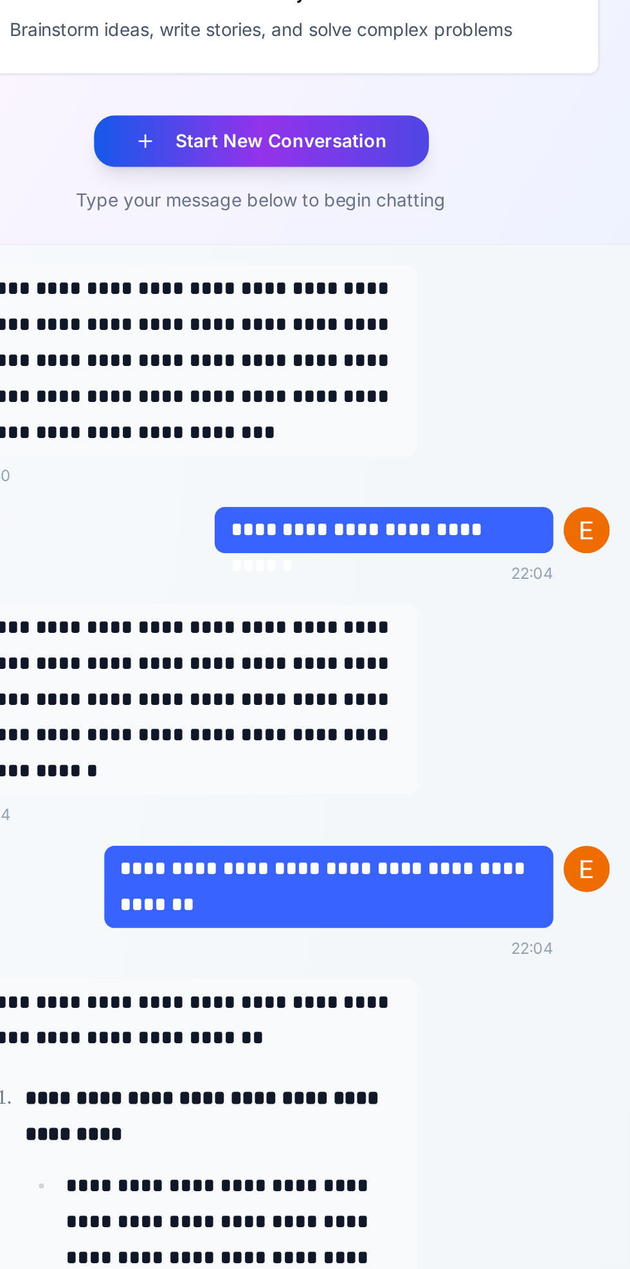
scroll to position [0, 0]
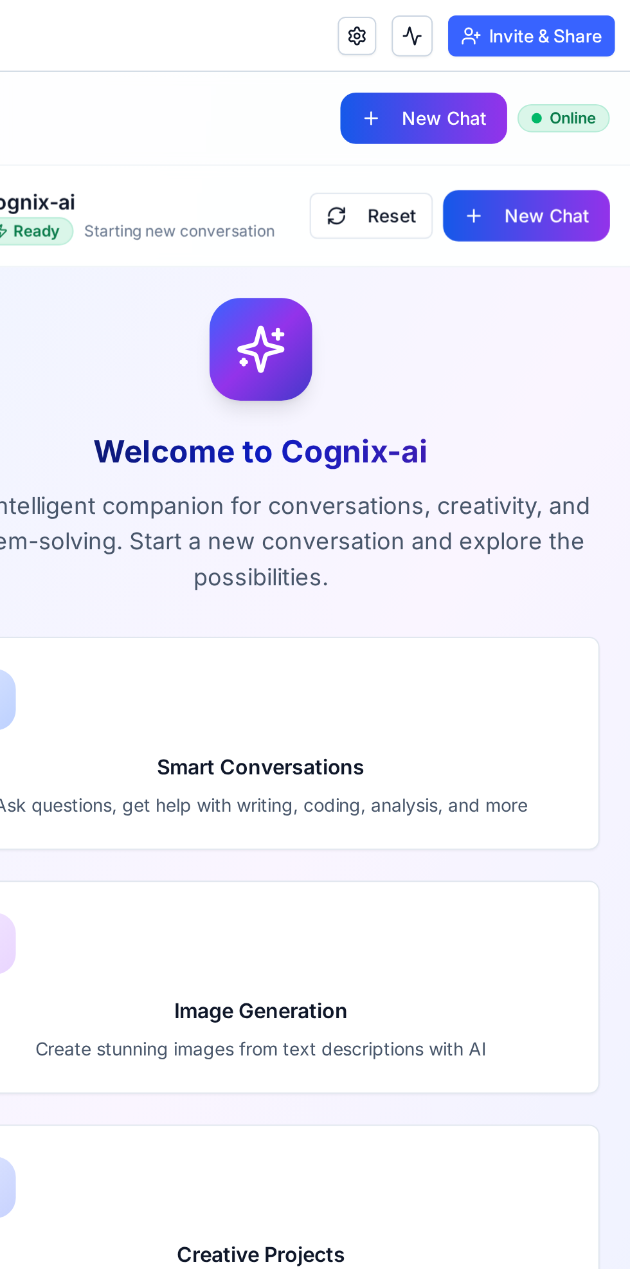
click at [489, 16] on link at bounding box center [493, 17] width 19 height 19
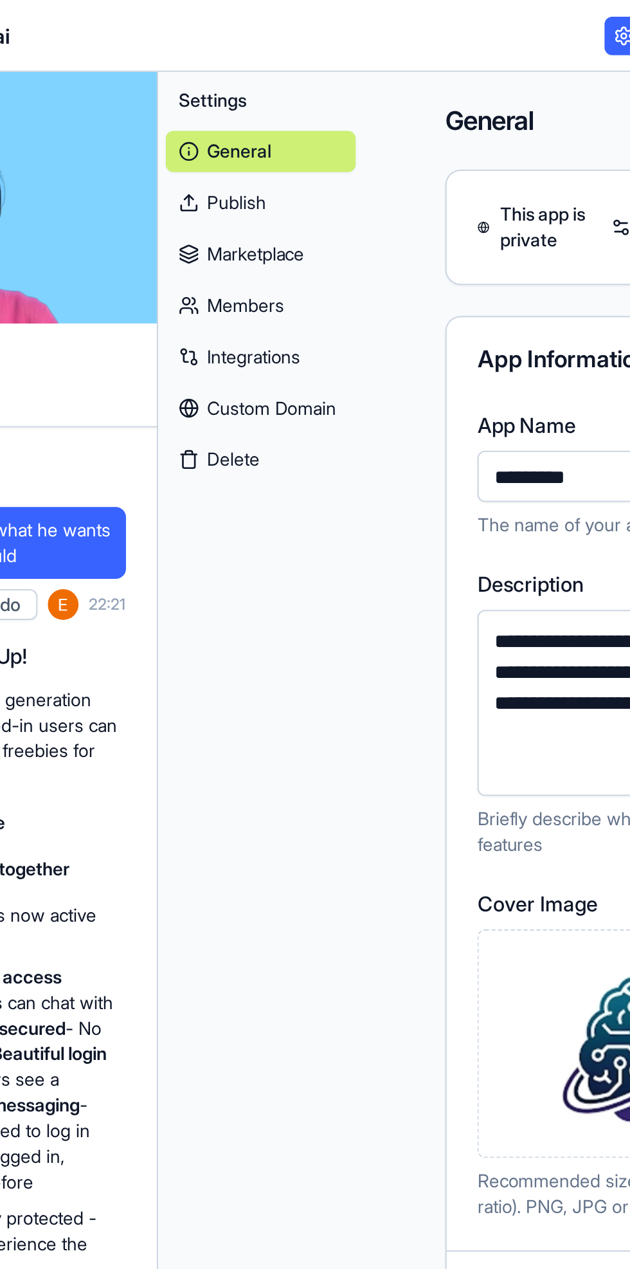
click at [300, 105] on link "Publish" at bounding box center [311, 101] width 95 height 21
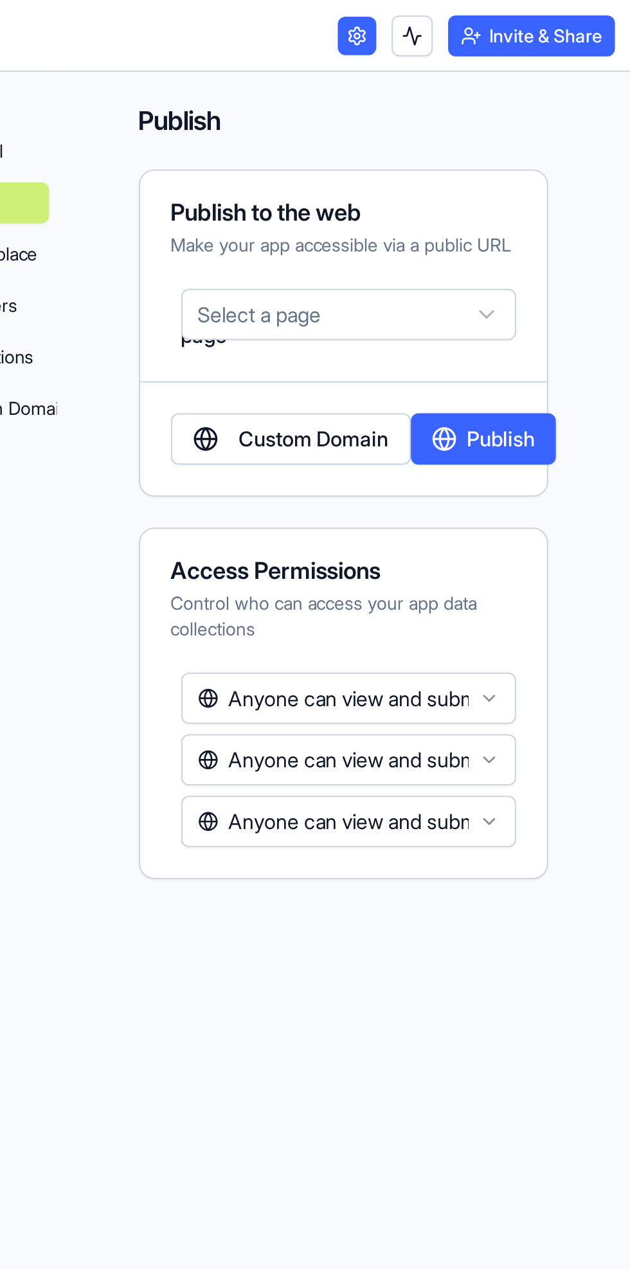
click at [547, 170] on button "Select a page" at bounding box center [489, 158] width 169 height 26
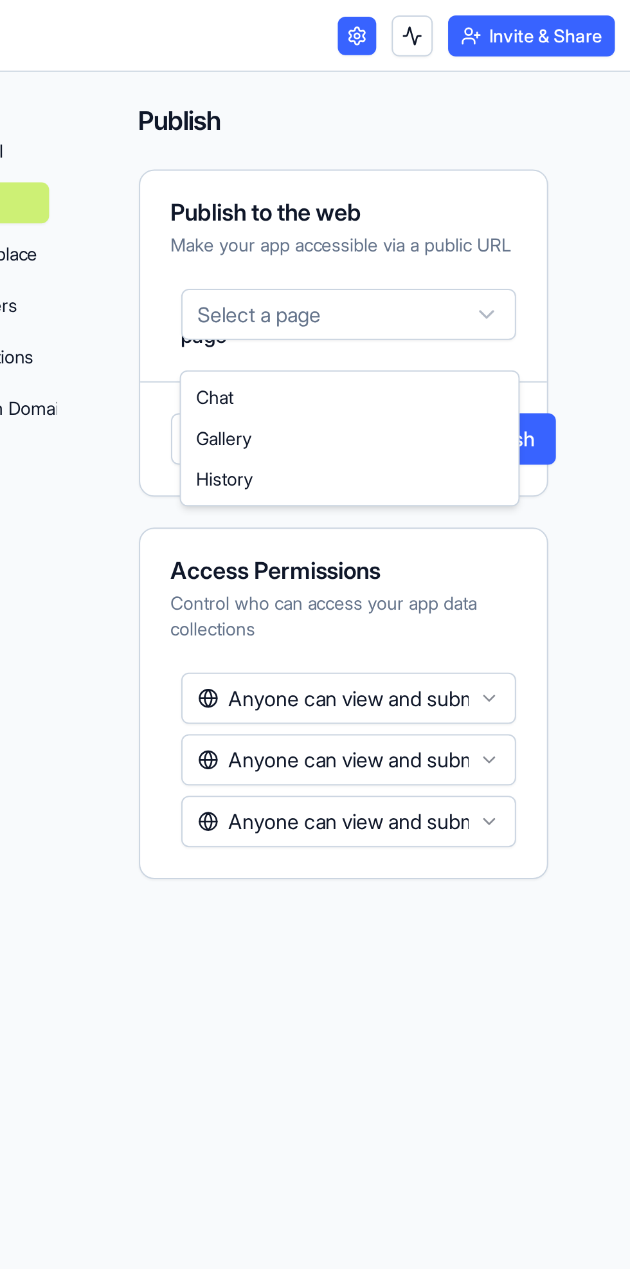
click at [539, 133] on html "BETA My Workspace New app Marketplace Integrations Recent New App AI Logo Gener…" at bounding box center [315, 634] width 630 height 1269
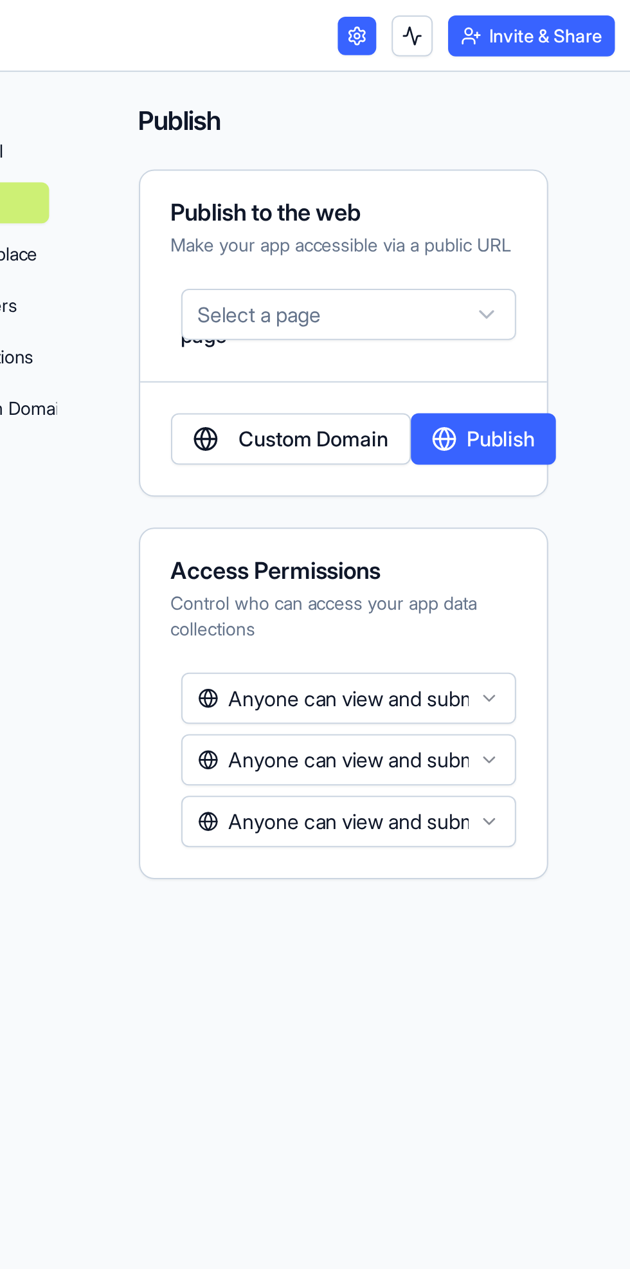
click at [571, 233] on button "Publish" at bounding box center [556, 220] width 73 height 26
click at [486, 233] on link "Custom Domain" at bounding box center [460, 220] width 120 height 26
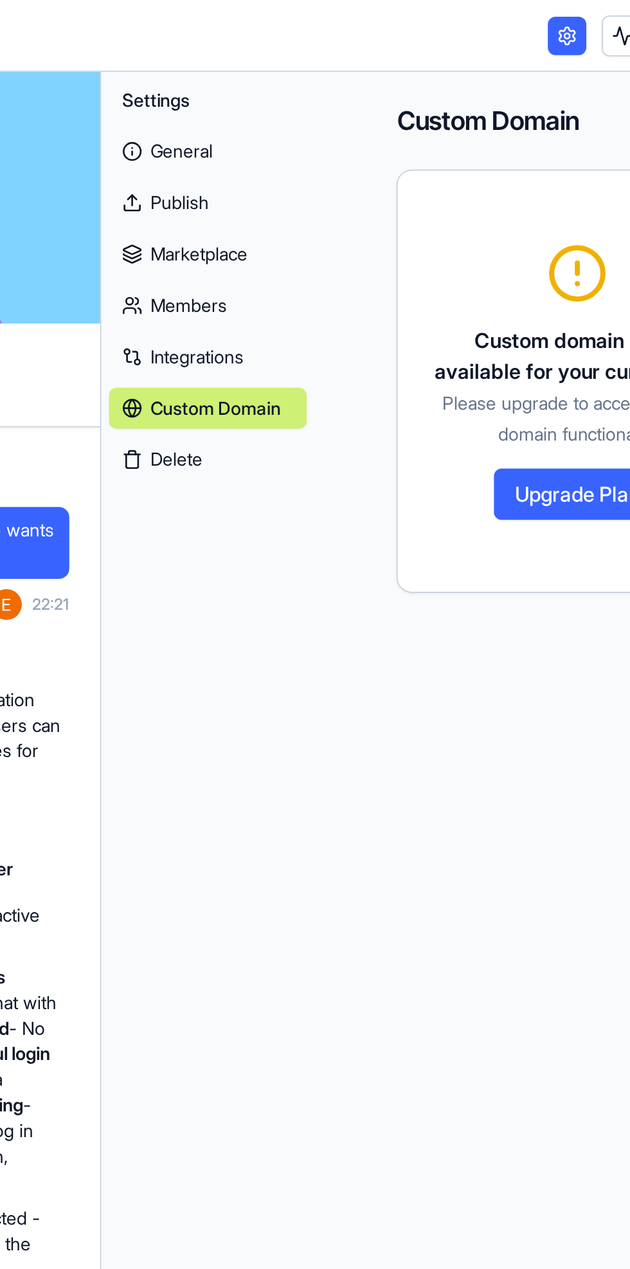
click at [333, 100] on link "Publish" at bounding box center [313, 101] width 99 height 21
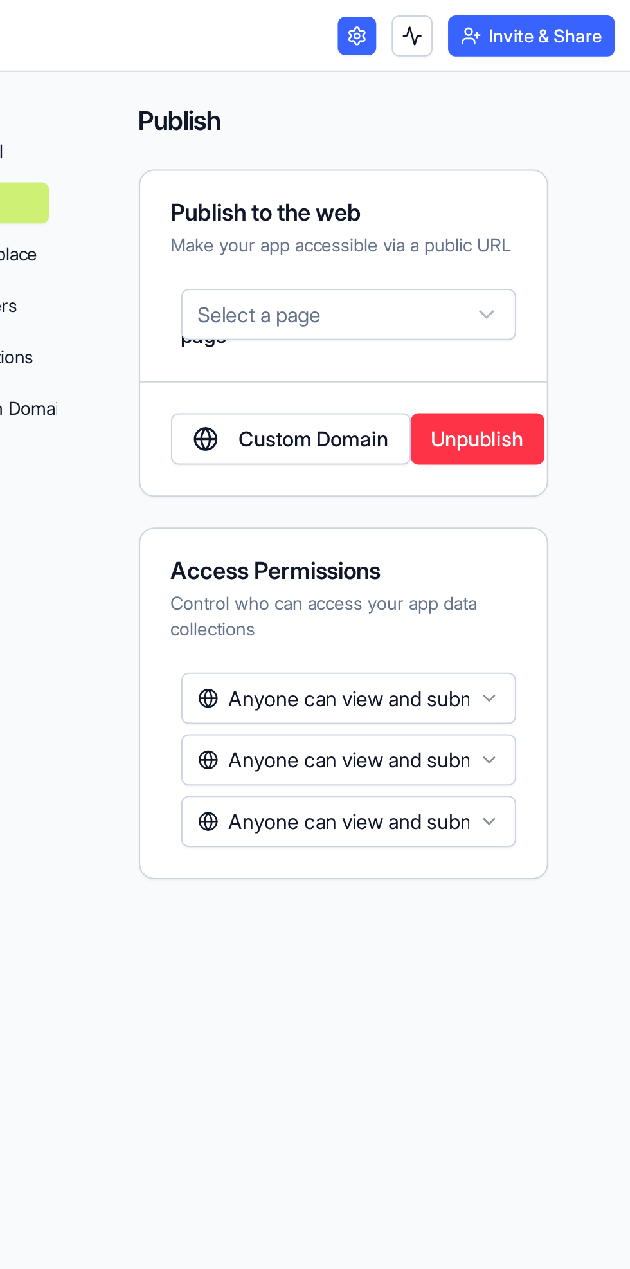
click at [594, 10] on button "Invite & Share" at bounding box center [581, 18] width 84 height 21
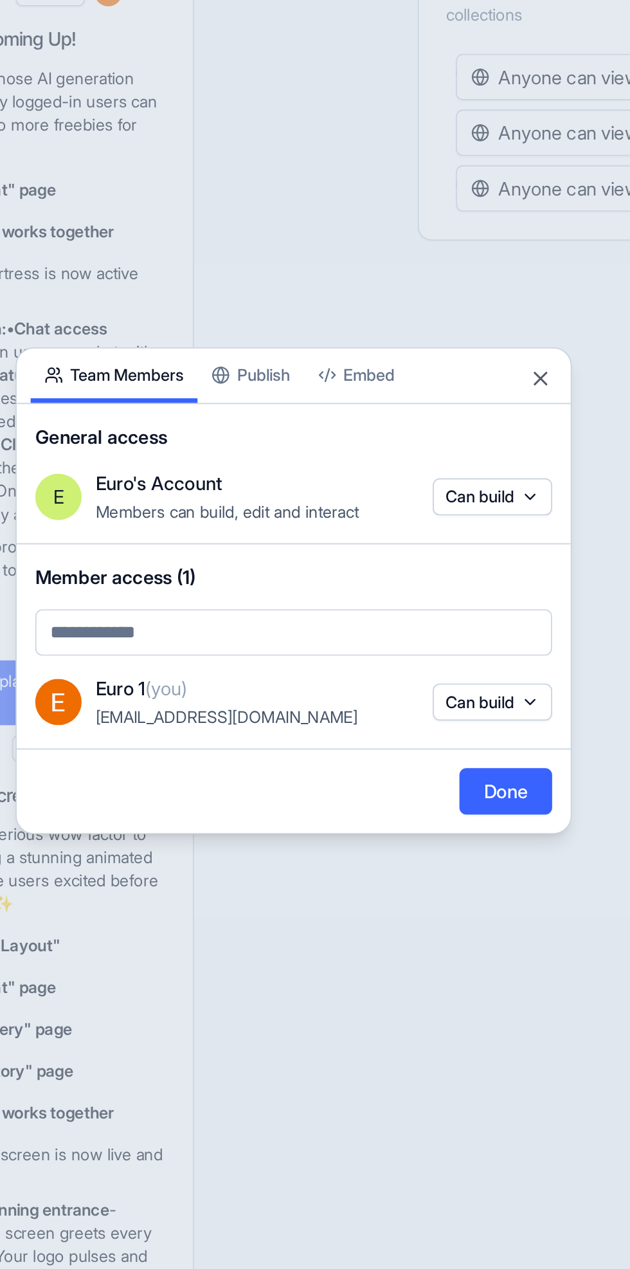
click at [303, 559] on div "Share App Team Members Publish Embed General access E Euro's Account Members ca…" at bounding box center [315, 635] width 309 height 270
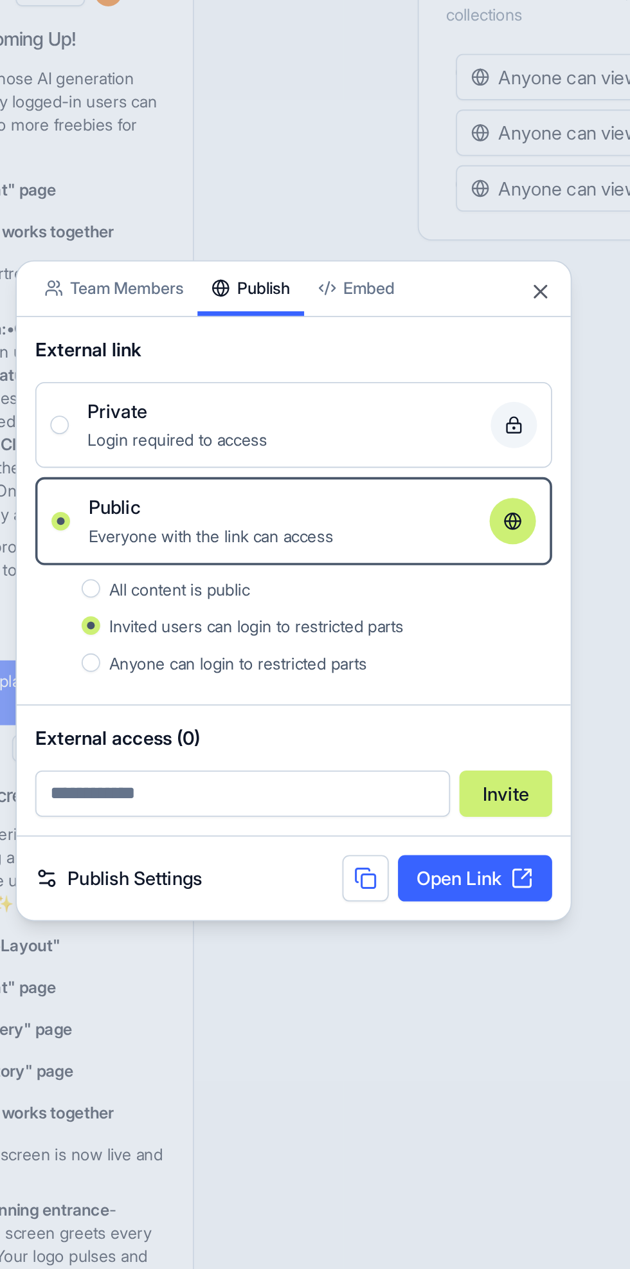
click at [367, 517] on body "BETA My Workspace New app Marketplace Integrations Recent New App AI Logo Gener…" at bounding box center [315, 634] width 630 height 1269
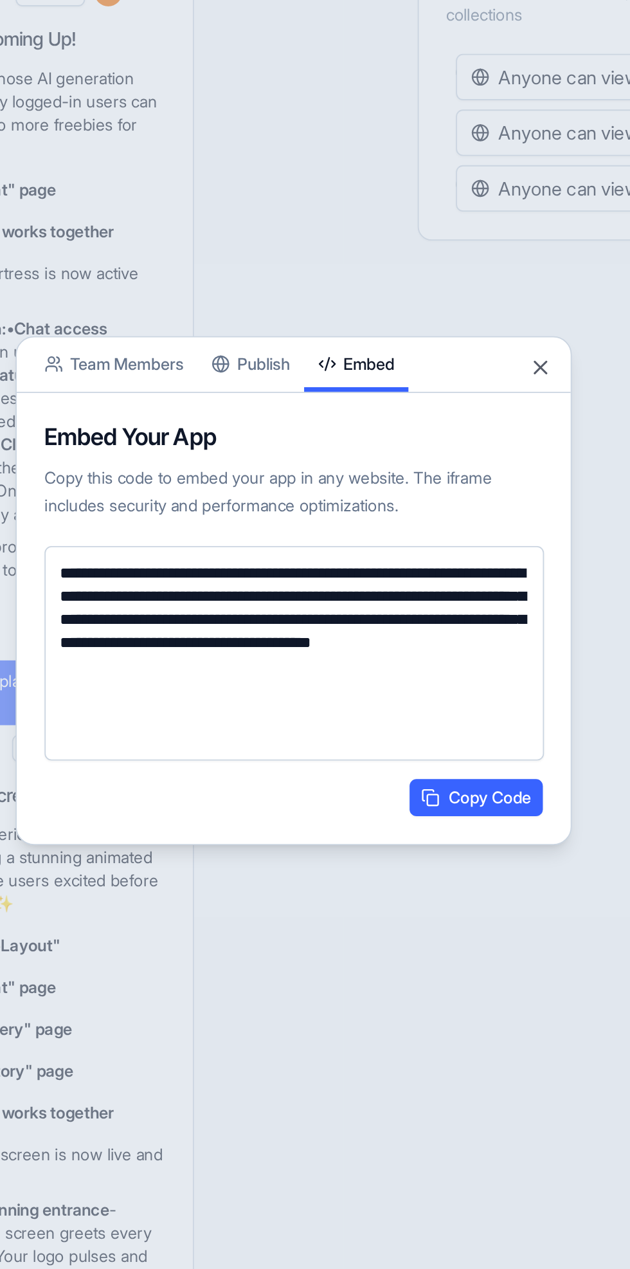
click at [300, 524] on button "Publish" at bounding box center [291, 509] width 59 height 30
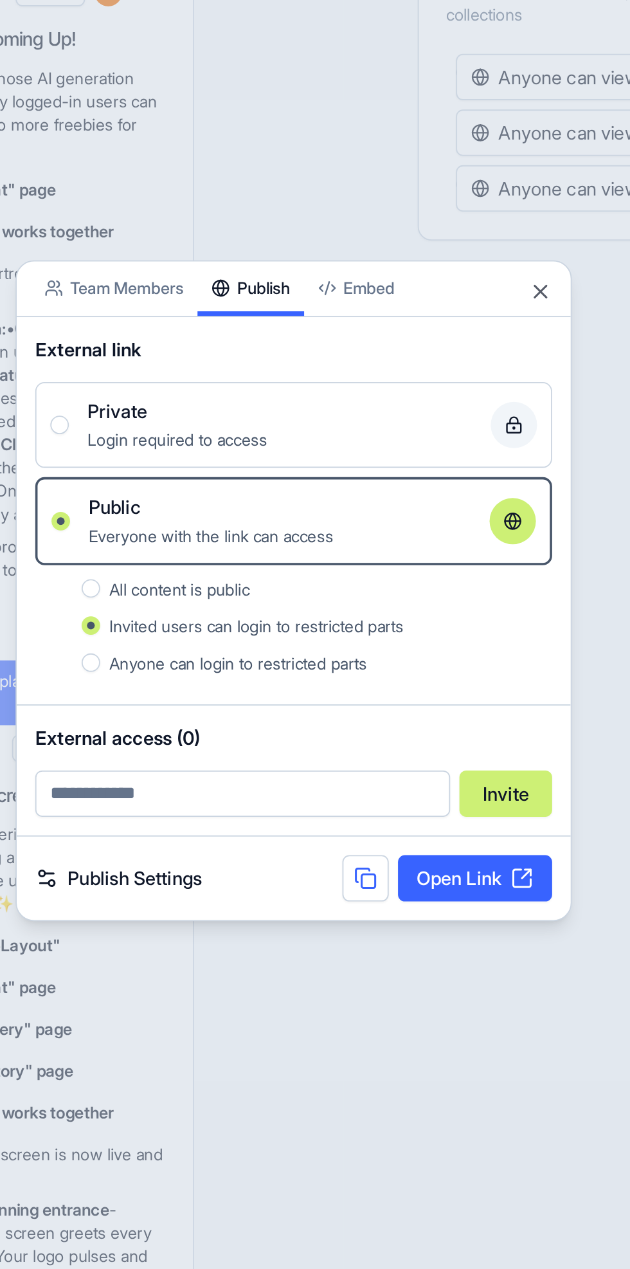
click at [252, 802] on link "Publish Settings" at bounding box center [218, 794] width 93 height 15
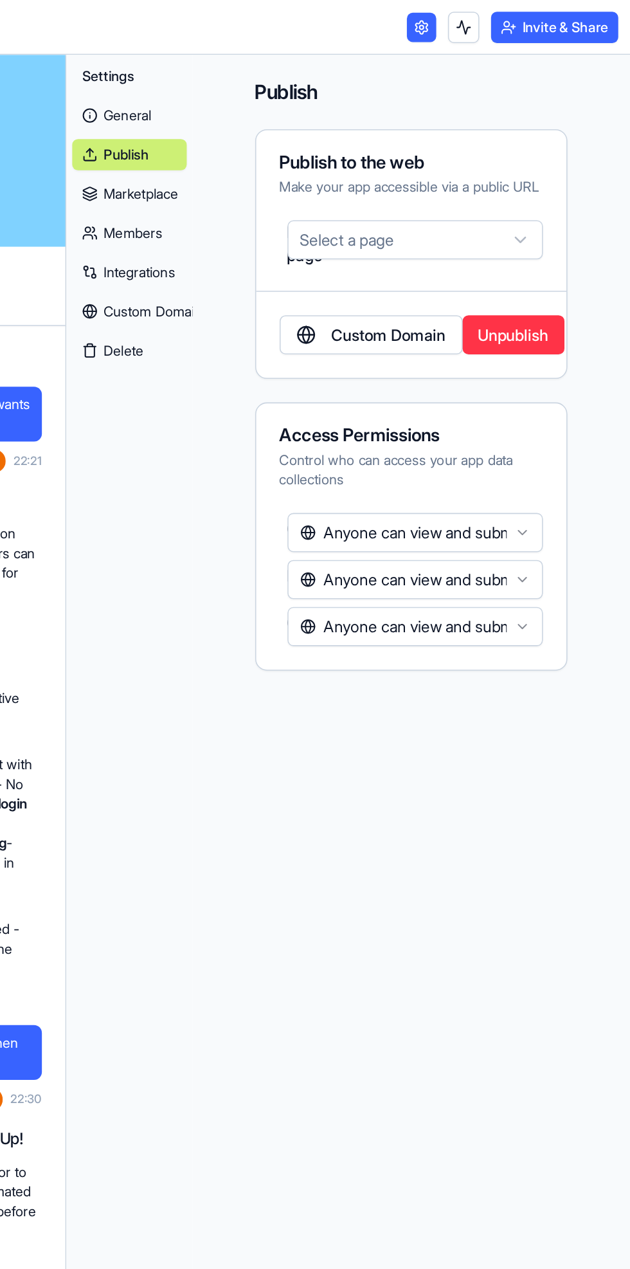
click at [565, 359] on button "Anyone can view and submit data" at bounding box center [489, 350] width 169 height 26
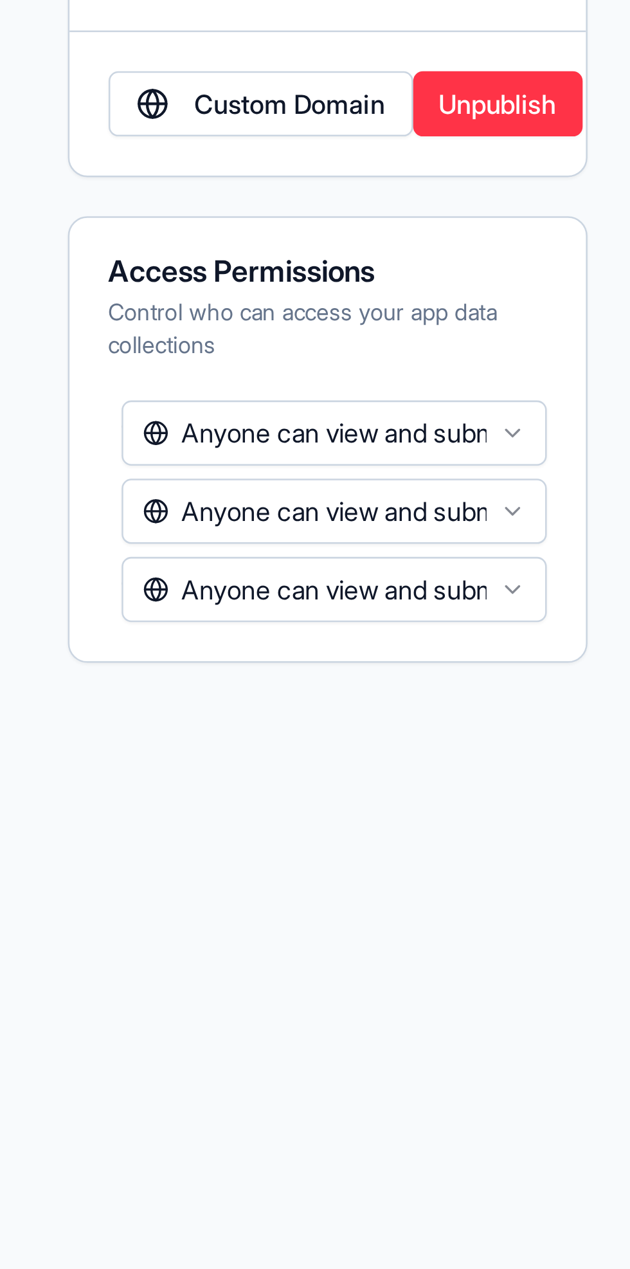
click at [544, 363] on button "Anyone can view and submit data" at bounding box center [489, 350] width 169 height 26
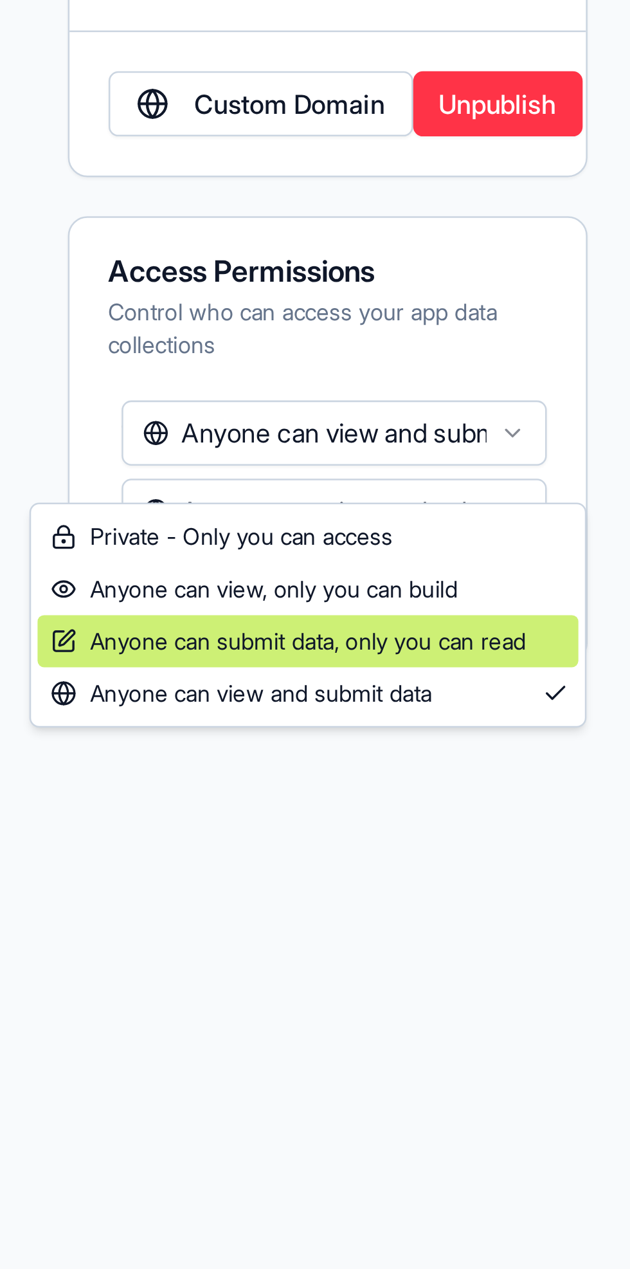
click at [558, 434] on span "Anyone can submit data, only you can read" at bounding box center [471, 432] width 188 height 13
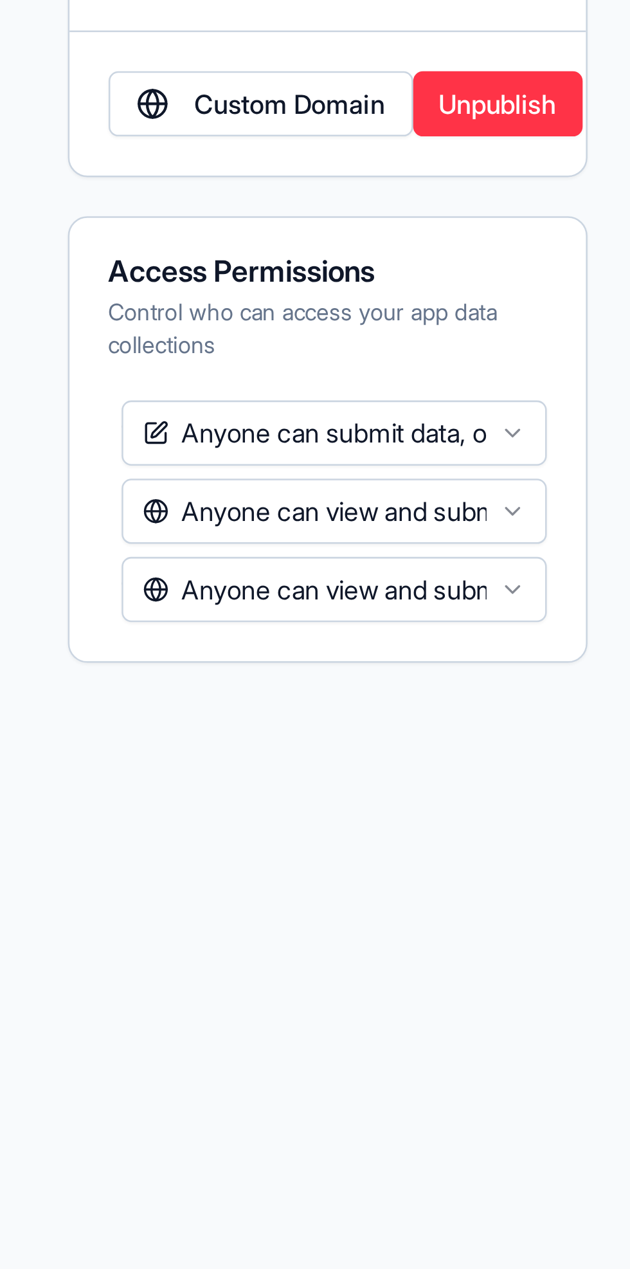
click at [551, 394] on button "Anyone can view and submit data" at bounding box center [489, 381] width 169 height 26
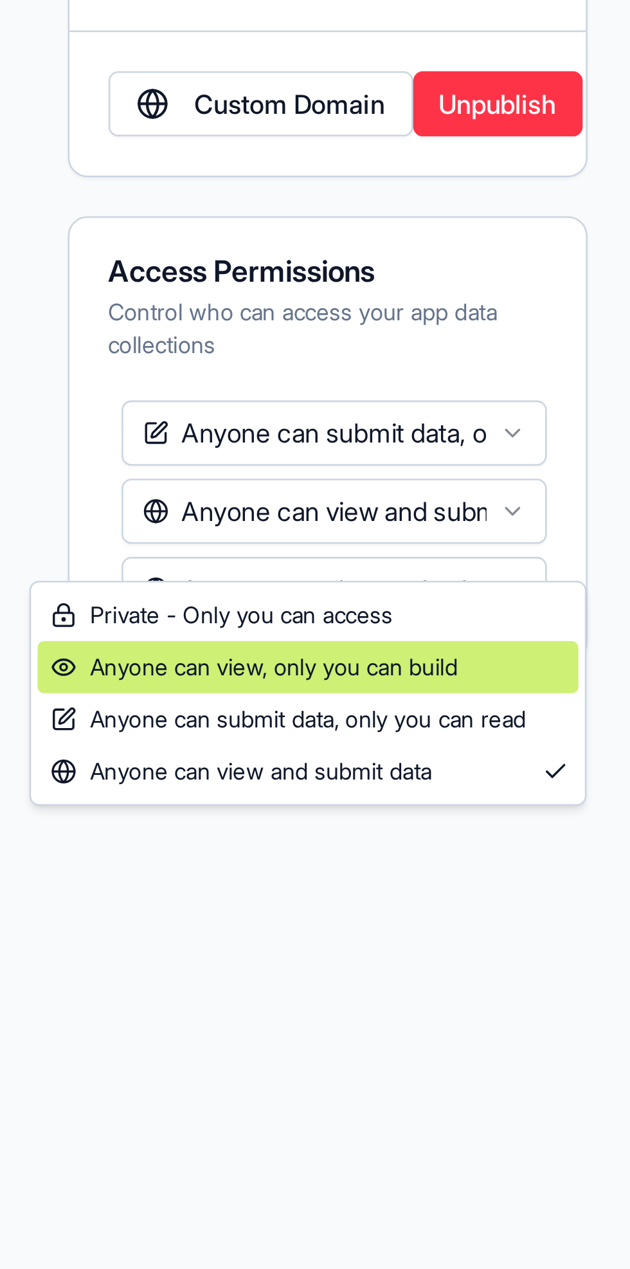
click at [548, 443] on div "Anyone can view, only you can build" at bounding box center [479, 442] width 214 height 21
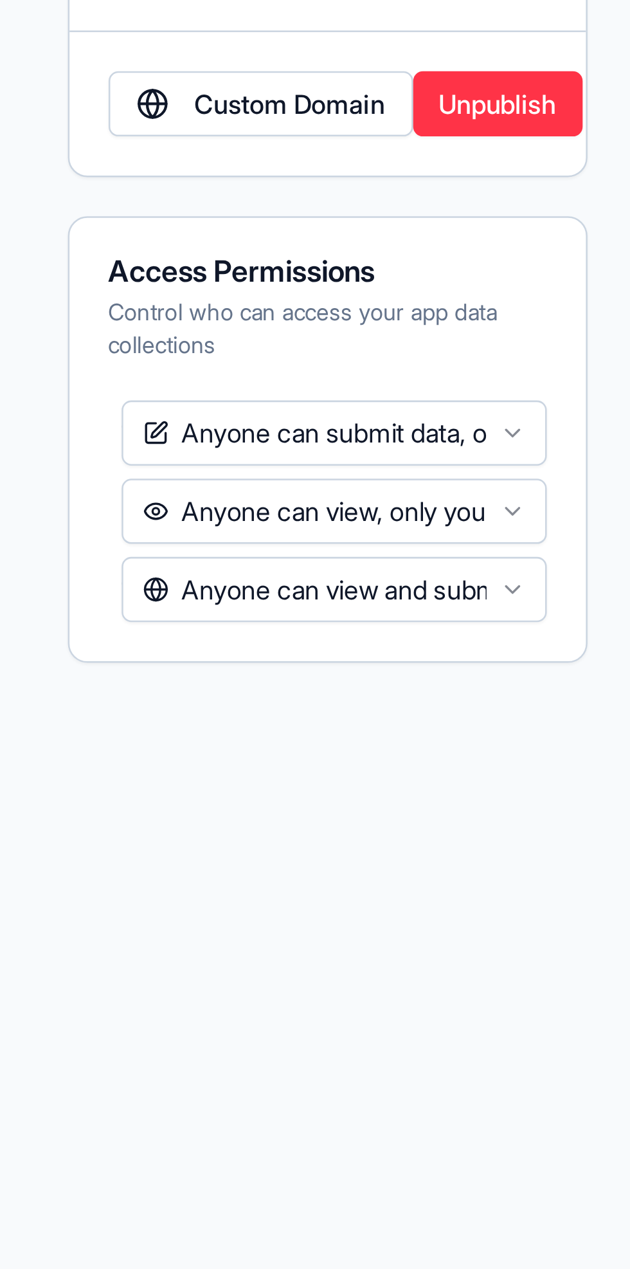
click at [560, 425] on button "Anyone can view and submit data" at bounding box center [489, 412] width 169 height 26
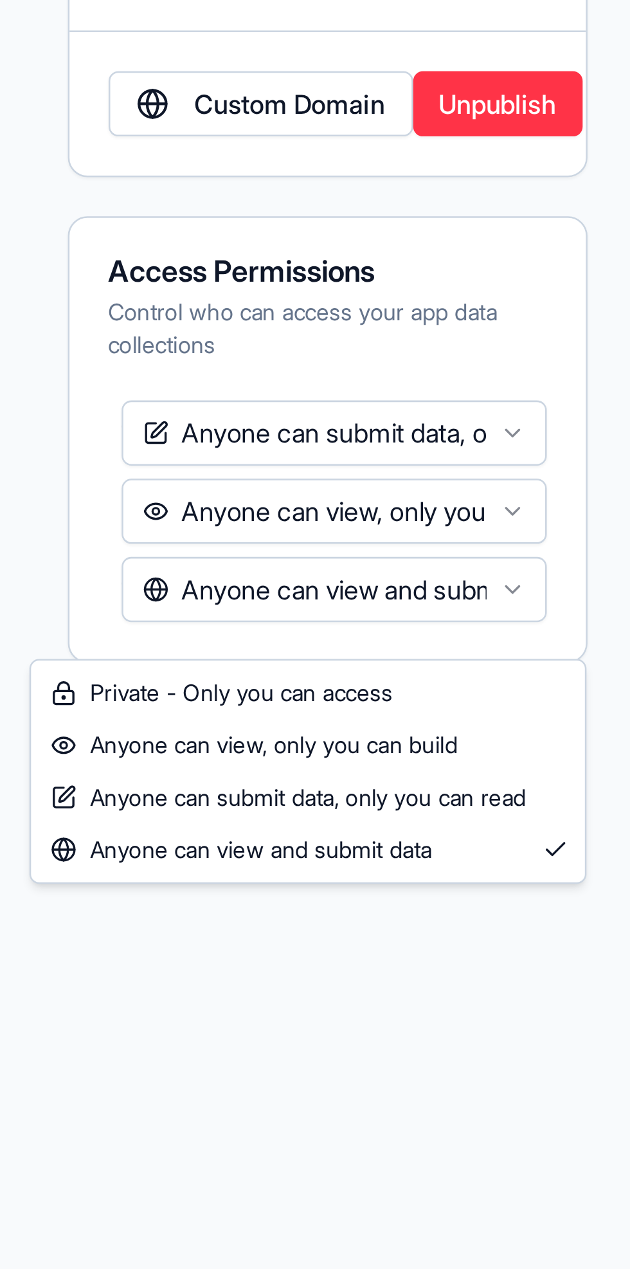
click at [529, 572] on main "Publish Publish to the web Make your app accessible via a public URL Default pa…" at bounding box center [487, 652] width 288 height 1233
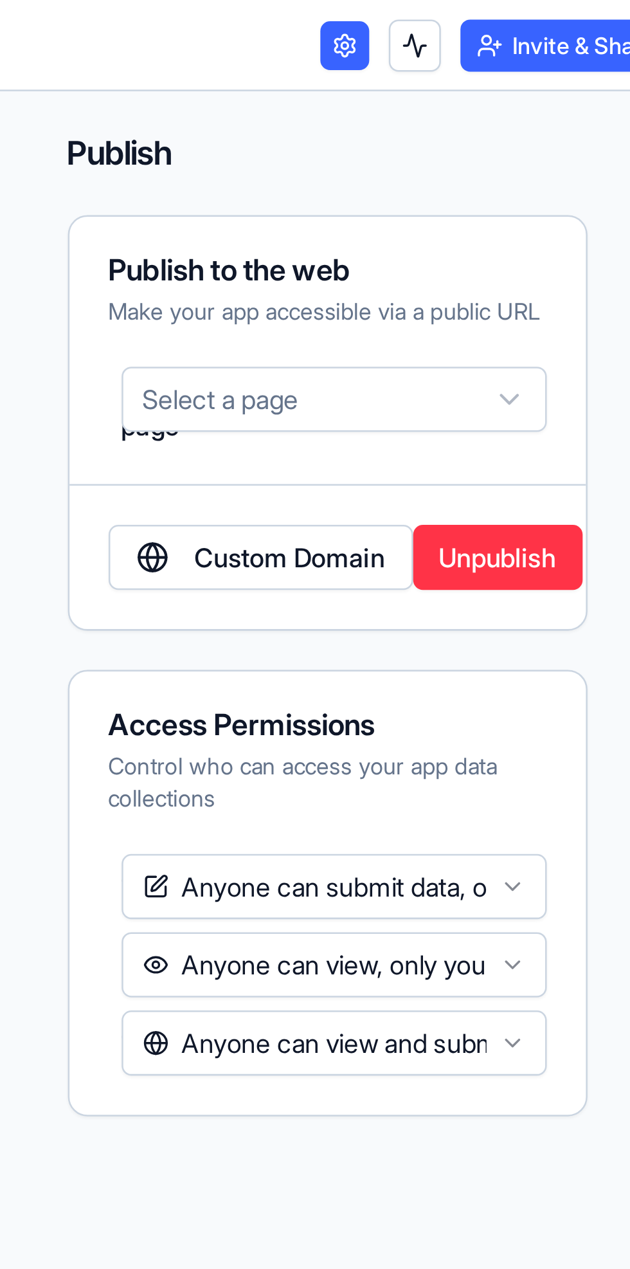
click at [525, 17] on button at bounding box center [521, 18] width 21 height 21
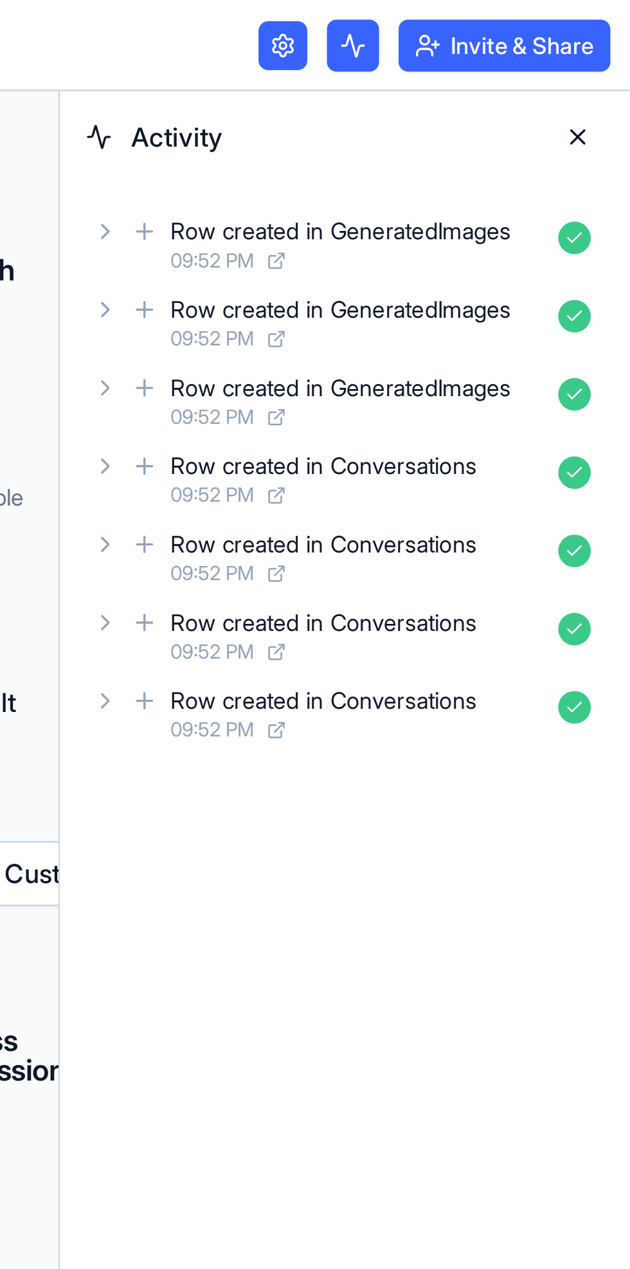
click at [524, 22] on button at bounding box center [521, 18] width 21 height 21
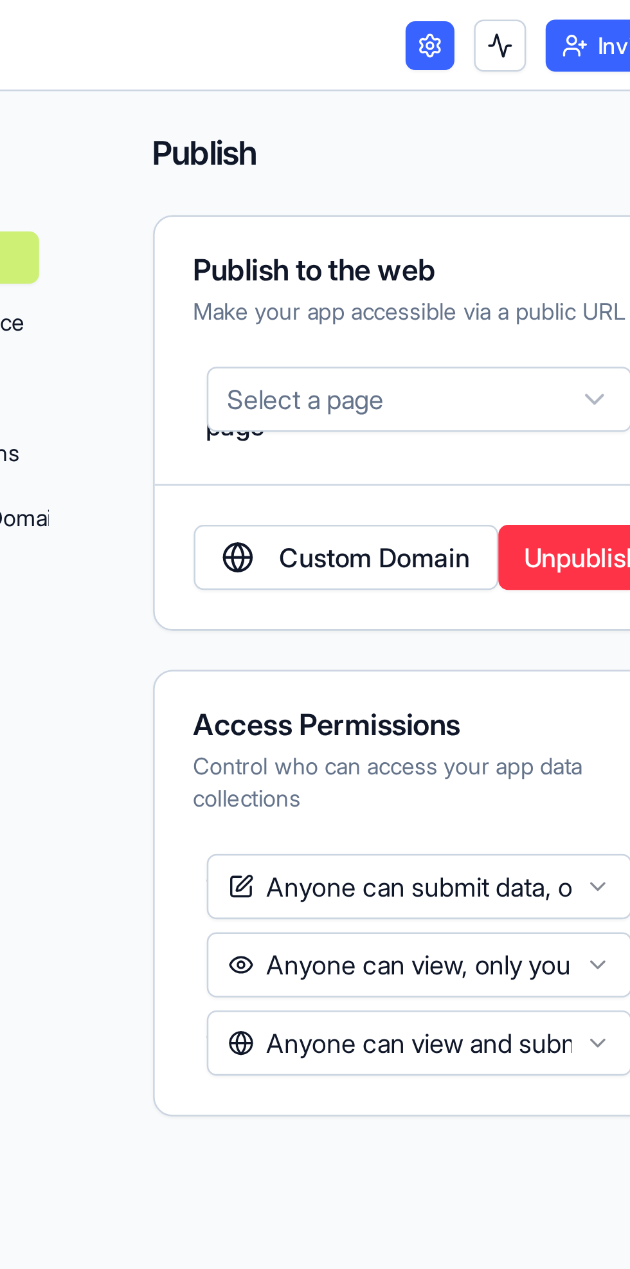
click at [517, 169] on button "Select a page" at bounding box center [489, 158] width 169 height 26
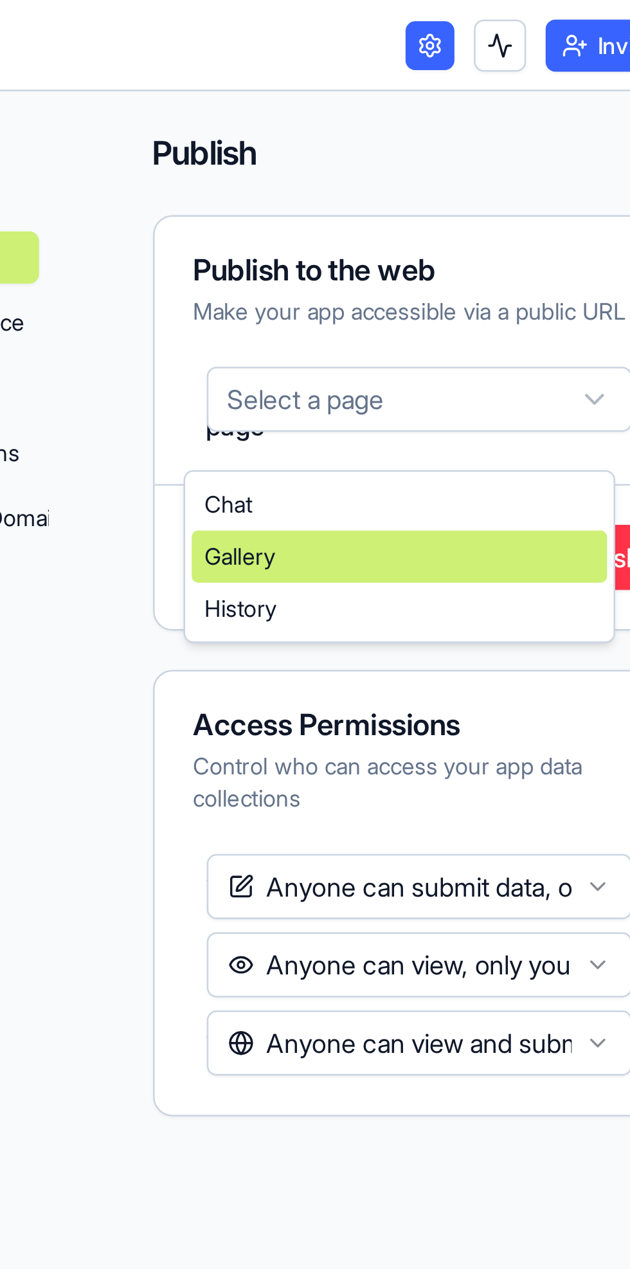
click at [490, 217] on div "Gallery" at bounding box center [481, 220] width 164 height 21
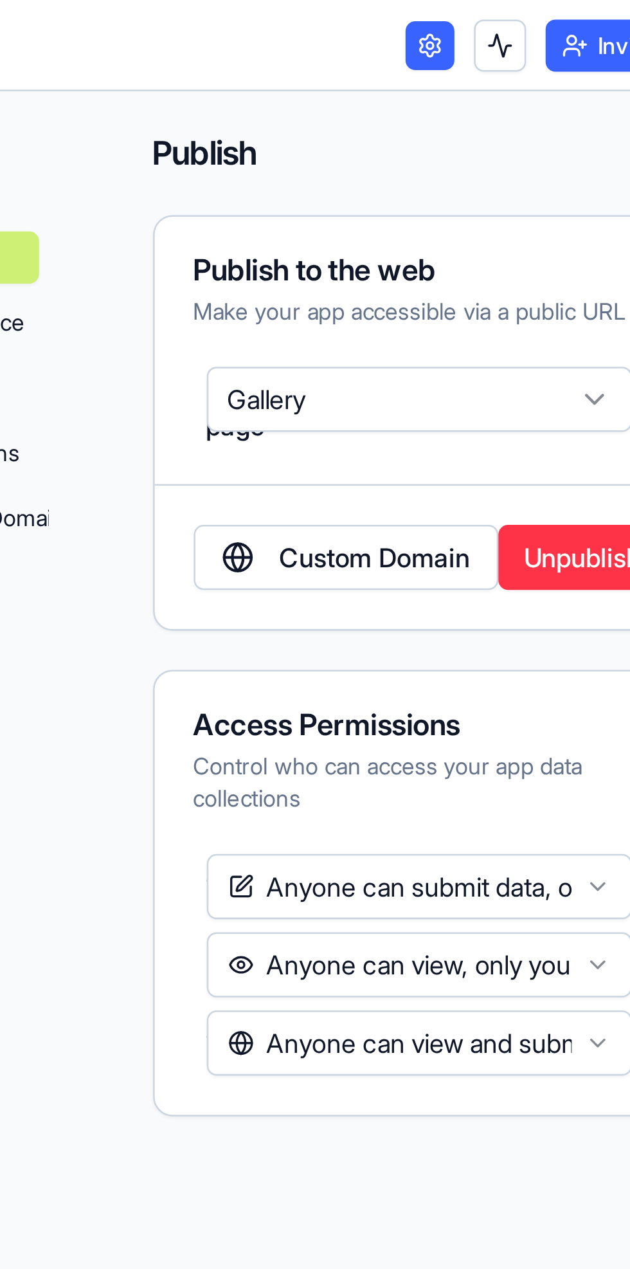
click at [509, 170] on button "Gallery" at bounding box center [489, 158] width 169 height 26
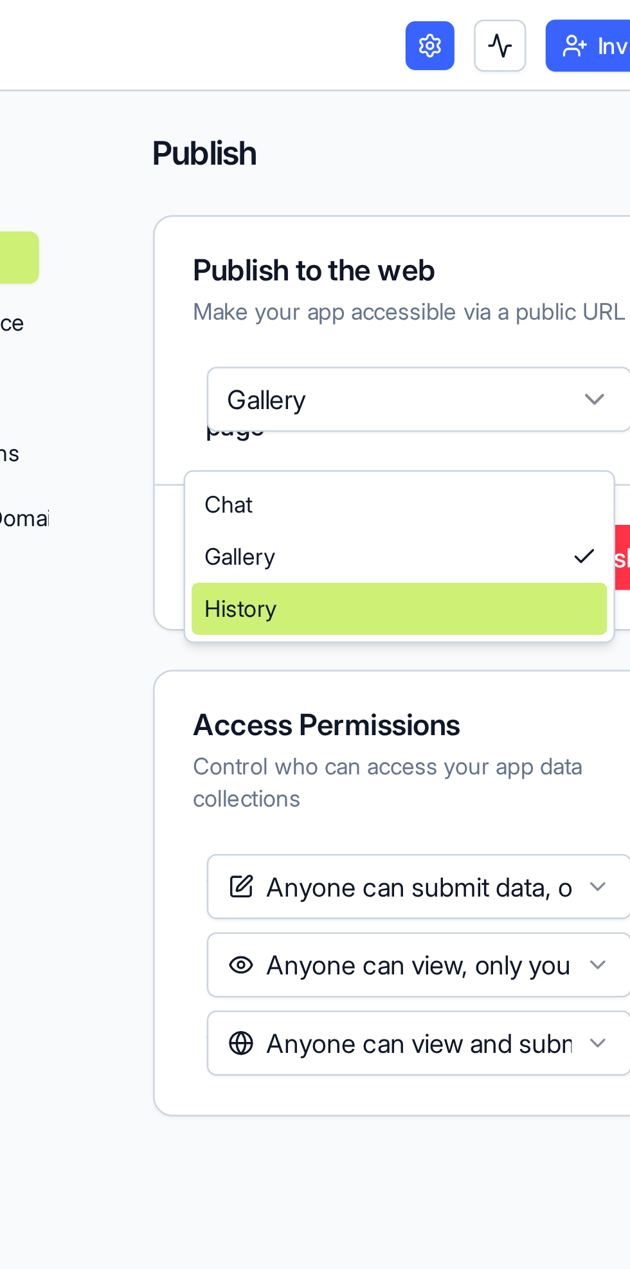
click at [470, 239] on div "History" at bounding box center [481, 240] width 164 height 21
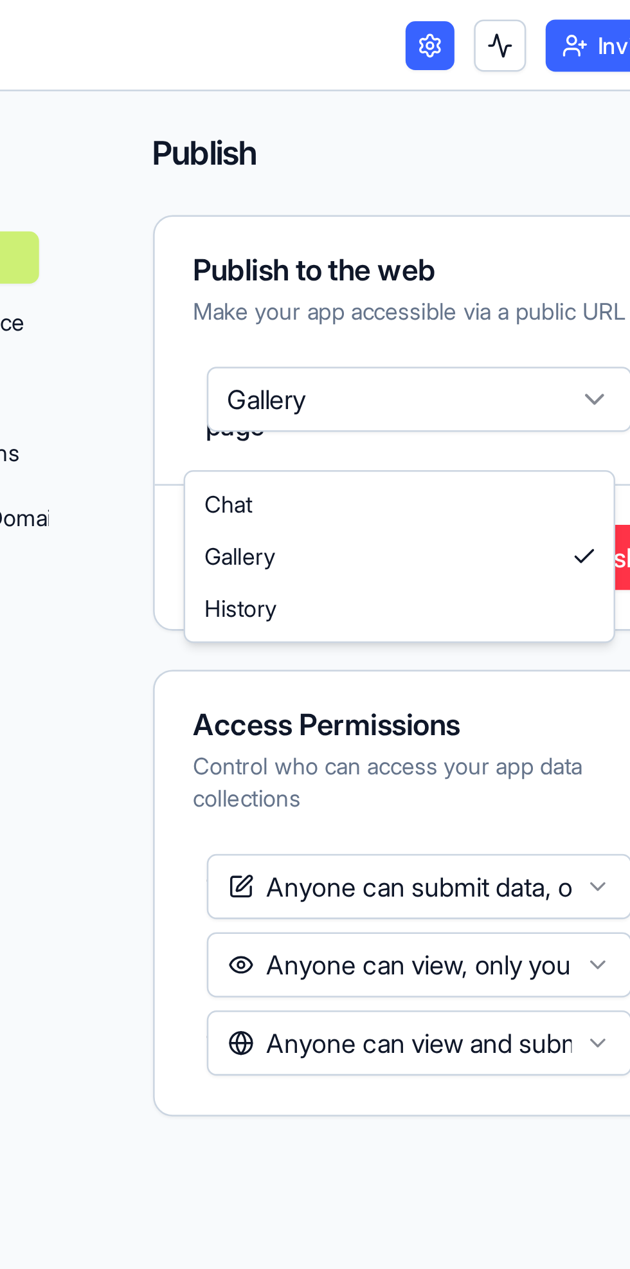
select select "**********"
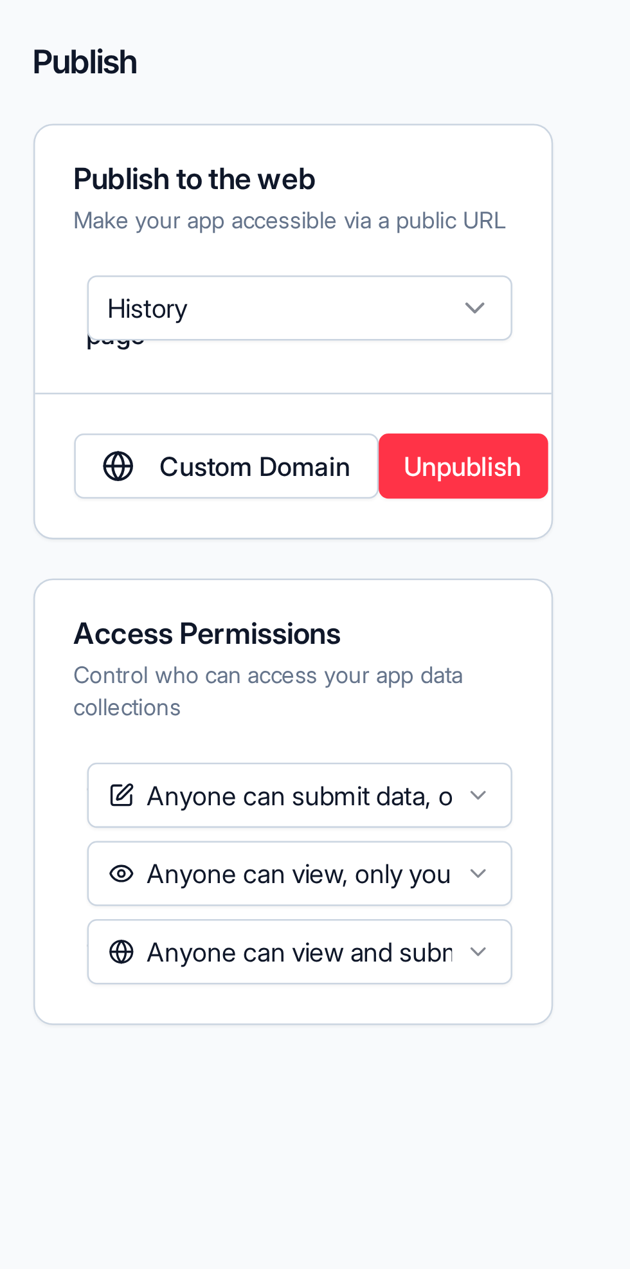
click at [566, 233] on button "Unpublish" at bounding box center [553, 220] width 67 height 26
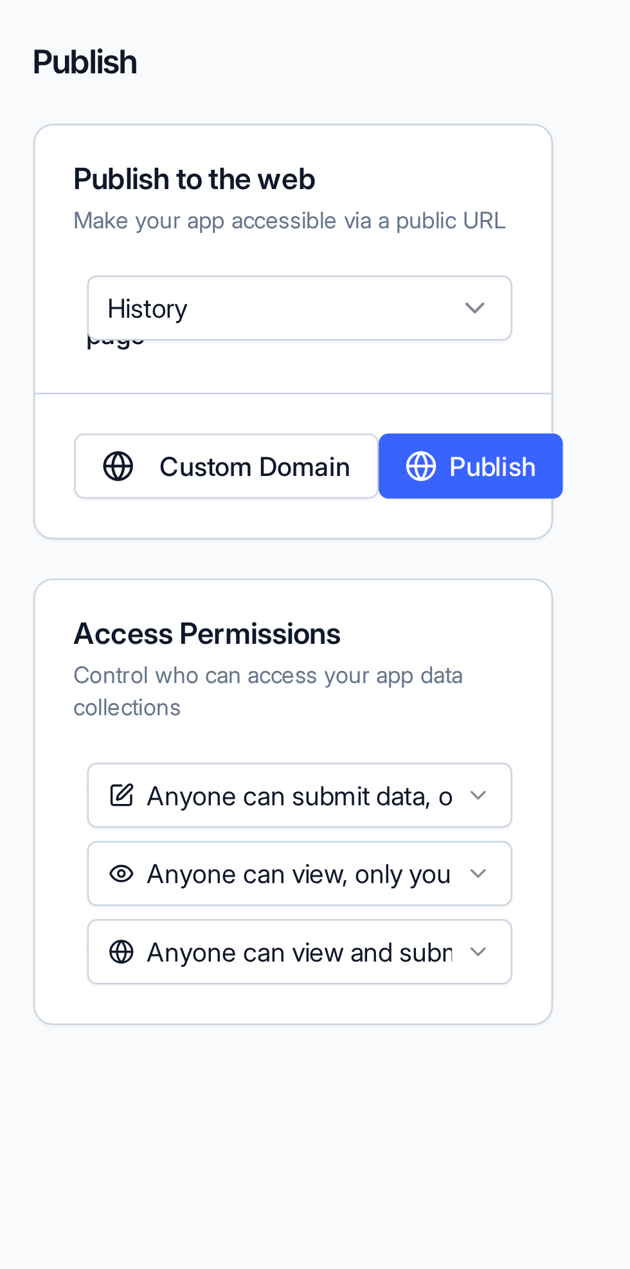
click at [575, 233] on button "Publish" at bounding box center [556, 220] width 73 height 26
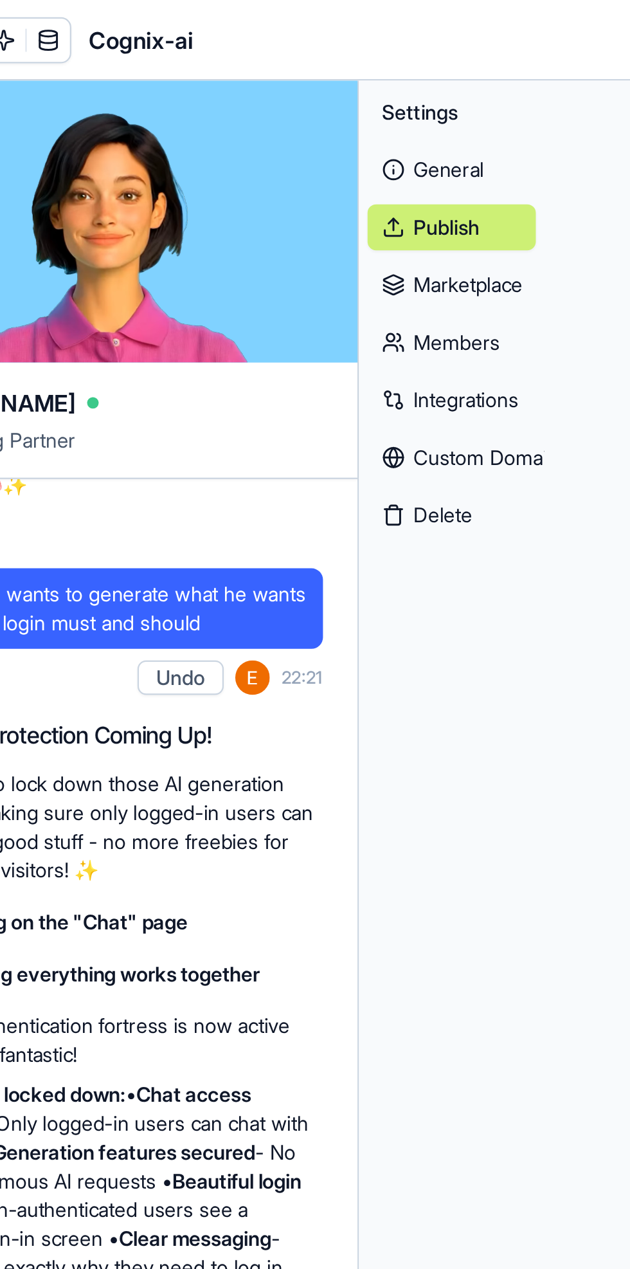
click at [299, 83] on link "General" at bounding box center [301, 76] width 75 height 21
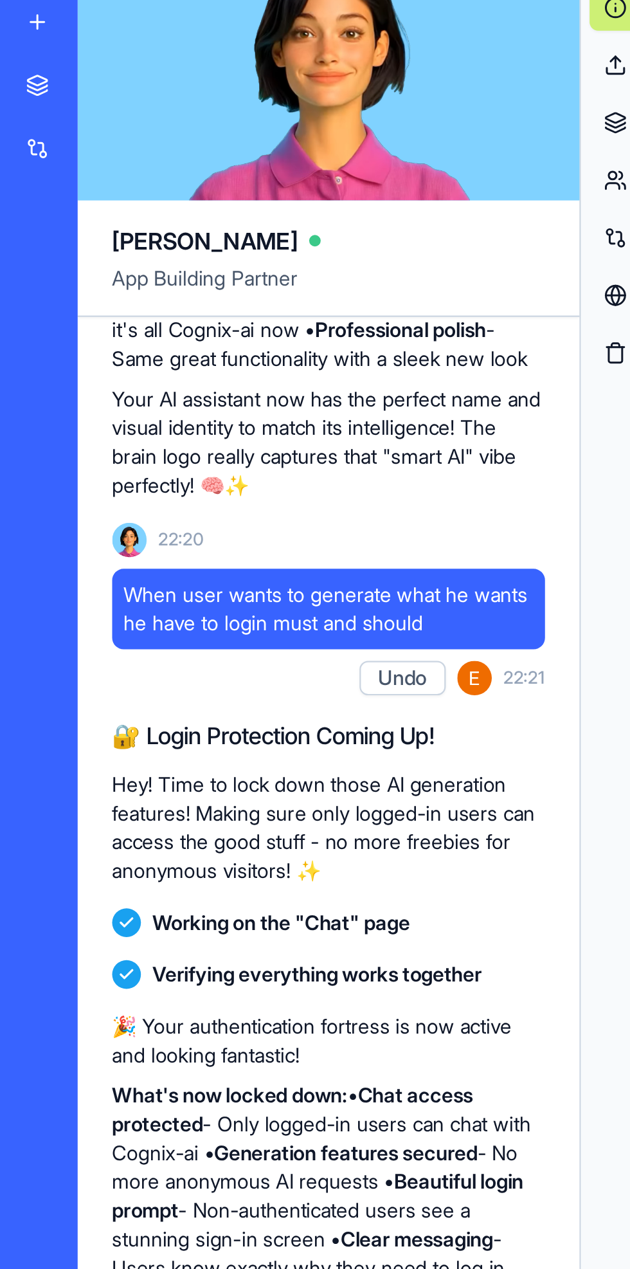
scroll to position [2037, 0]
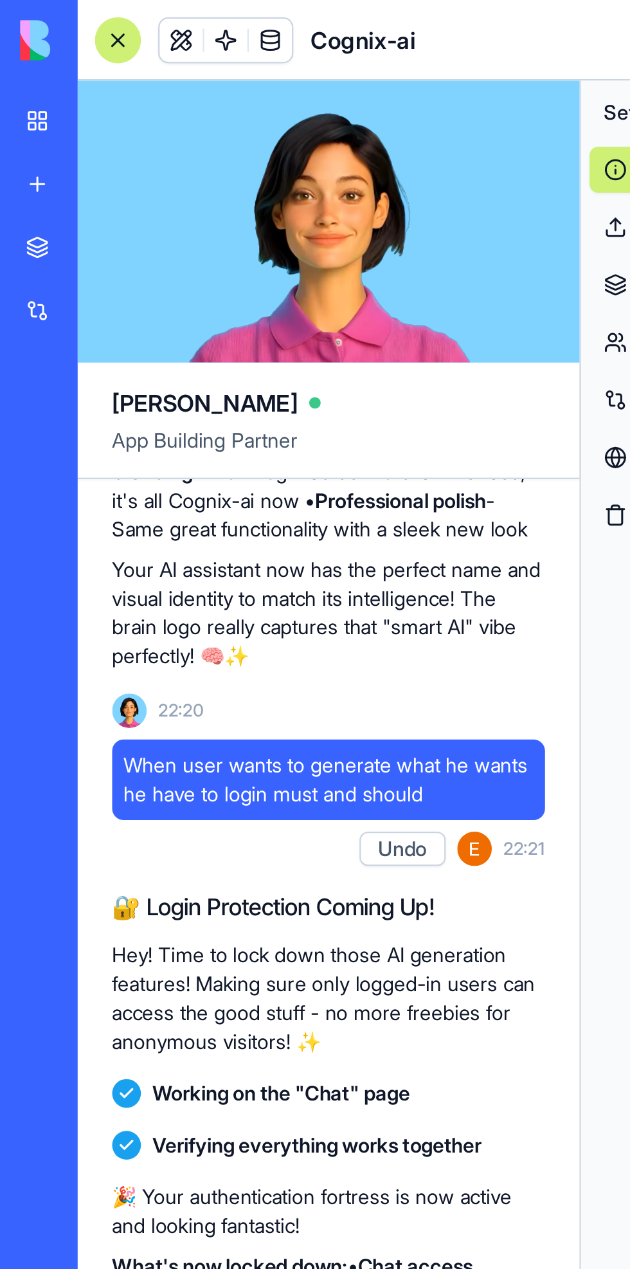
click at [19, 50] on link "My Workspace" at bounding box center [29, 54] width 51 height 26
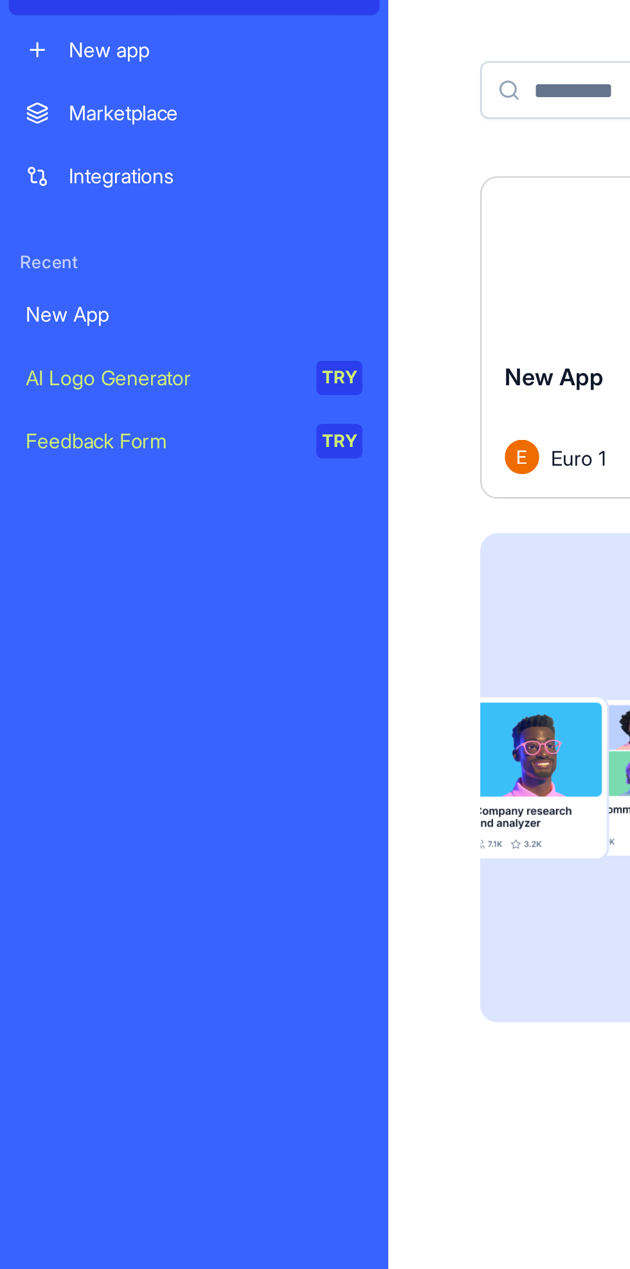
click at [251, 196] on div "Launch" at bounding box center [271, 175] width 113 height 71
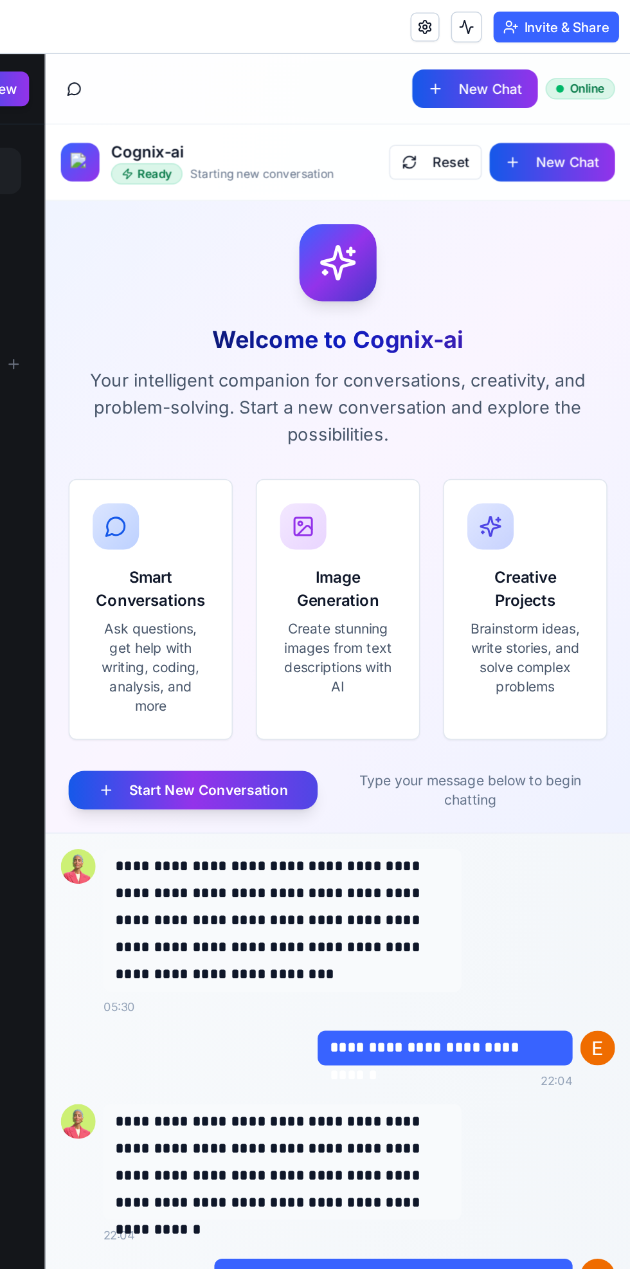
click at [286, 123] on button "New Chat" at bounding box center [281, 126] width 84 height 26
click at [200, 133] on button "Reset" at bounding box center [203, 126] width 62 height 23
click at [196, 129] on button "Reset" at bounding box center [203, 126] width 62 height 23
click at [271, 136] on button "New Chat" at bounding box center [281, 126] width 84 height 26
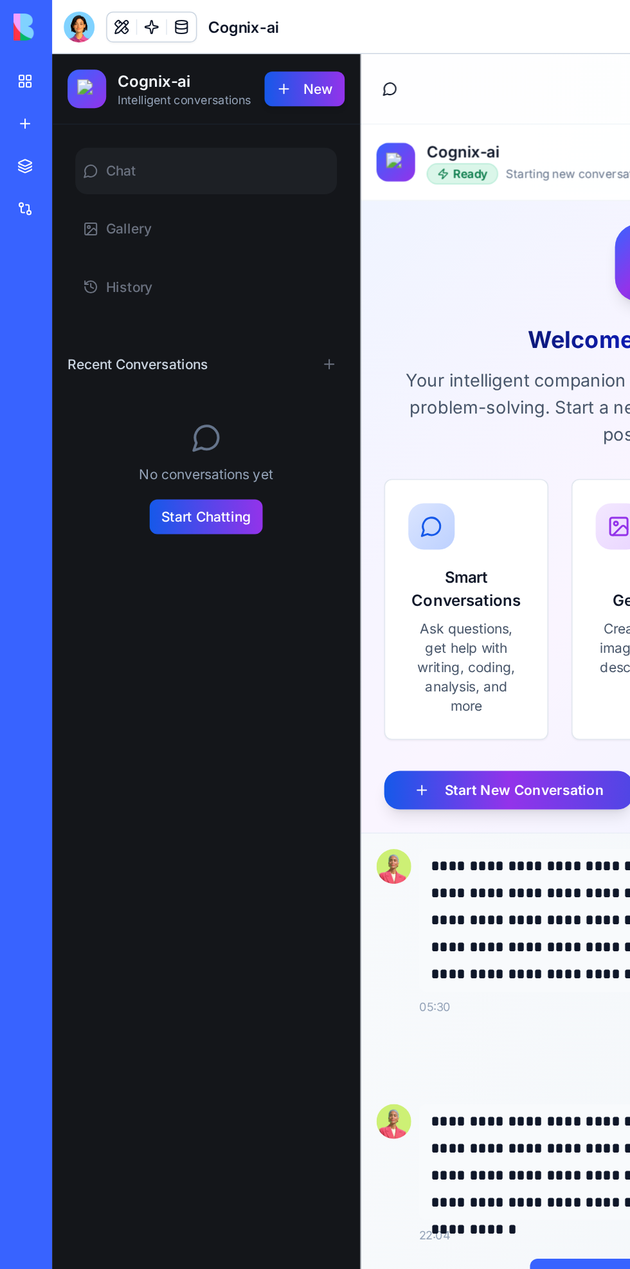
click at [206, 84] on button "New" at bounding box center [220, 77] width 53 height 23
click at [147, 73] on h2 "Cognix-ai" at bounding box center [140, 71] width 89 height 15
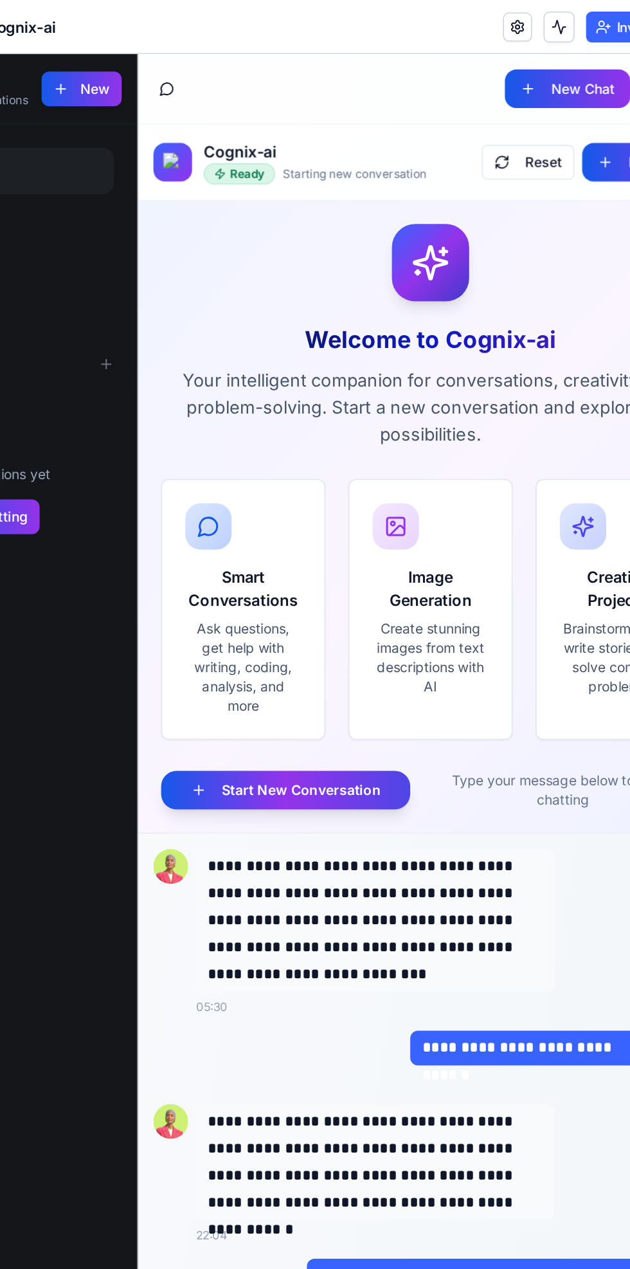
click at [127, 458] on p "Ask questions, get help with writing, coding, analysis, and more" at bounding box center [105, 462] width 77 height 64
click at [225, 473] on p "Create stunning images from text descriptions with AI" at bounding box center [230, 455] width 77 height 51
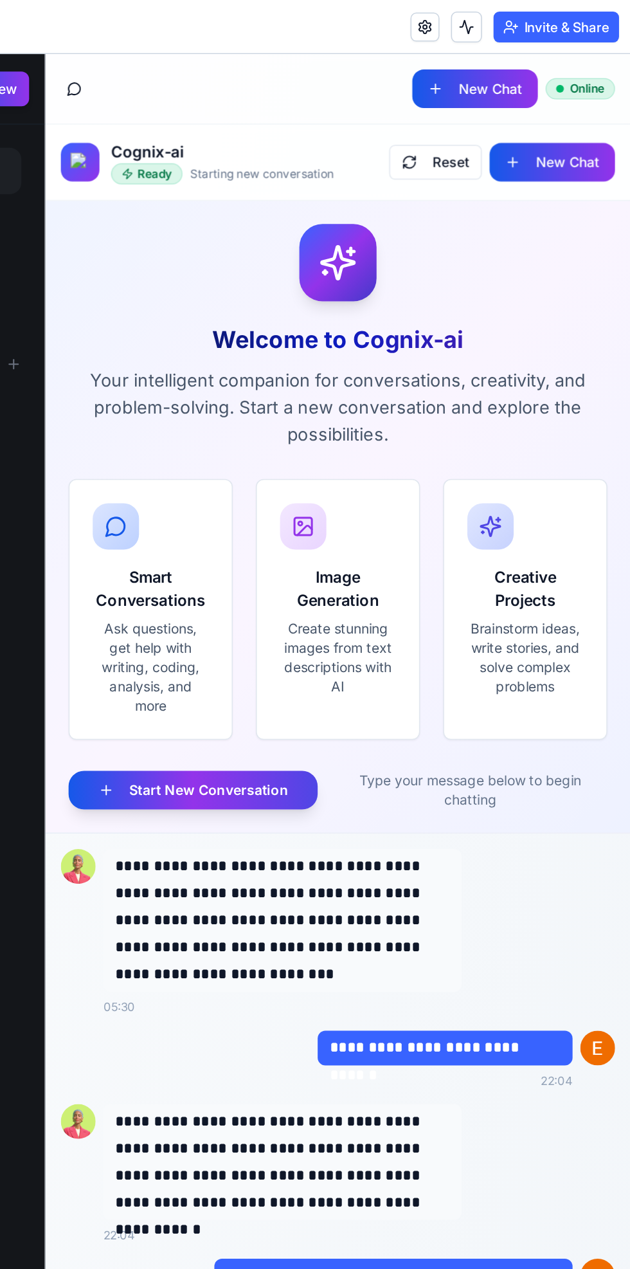
click at [234, 472] on p "Brainstorm ideas, write stories, and solve complex problems" at bounding box center [262, 455] width 77 height 51
click at [291, 604] on div "**********" at bounding box center [151, 638] width 341 height 111
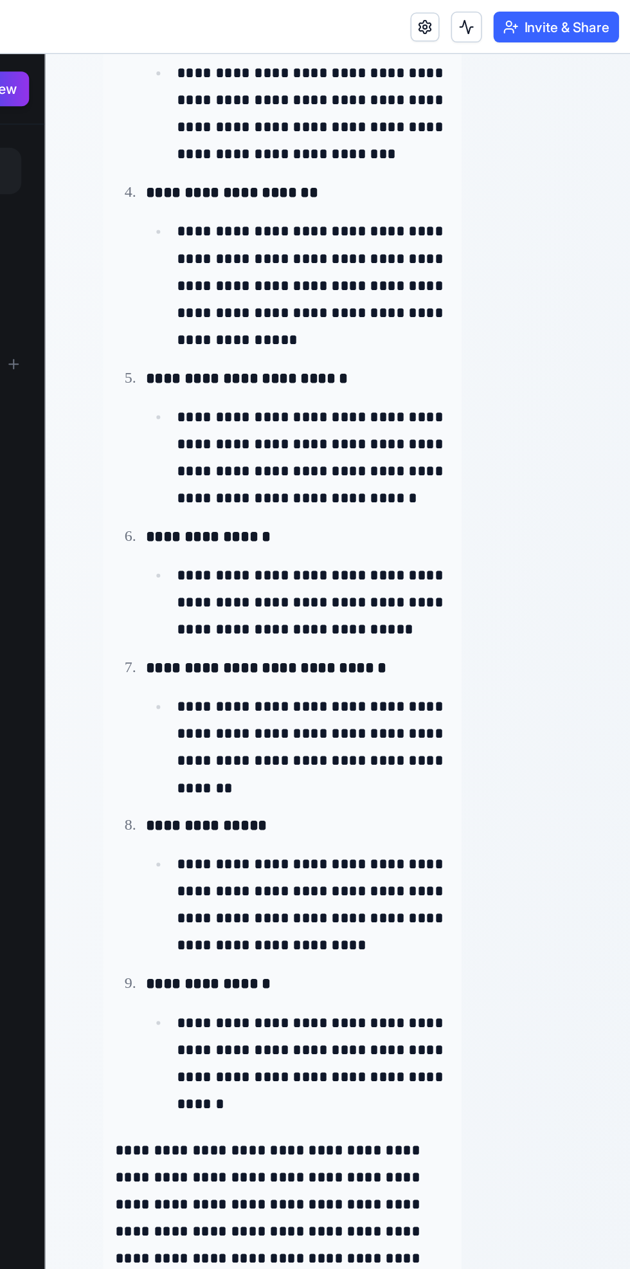
scroll to position [1438, 0]
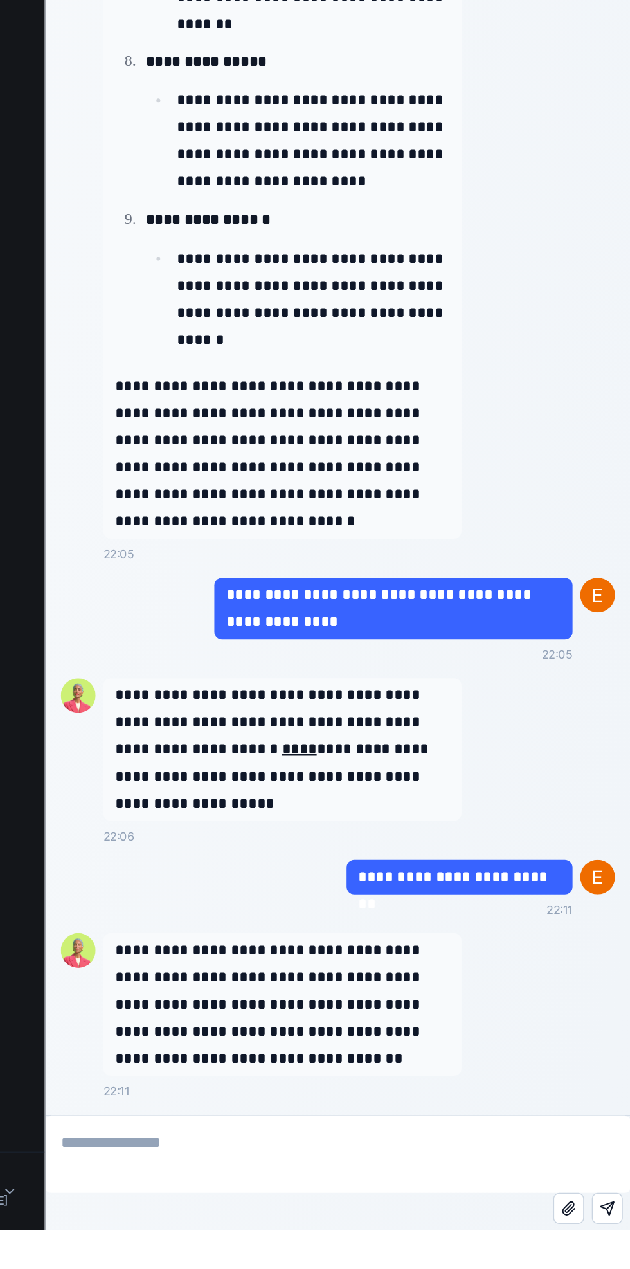
click at [127, 574] on textarea at bounding box center [138, 561] width 390 height 51
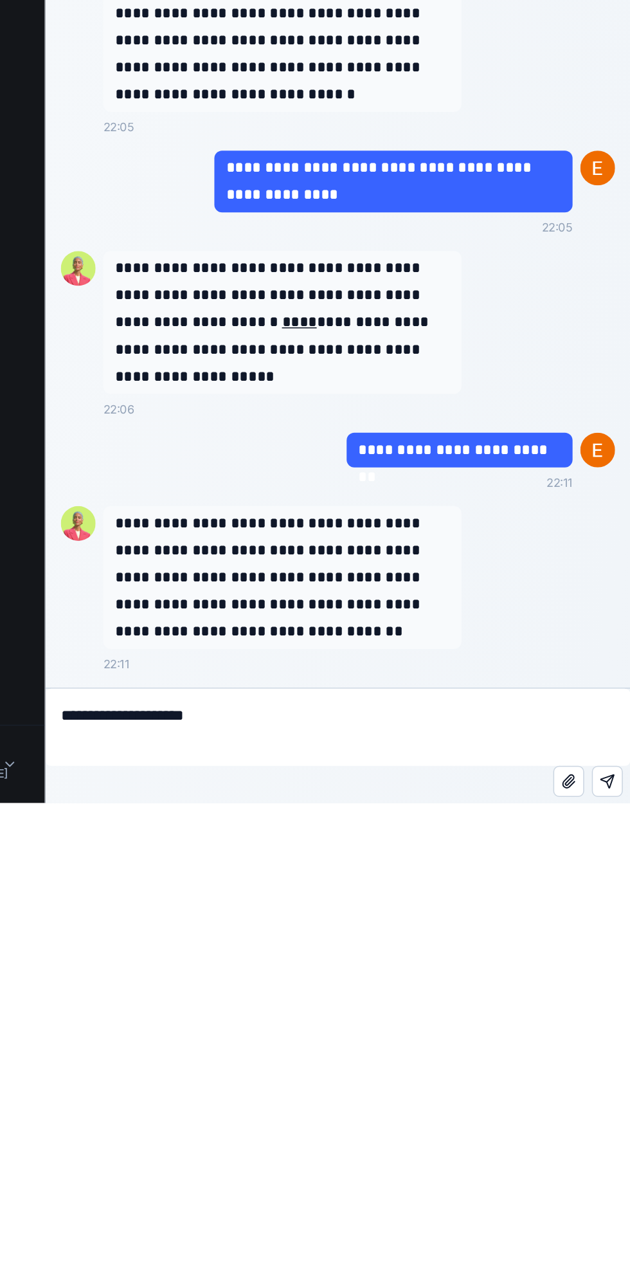
scroll to position [1435, 0]
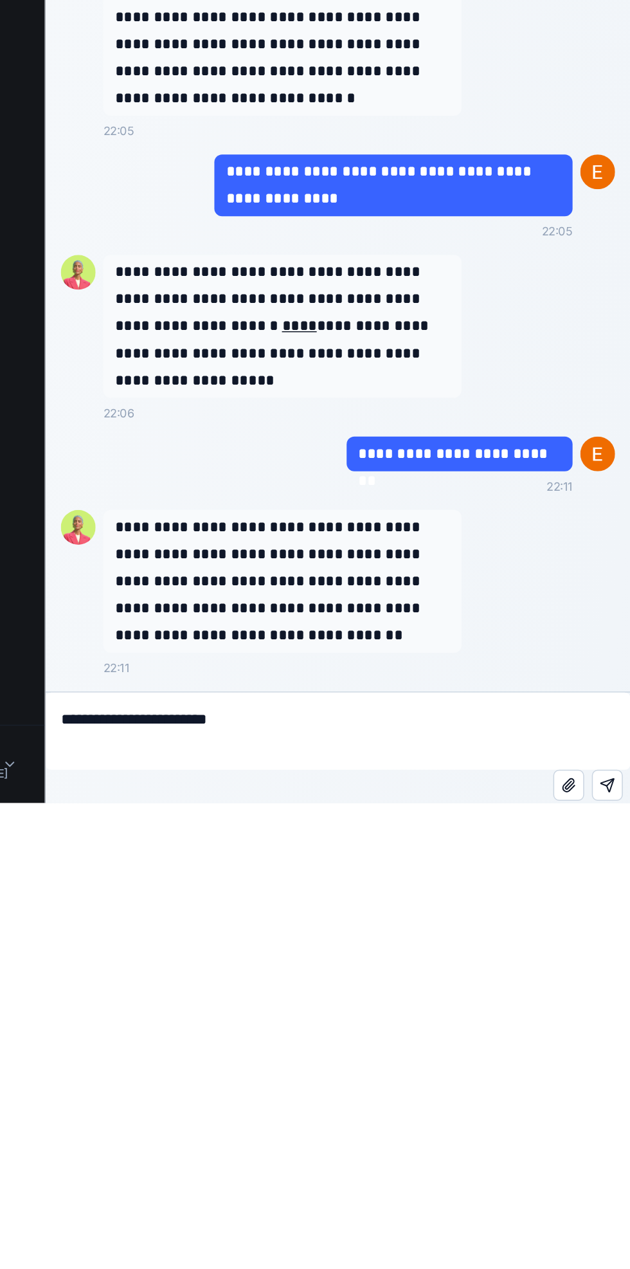
type textarea "**********"
click at [312, 176] on button "Send message" at bounding box center [317, 173] width 21 height 21
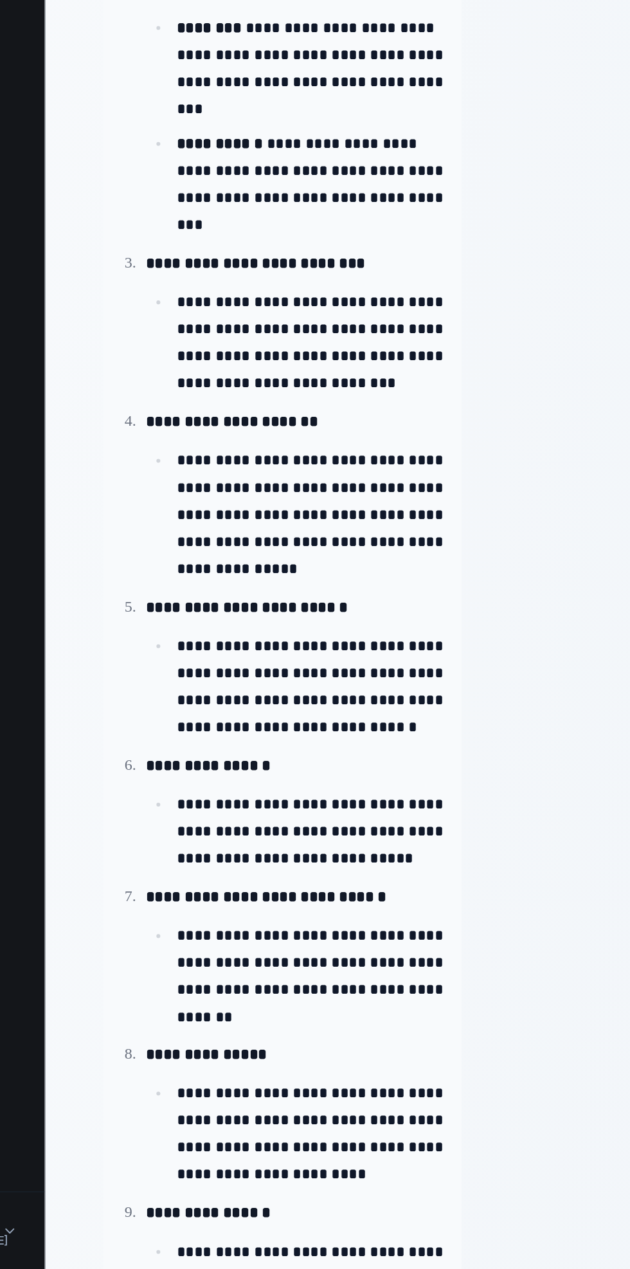
scroll to position [0, 0]
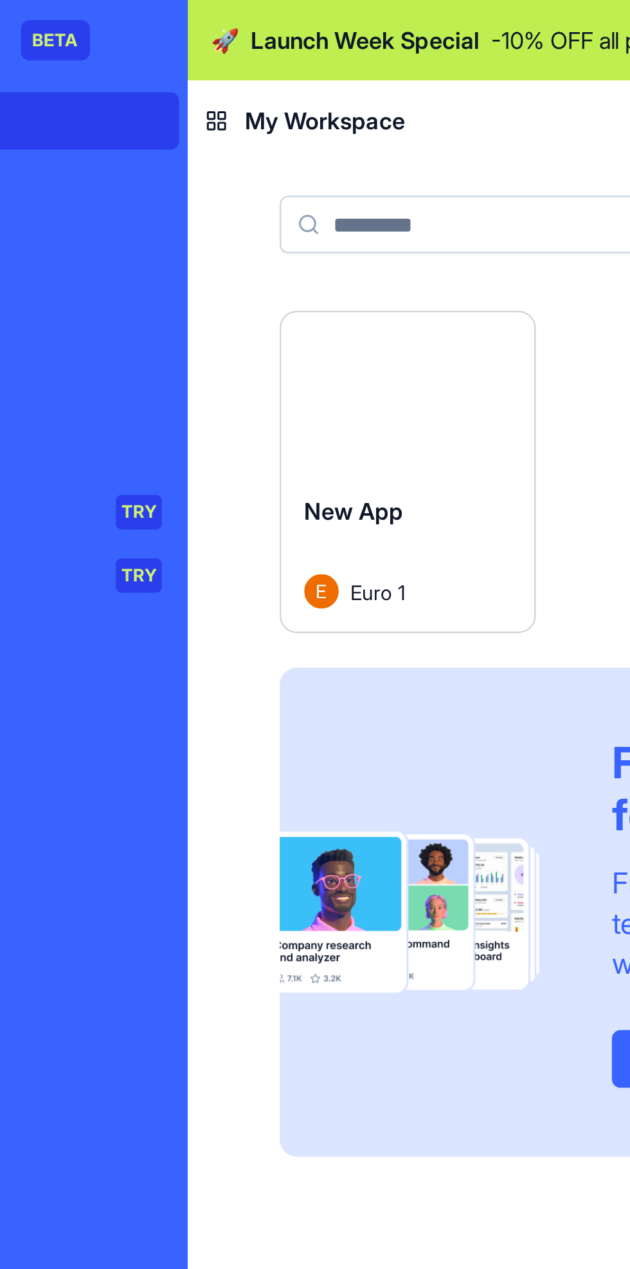
click at [290, 220] on div "New App Euro 1" at bounding box center [271, 246] width 113 height 72
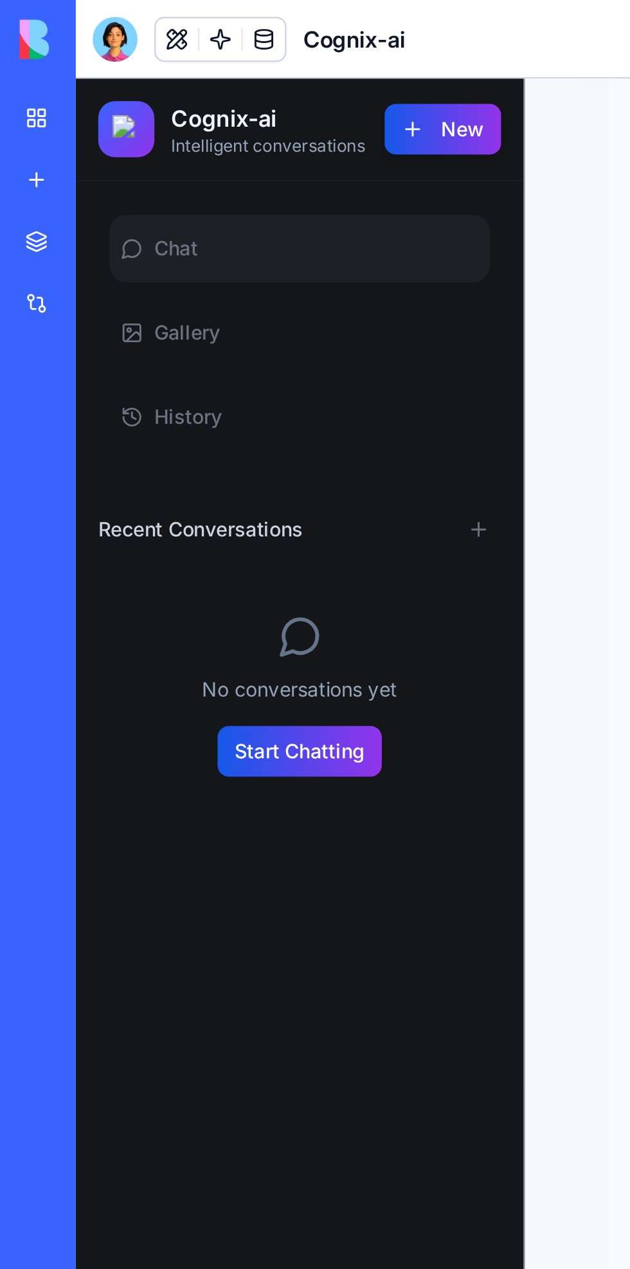
scroll to position [1651, 0]
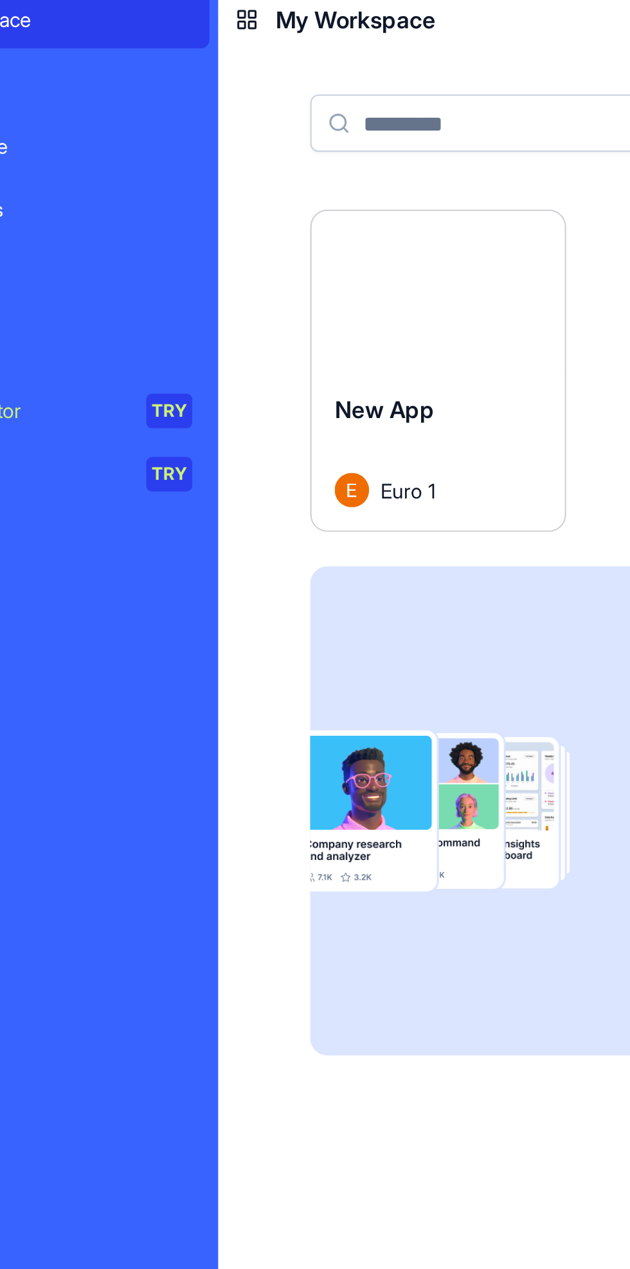
click at [299, 307] on div "Find the right apps for you From simple automations to full AI teams, find the …" at bounding box center [402, 407] width 374 height 219
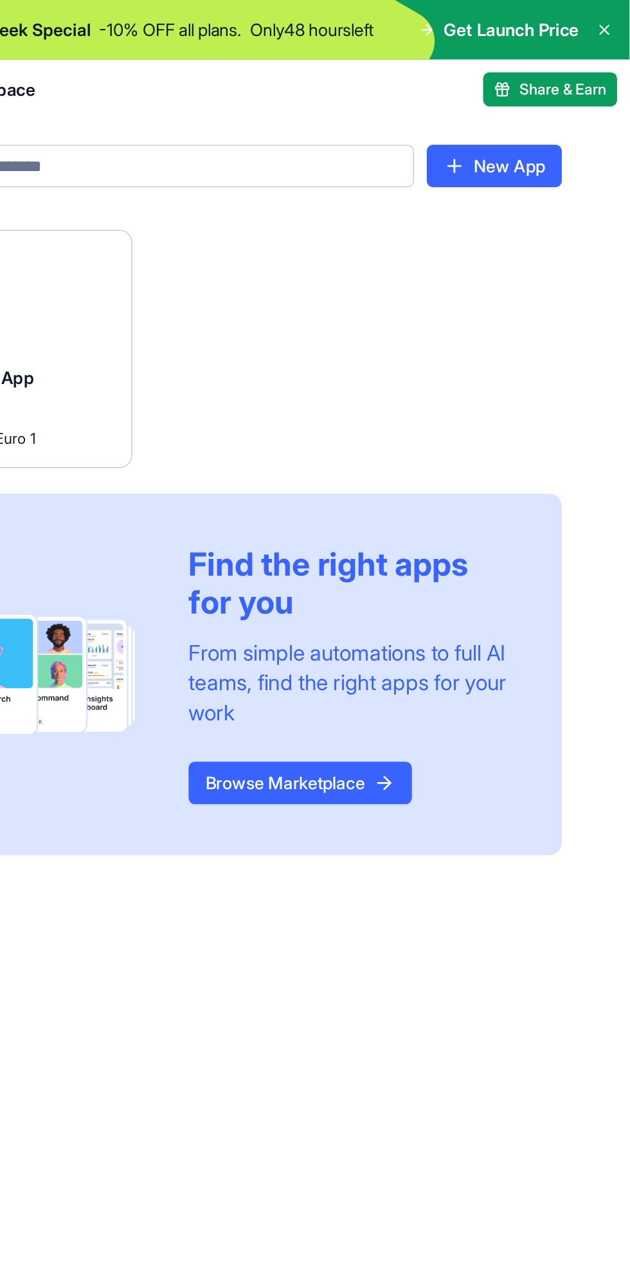
click at [603, 57] on span "Share & Earn" at bounding box center [590, 54] width 53 height 13
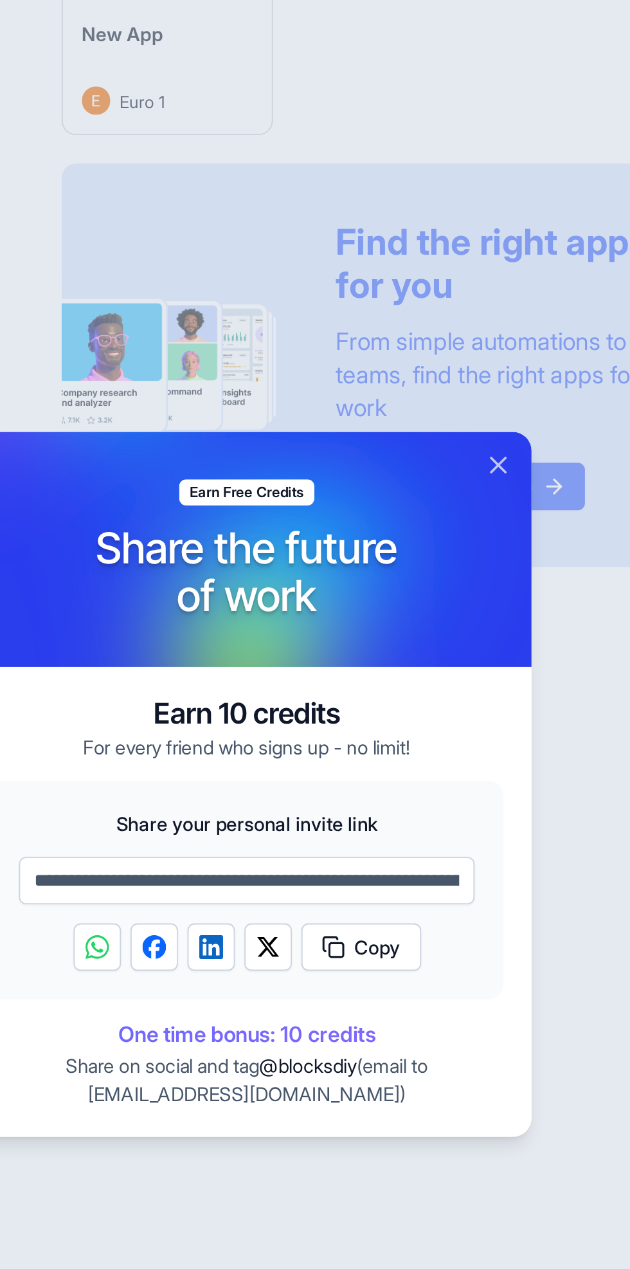
click at [451, 466] on button "Close" at bounding box center [451, 461] width 15 height 15
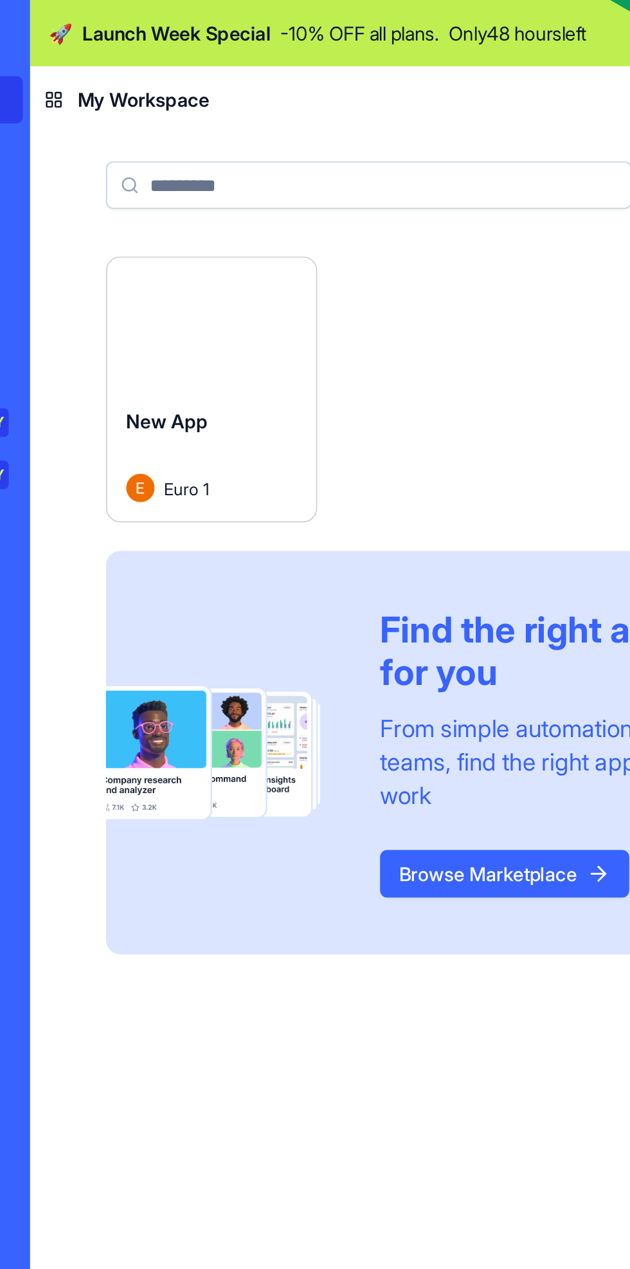
click at [270, 224] on div "New App" at bounding box center [272, 239] width 93 height 36
